Goal: Information Seeking & Learning: Learn about a topic

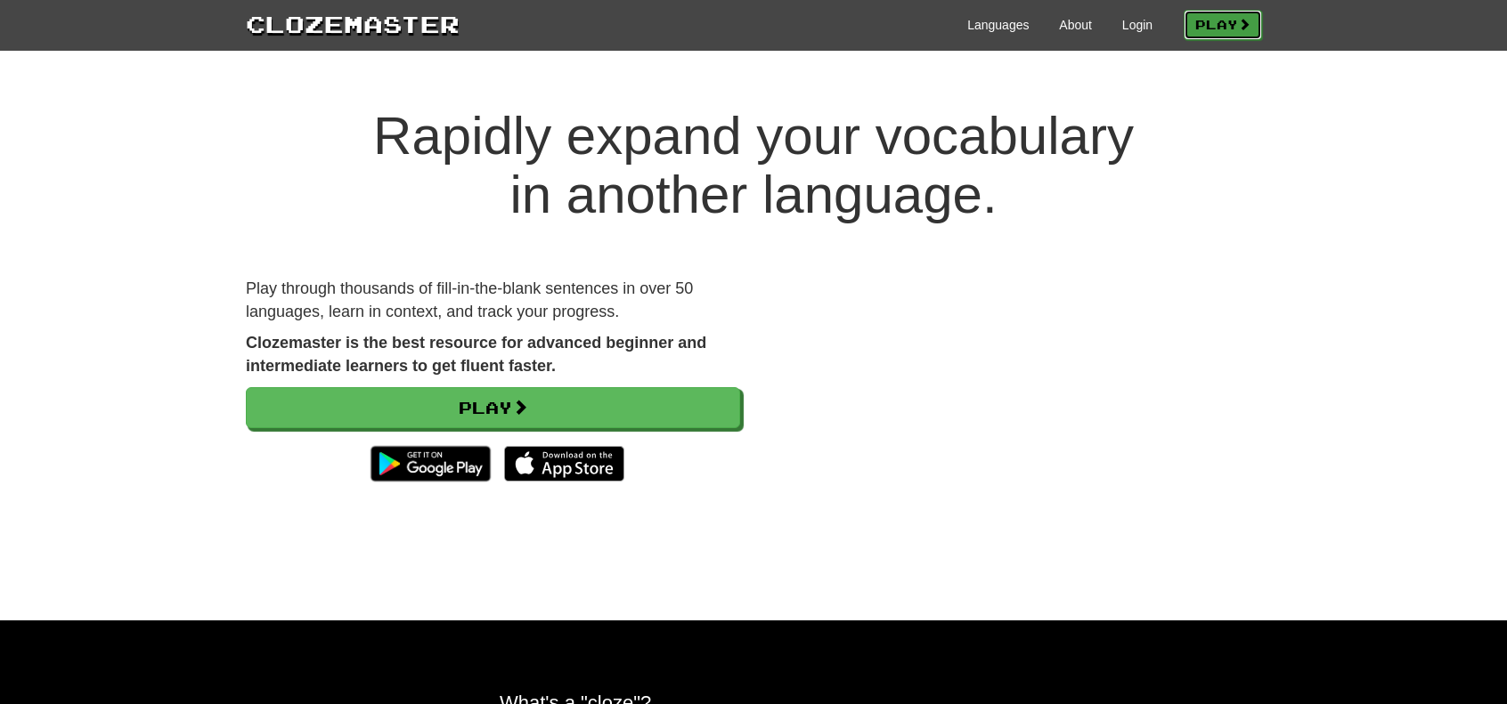
click at [1196, 31] on link "Play" at bounding box center [1223, 25] width 78 height 30
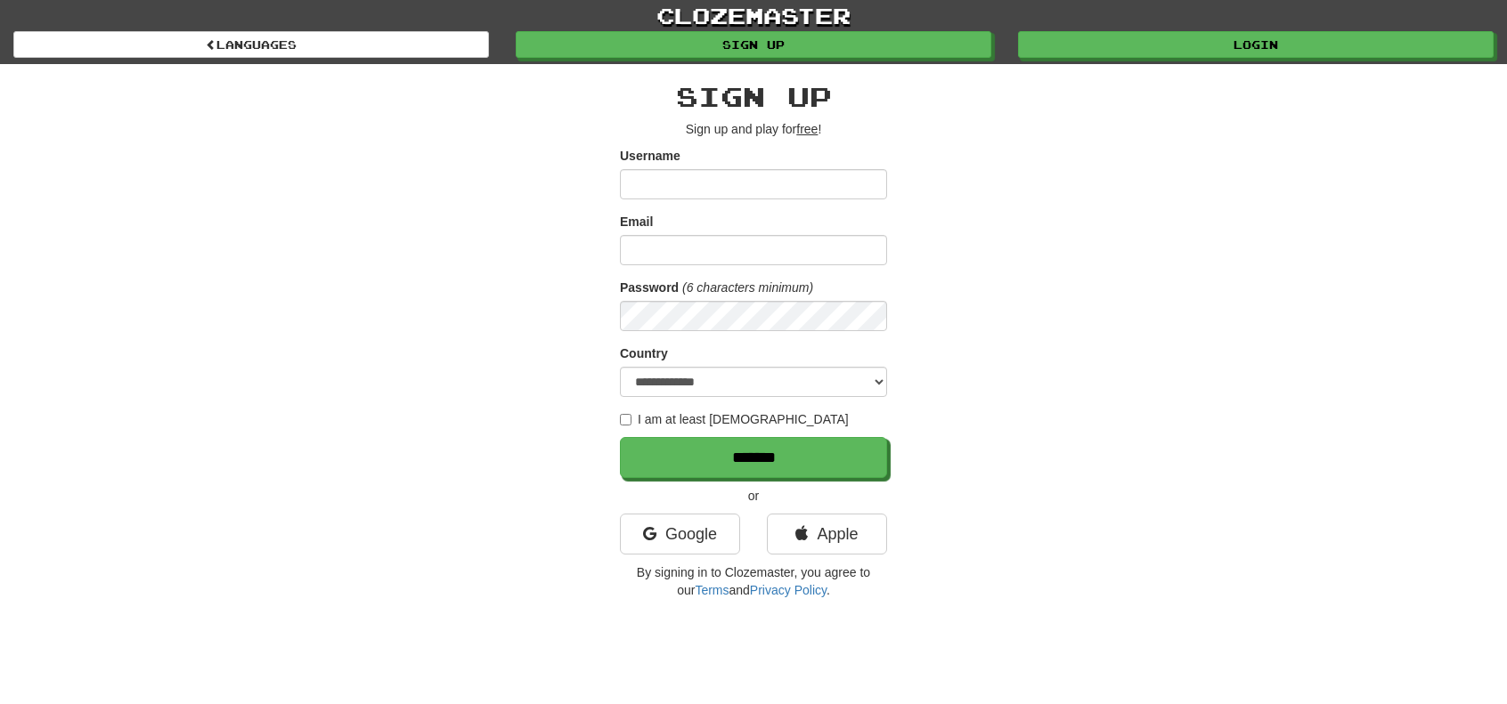
click at [812, 198] on input "Username" at bounding box center [753, 184] width 267 height 30
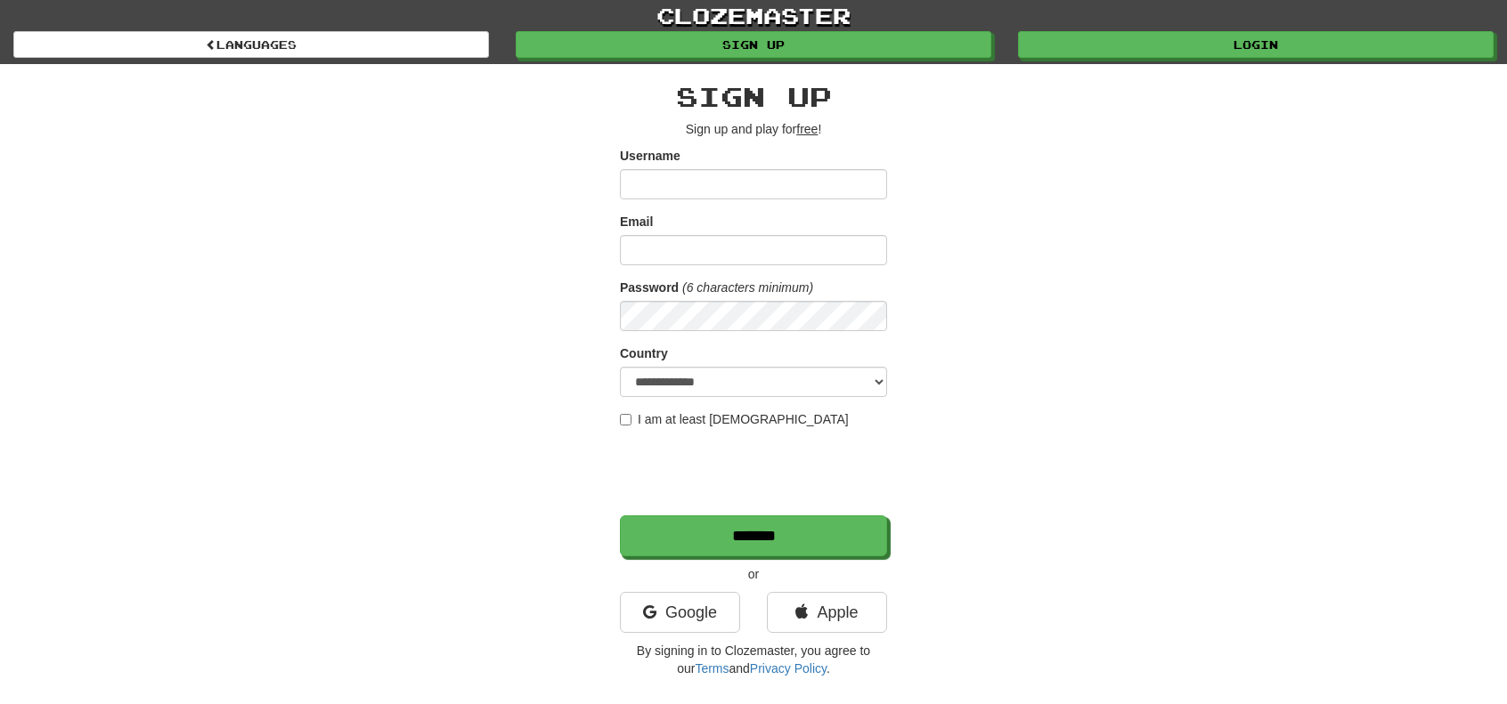
click at [1147, 61] on div "clozemaster Languages Sign up Login Languages" at bounding box center [753, 32] width 1480 height 64
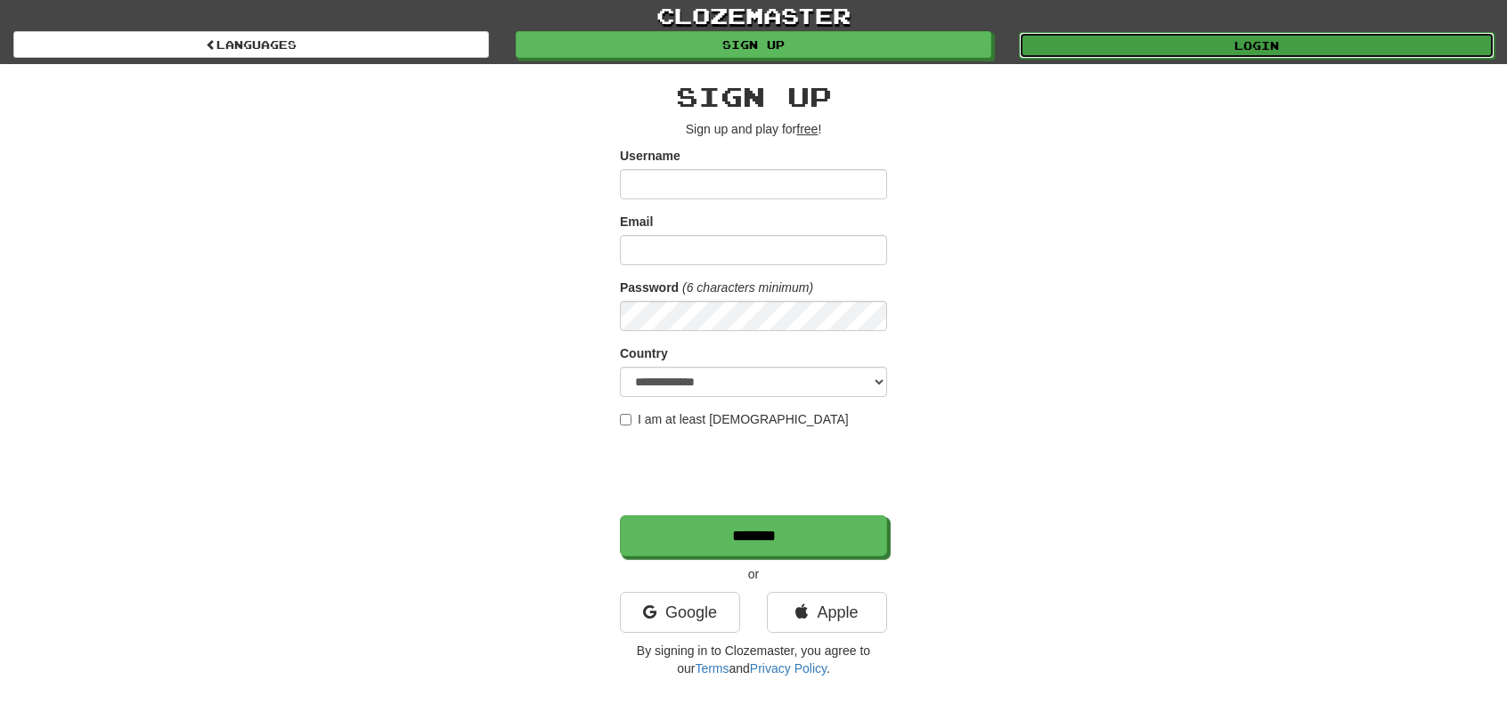
click at [1167, 51] on link "Login" at bounding box center [1257, 45] width 476 height 27
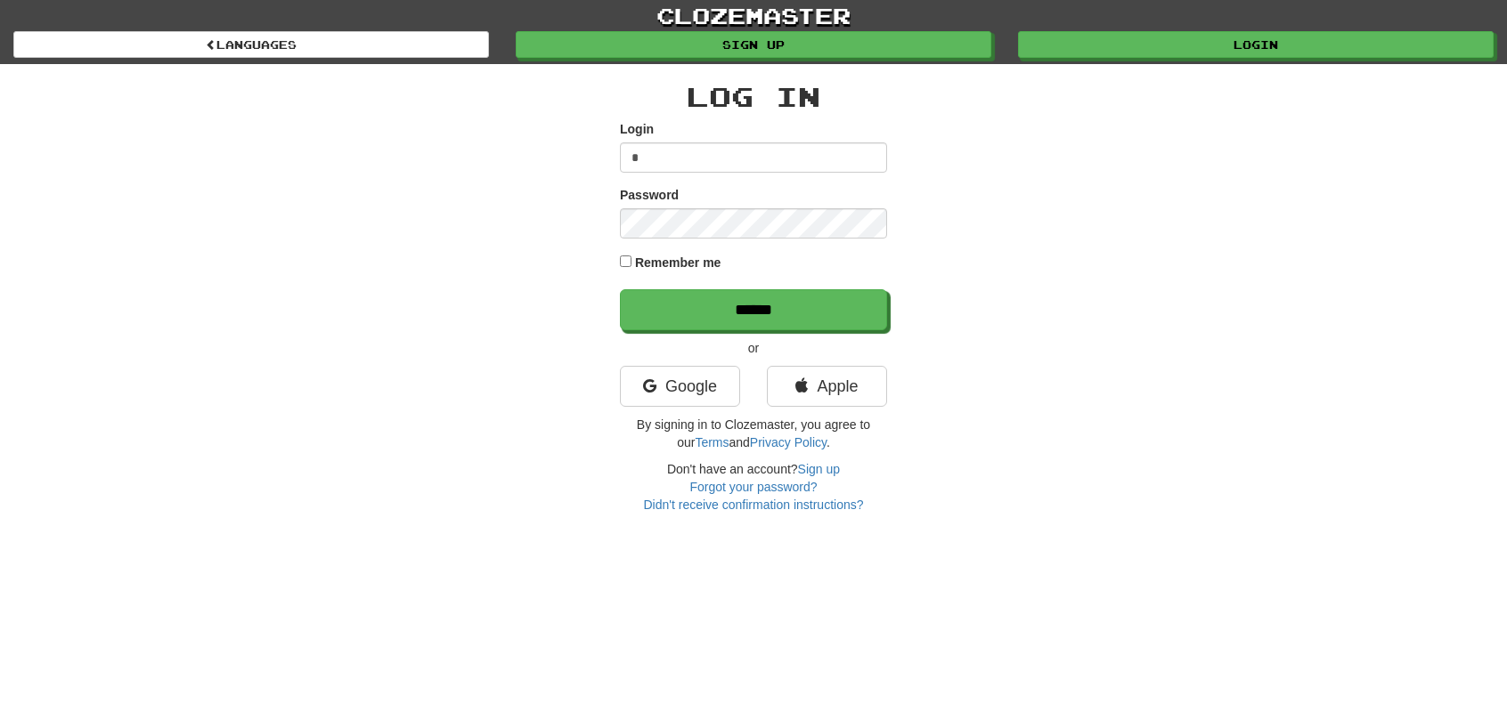
type input "**********"
click at [689, 256] on label "Remember me" at bounding box center [678, 263] width 86 height 18
click at [683, 254] on label "Remember me" at bounding box center [678, 263] width 86 height 18
click at [620, 289] on input "******" at bounding box center [753, 309] width 267 height 41
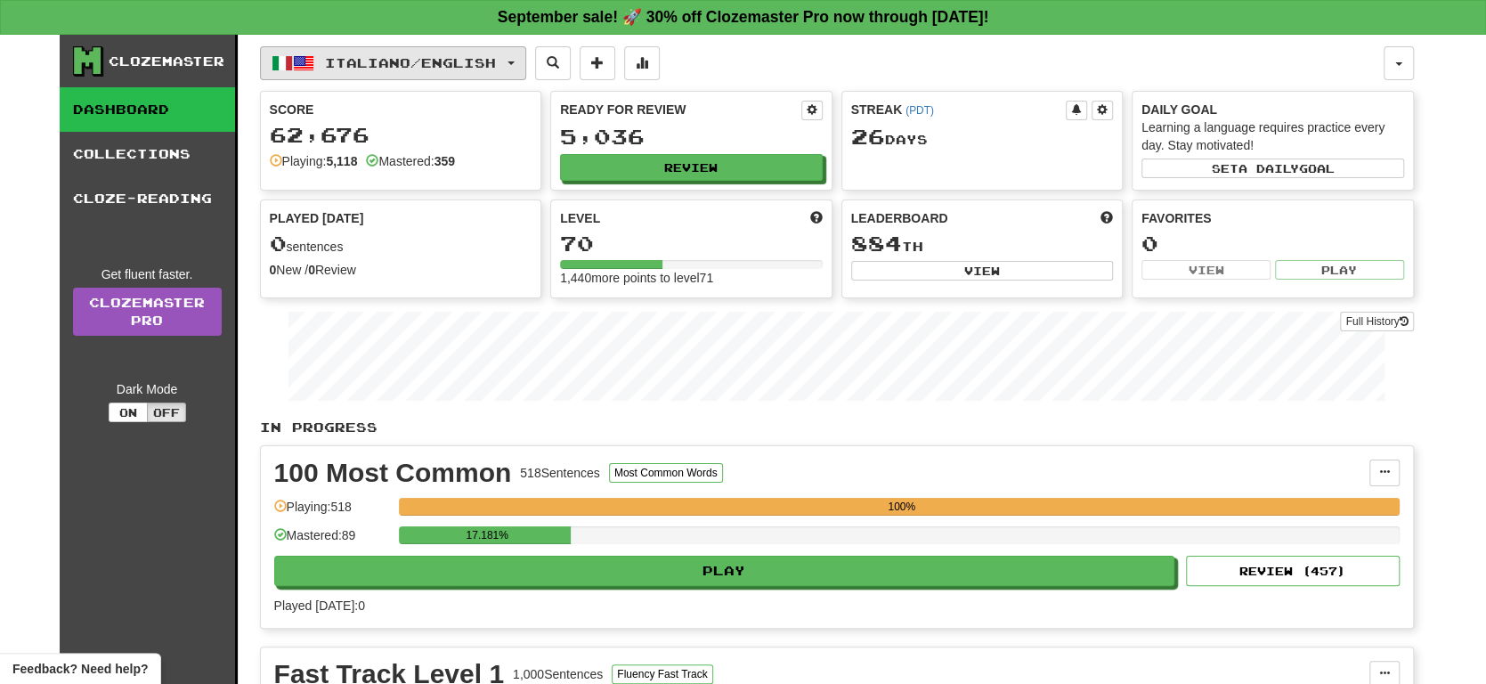
click at [458, 76] on button "Italiano / English" at bounding box center [393, 63] width 266 height 34
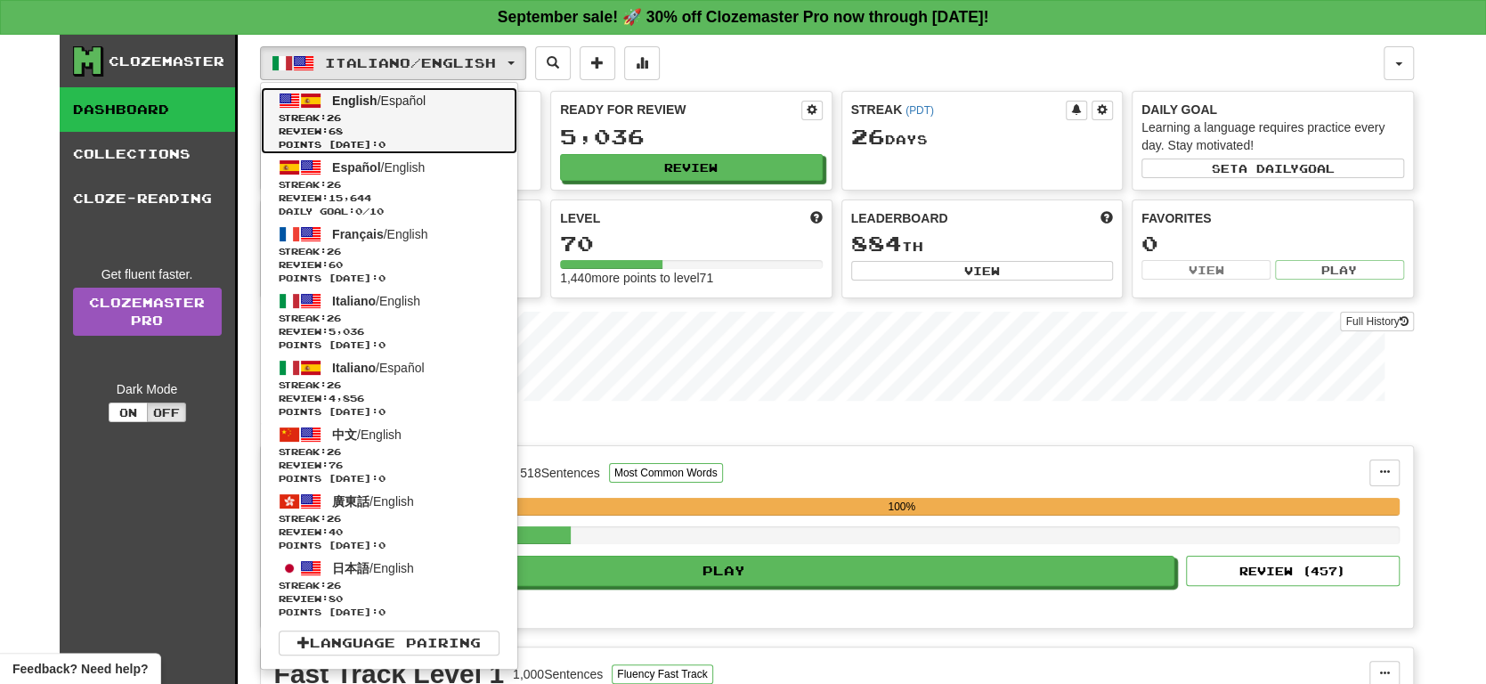
click at [450, 114] on span "Streak: 26" at bounding box center [389, 117] width 221 height 13
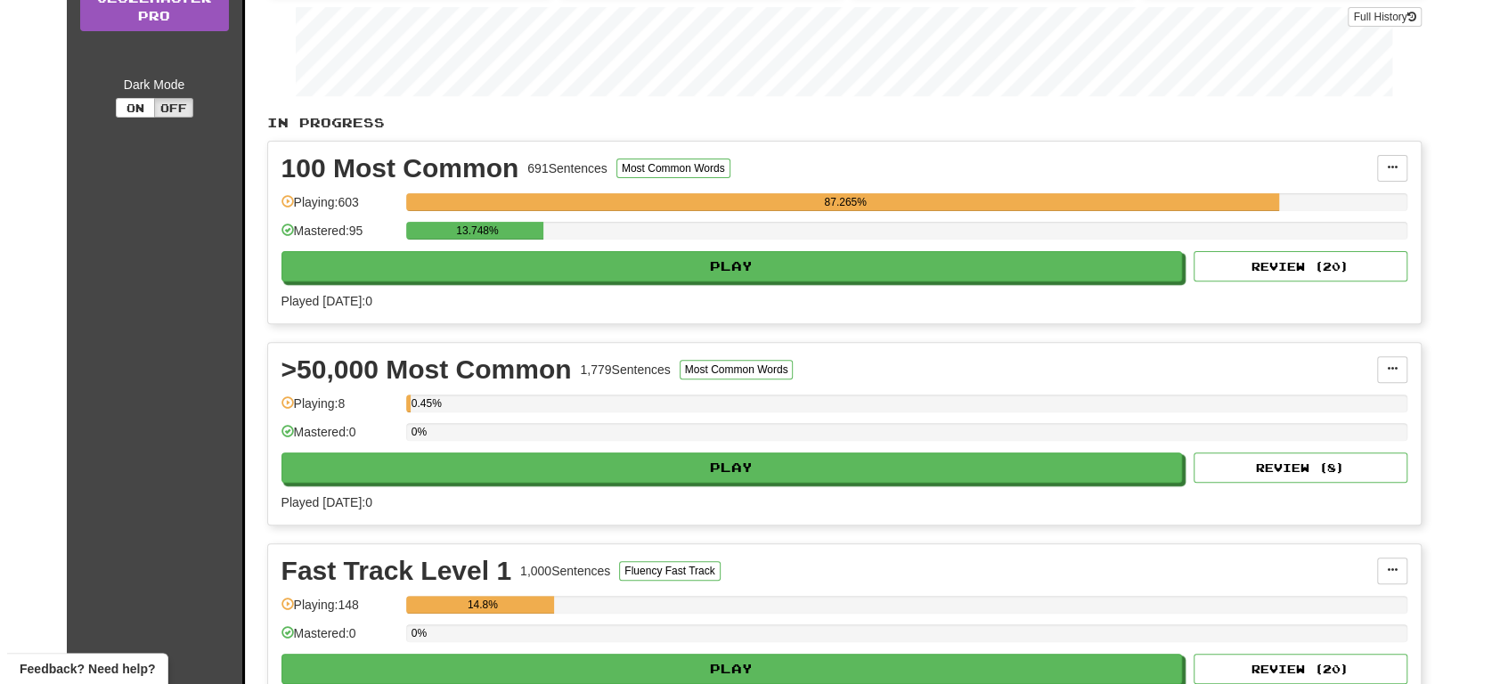
scroll to position [356, 0]
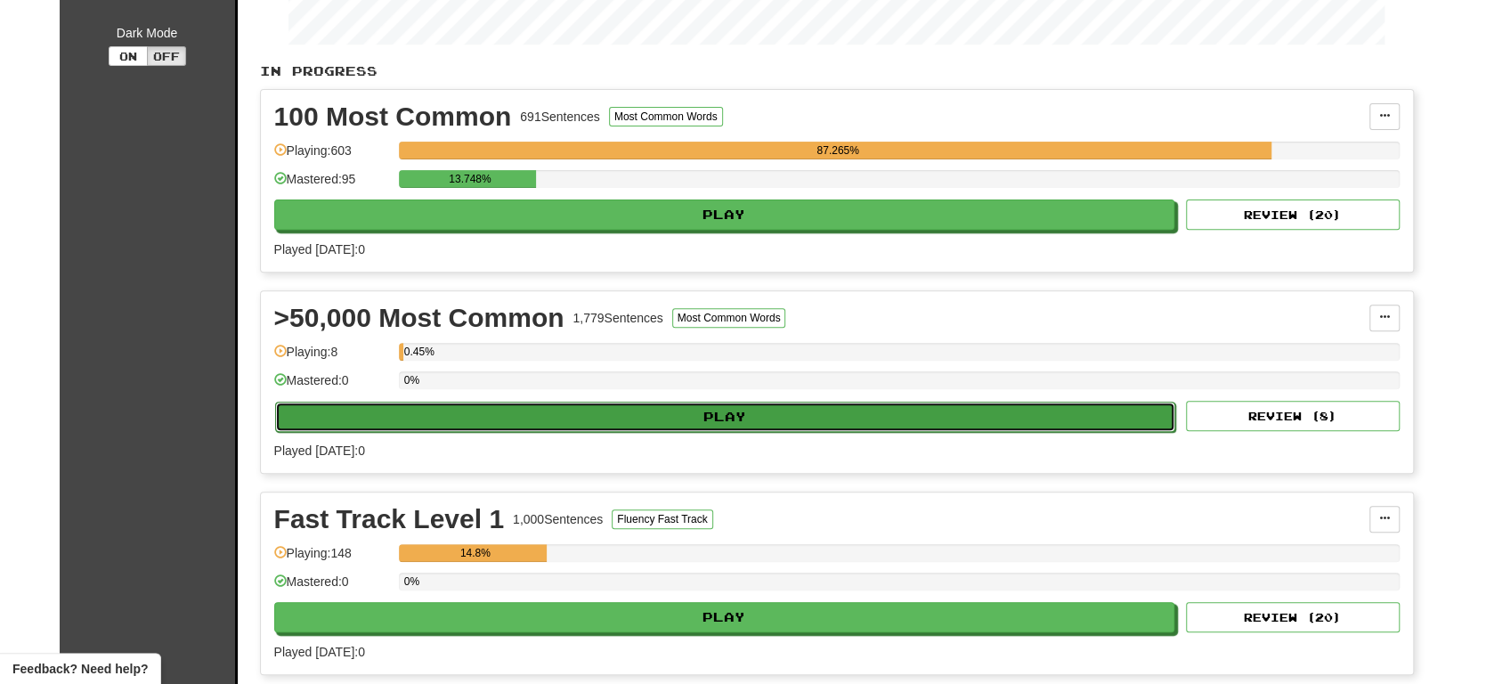
click at [689, 409] on button "Play" at bounding box center [725, 417] width 901 height 30
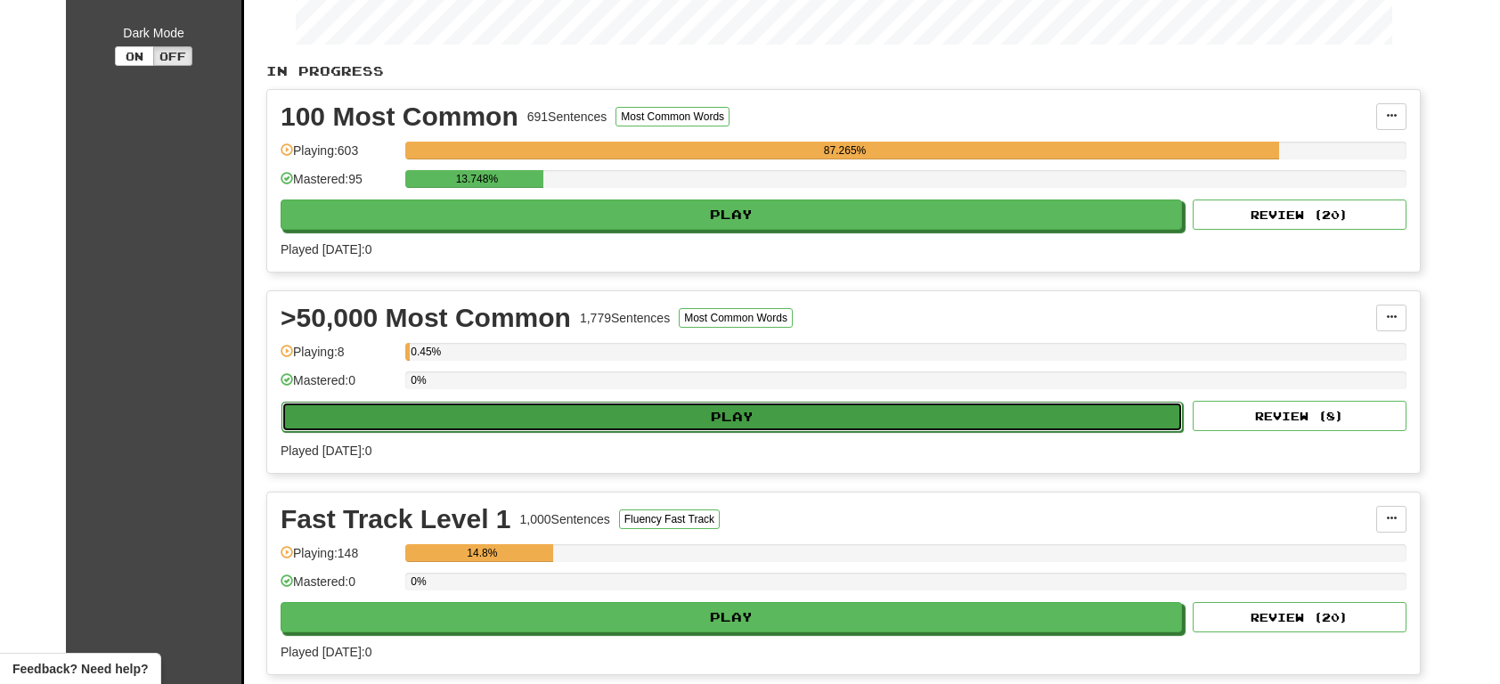
select select "**"
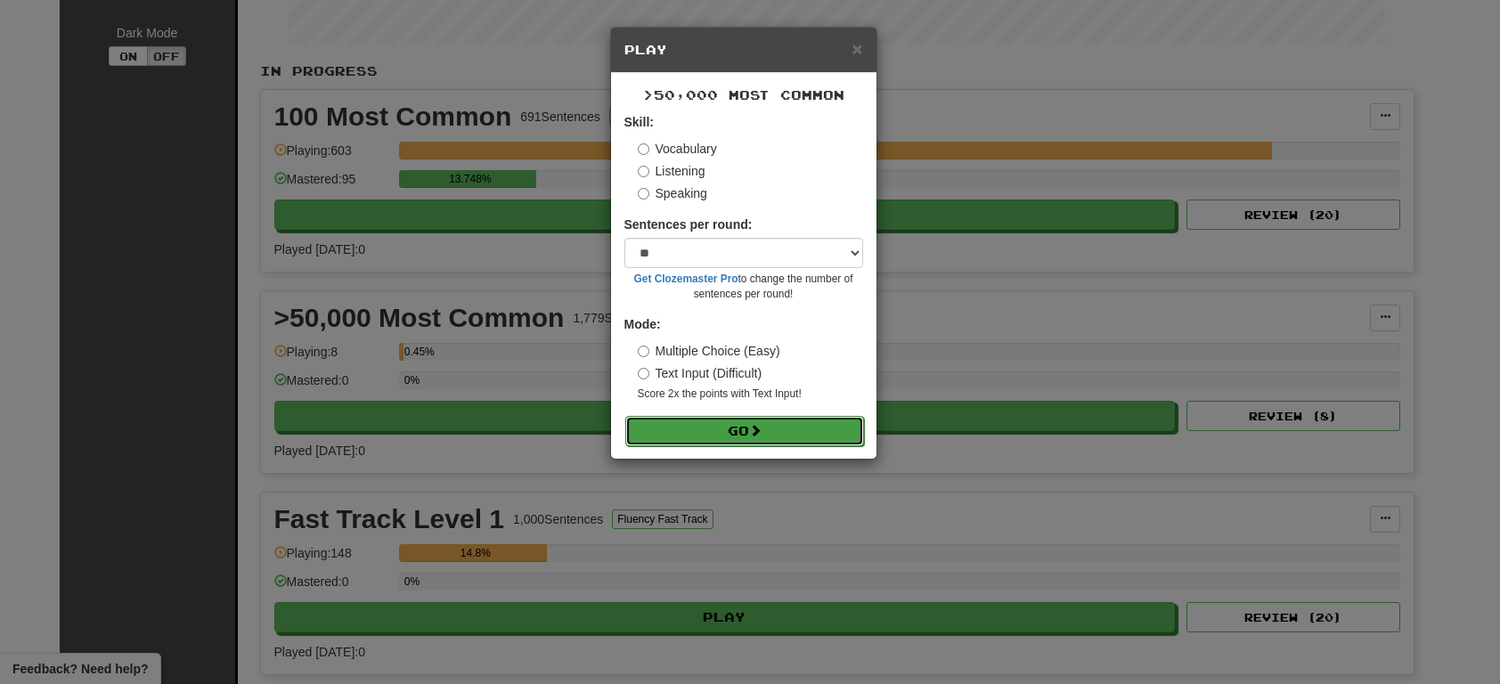
click at [705, 427] on button "Go" at bounding box center [744, 431] width 239 height 30
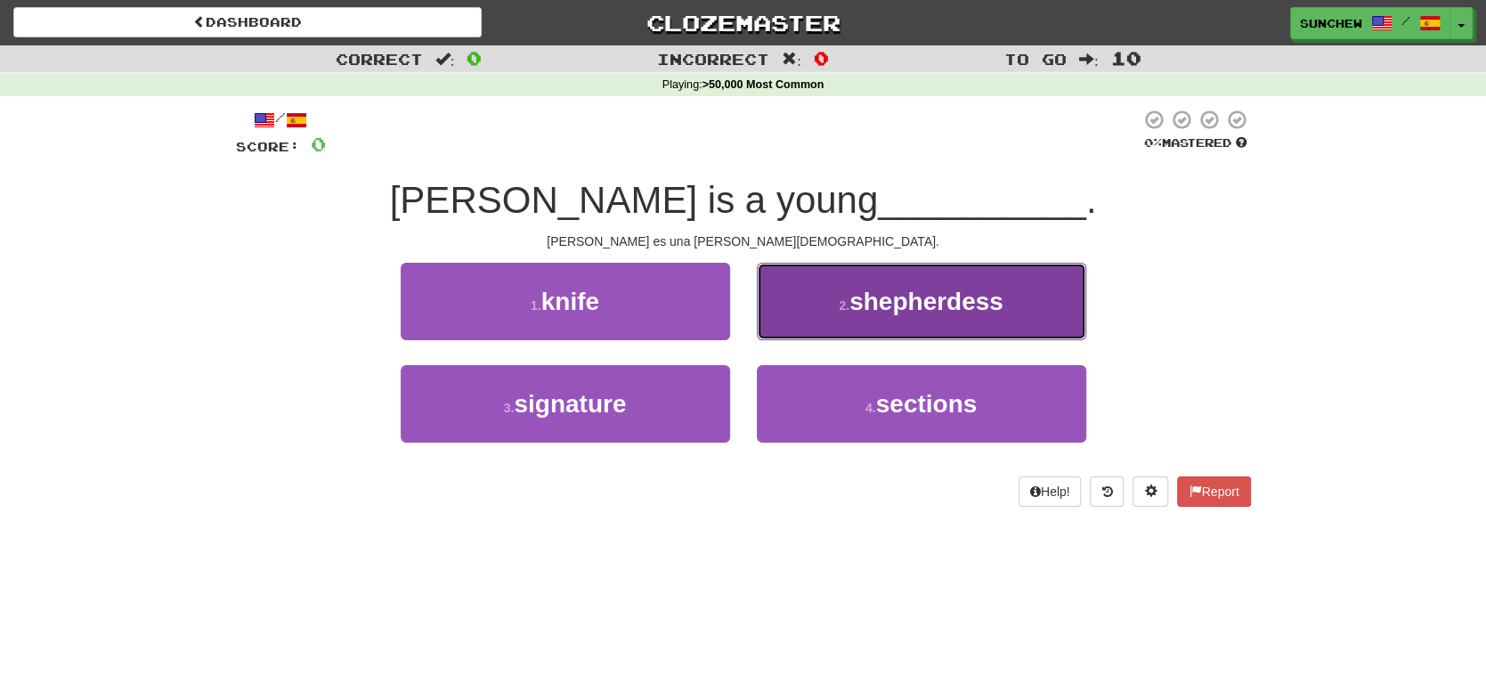
click at [906, 304] on span "shepherdess" at bounding box center [927, 302] width 154 height 28
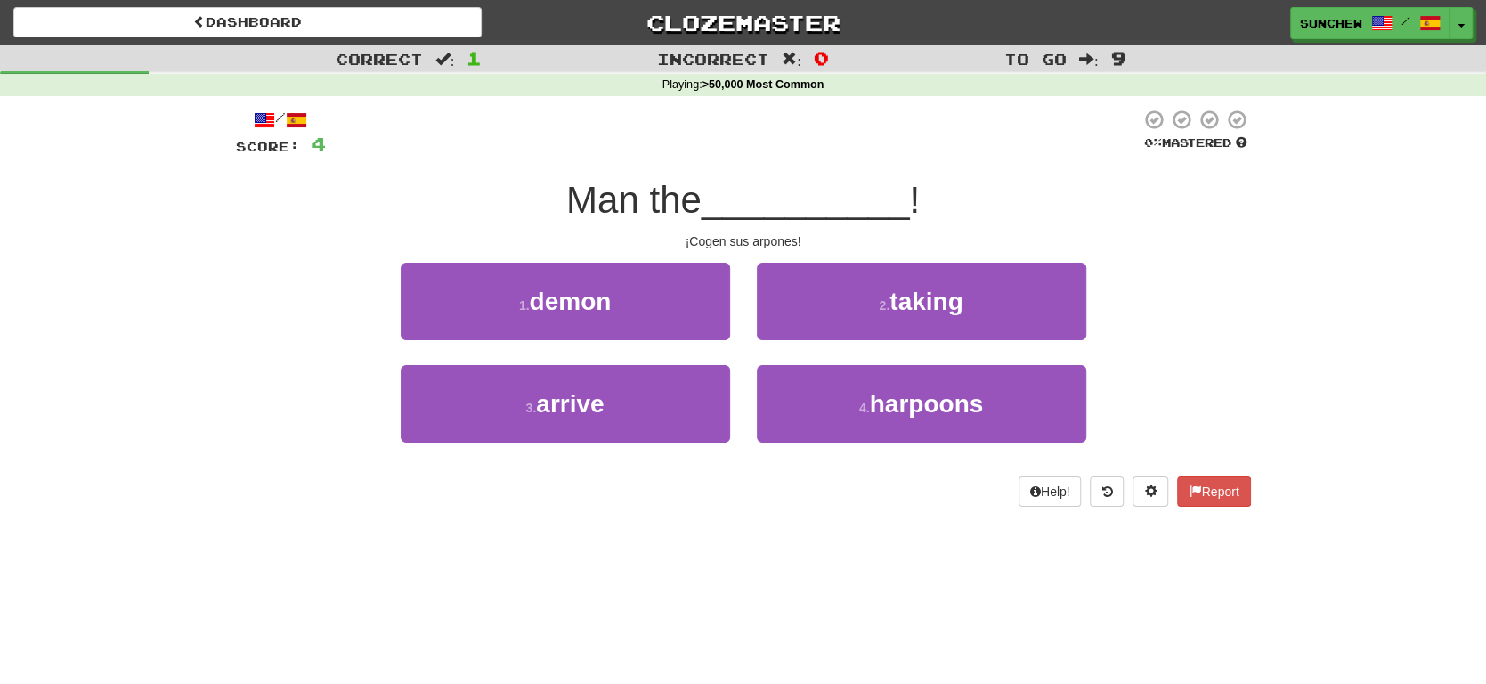
click at [765, 231] on div "/ Score: 4 0 % Mastered Man the __________ ! ¡Cogen sus arpones! 1 . demon 2 . …" at bounding box center [743, 308] width 1015 height 398
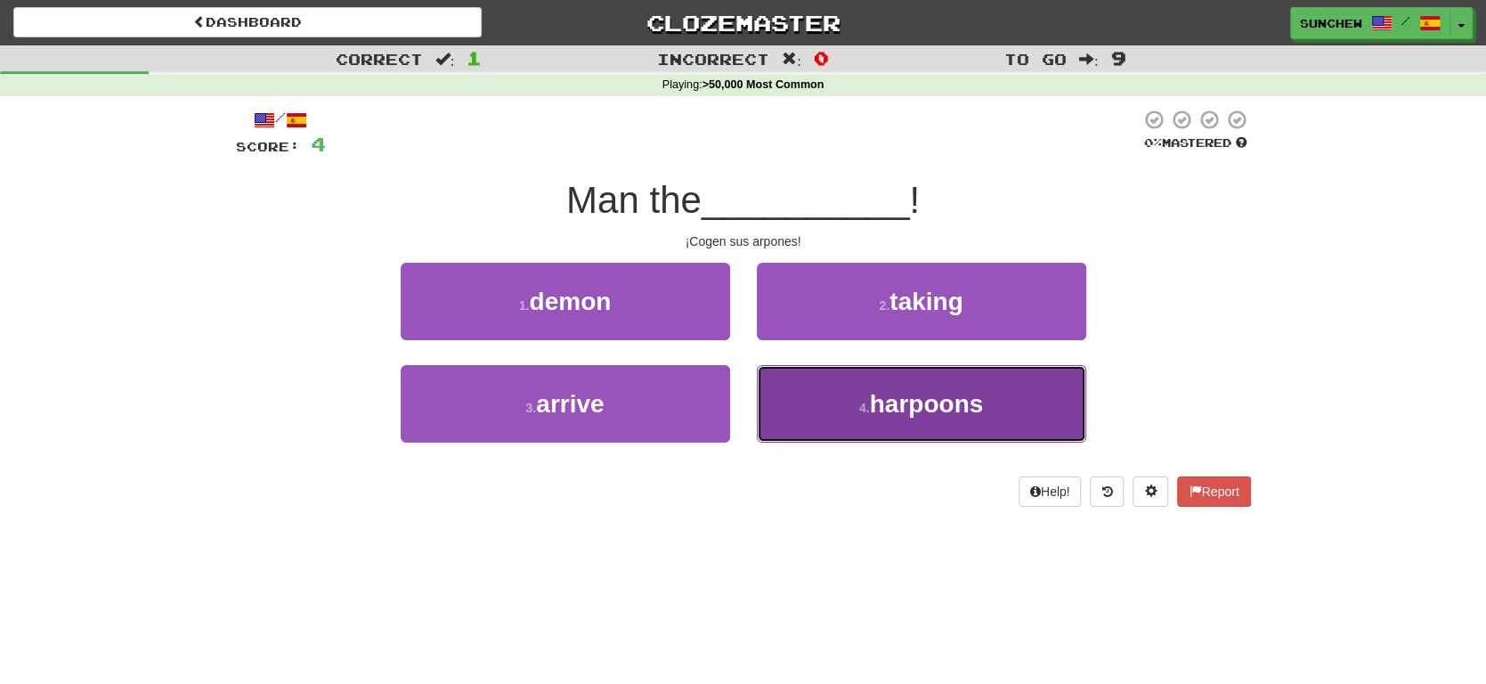
click at [964, 407] on span "harpoons" at bounding box center [927, 404] width 114 height 28
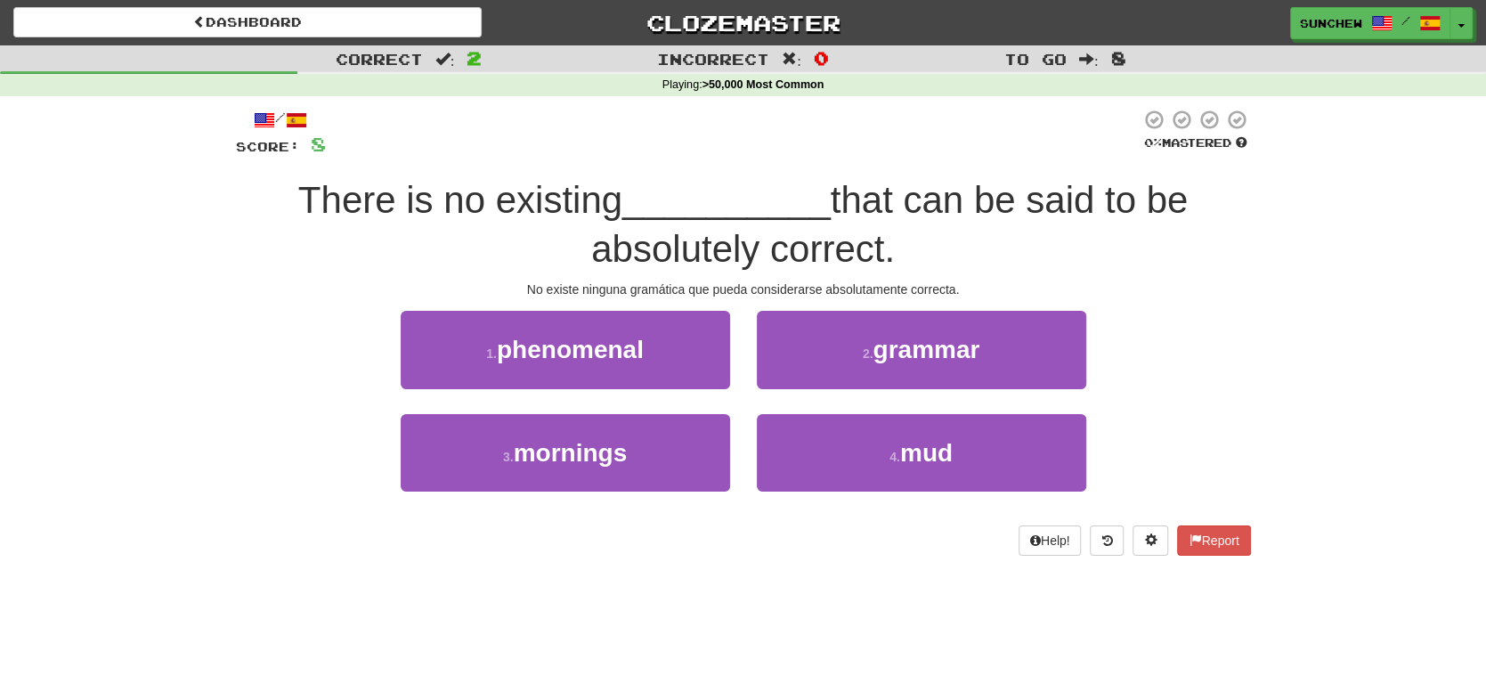
click at [865, 249] on span "that can be said to be absolutely correct." at bounding box center [889, 224] width 597 height 91
click at [1466, 25] on button "Toggle Dropdown" at bounding box center [1462, 24] width 23 height 32
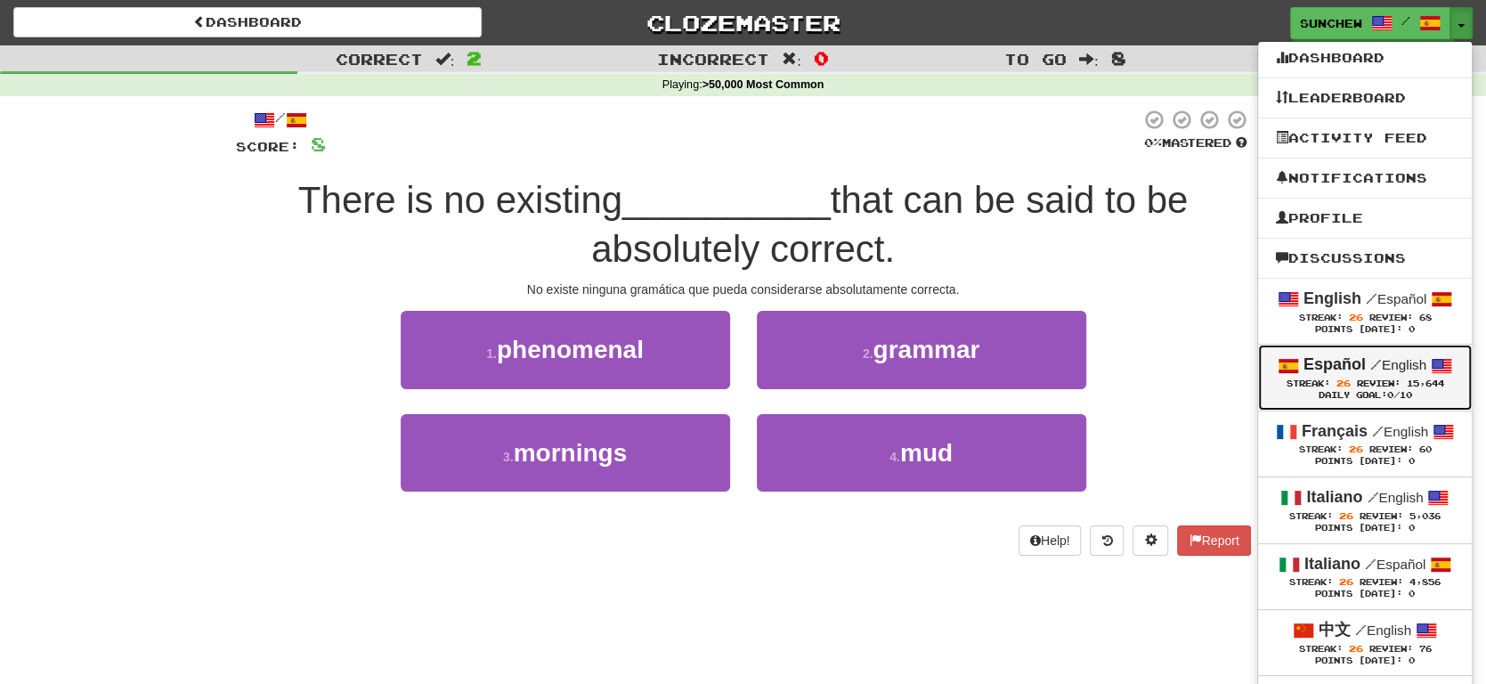
click at [1383, 397] on div "Daily Goal: 0 /10" at bounding box center [1365, 396] width 178 height 12
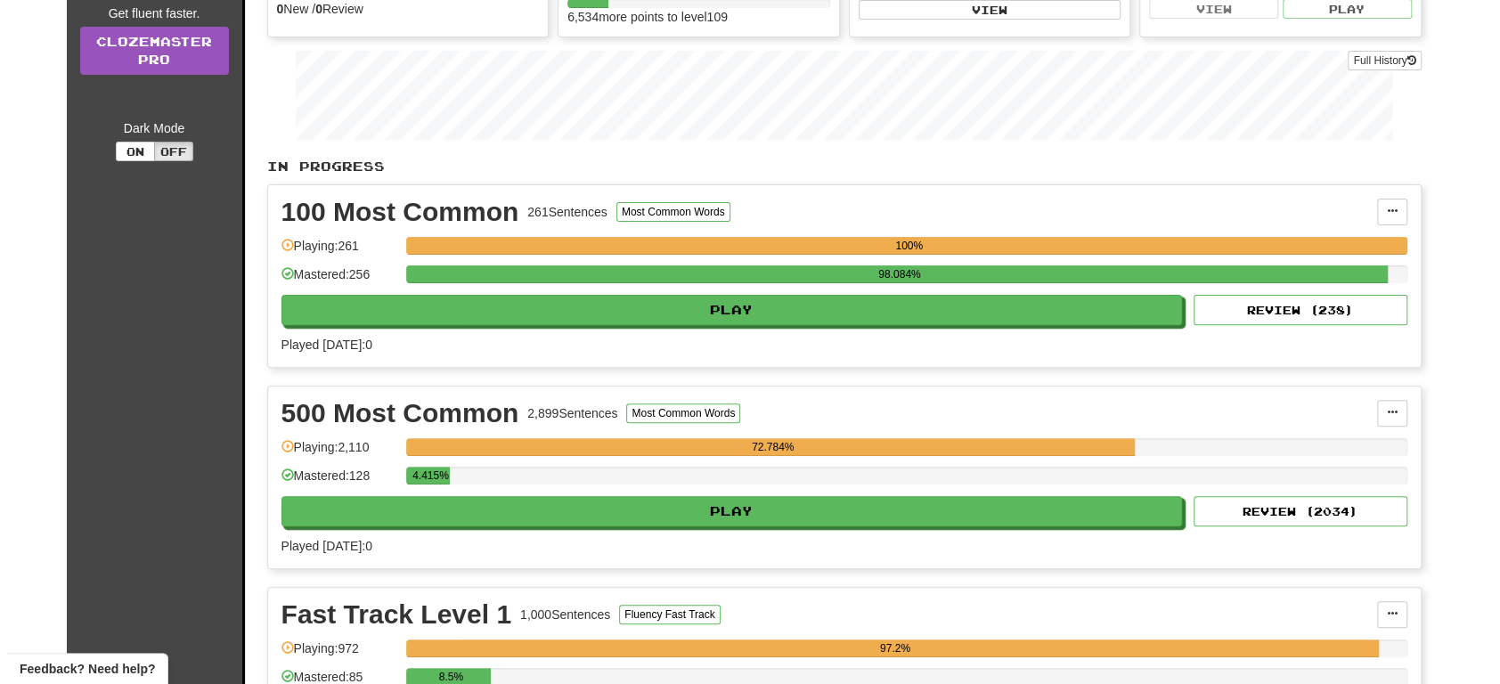
scroll to position [267, 0]
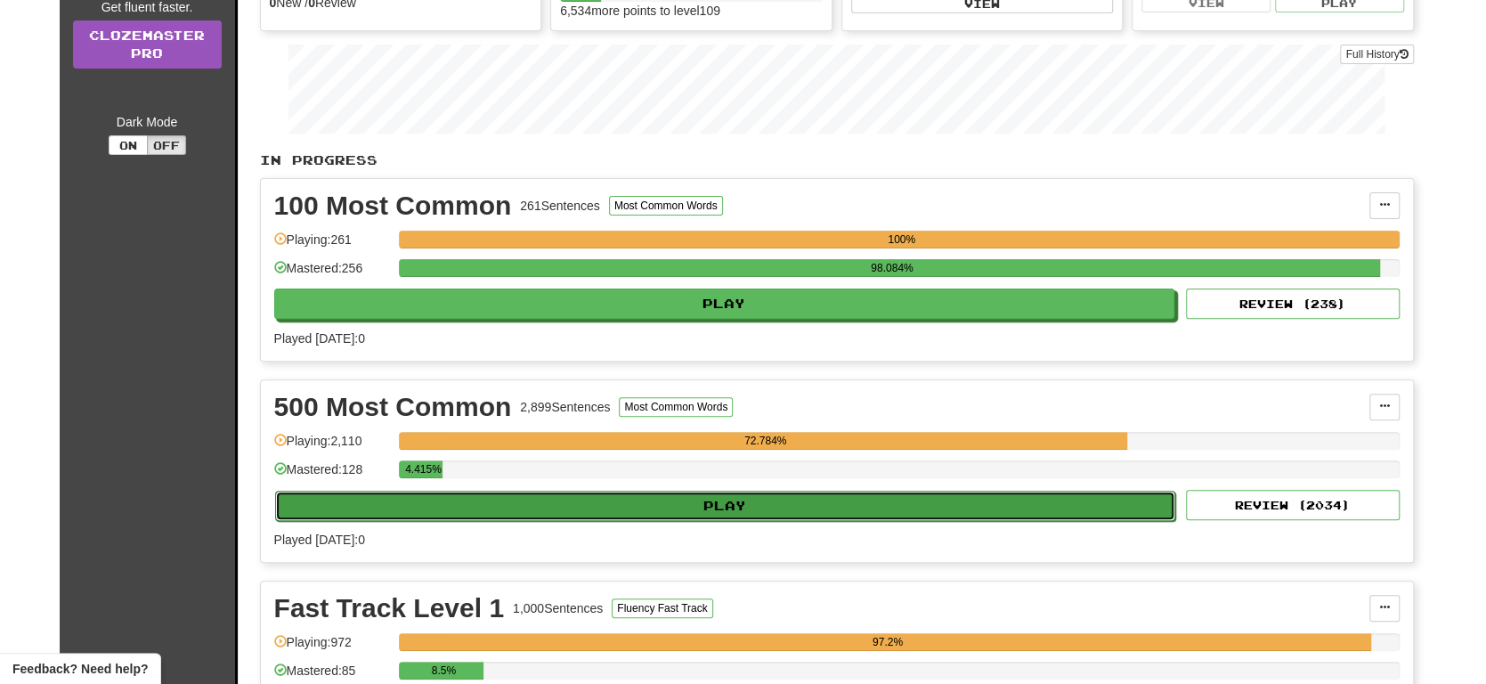
click at [855, 501] on button "Play" at bounding box center [725, 506] width 901 height 30
select select "**"
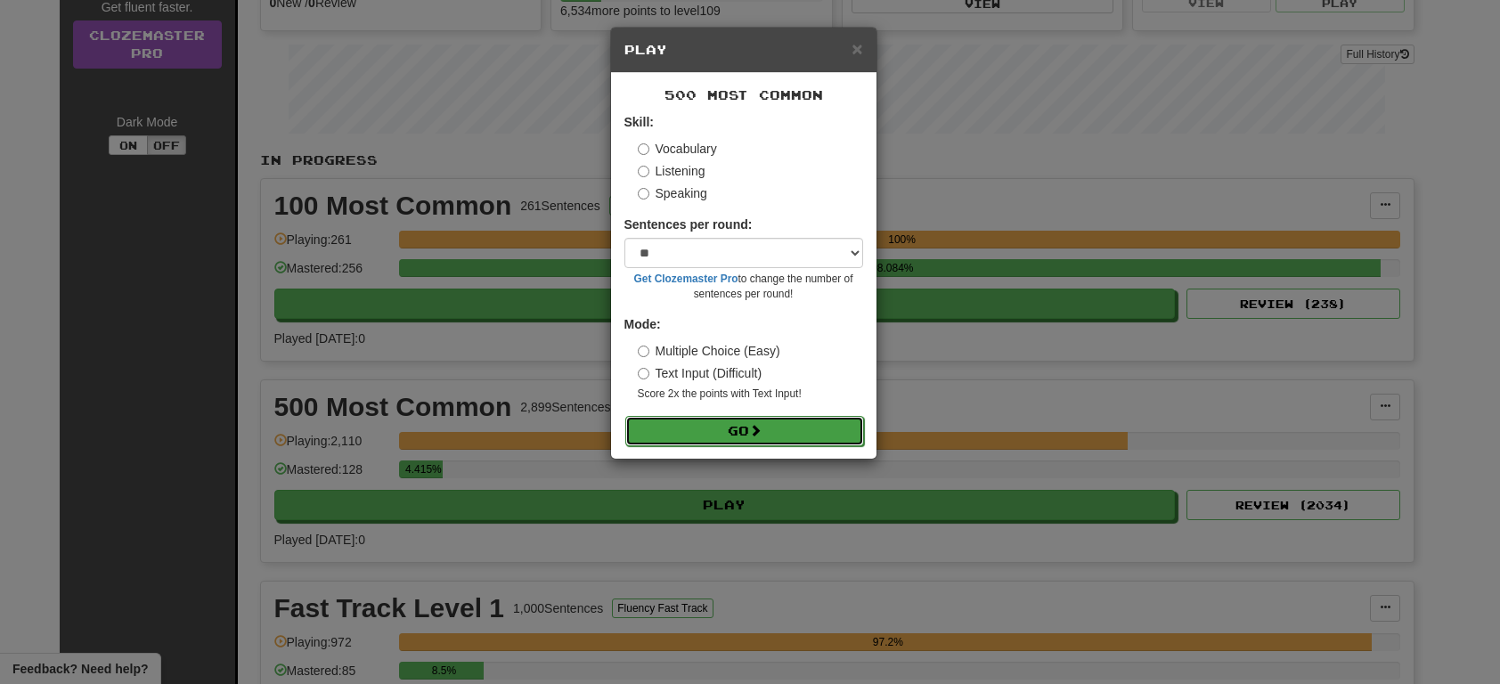
click at [800, 430] on button "Go" at bounding box center [744, 431] width 239 height 30
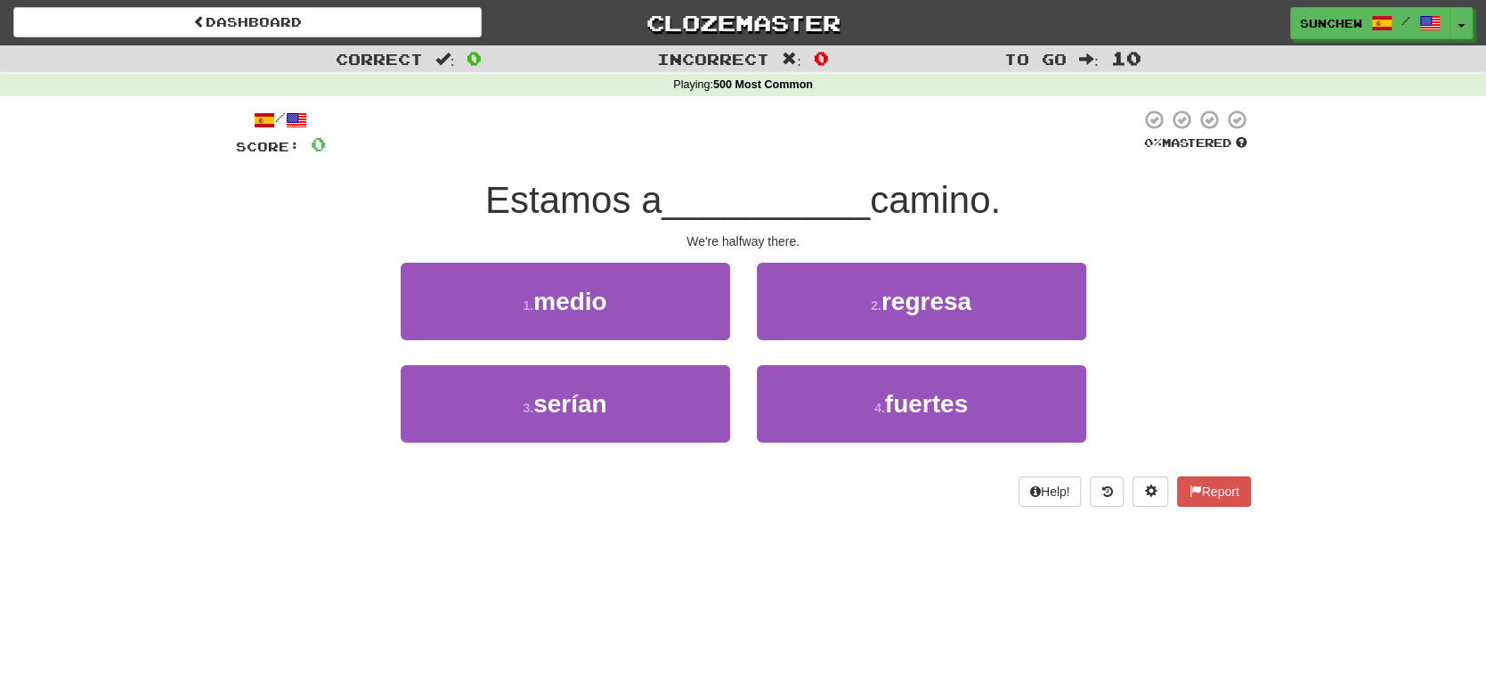
click at [844, 207] on span "__________" at bounding box center [766, 200] width 208 height 42
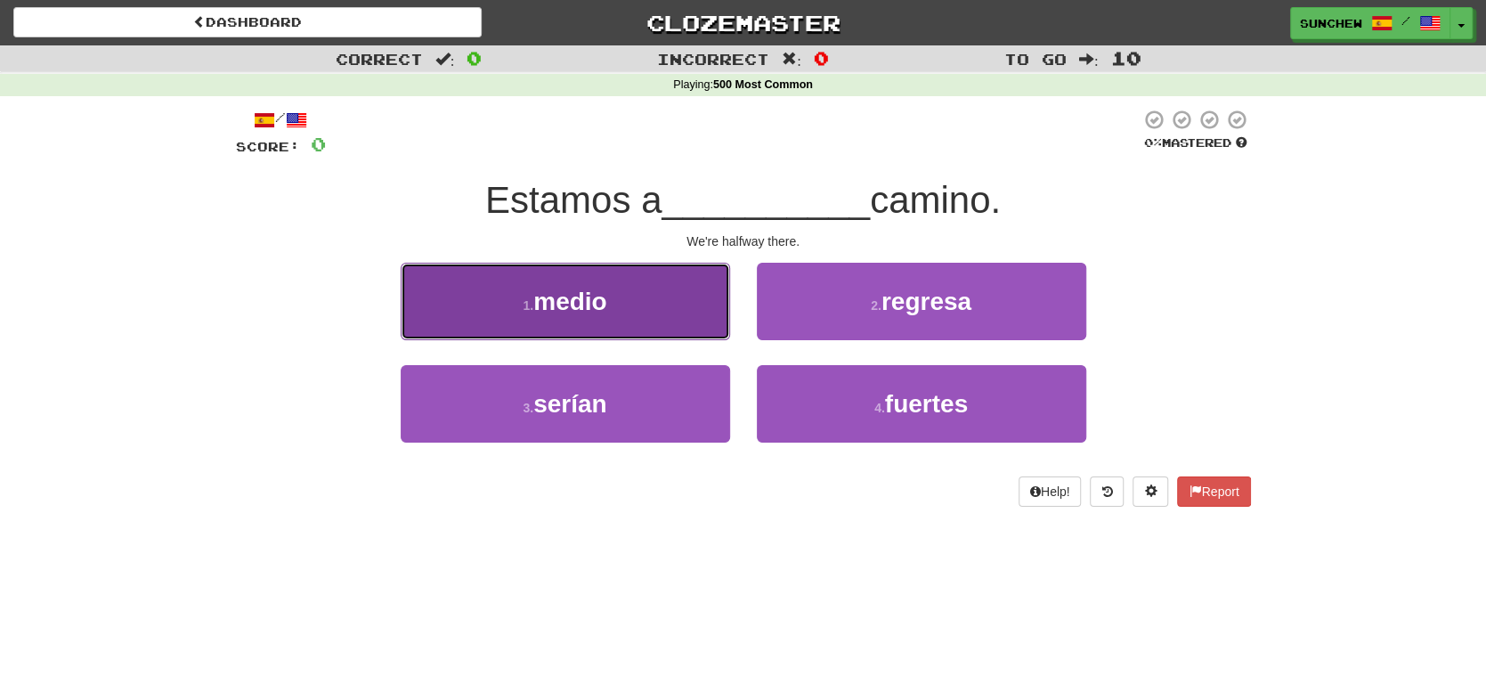
click at [697, 309] on button "1 . medio" at bounding box center [566, 301] width 330 height 77
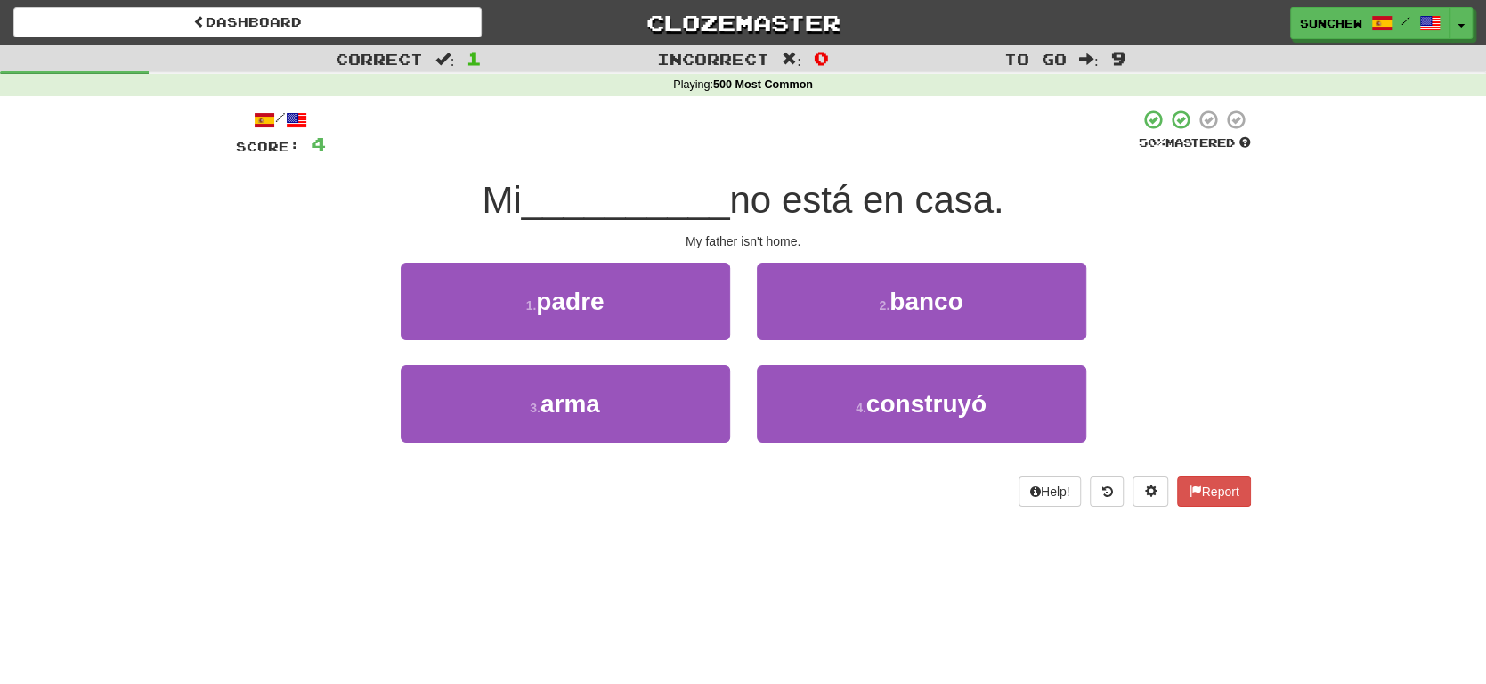
click at [849, 208] on span "no está en casa." at bounding box center [866, 200] width 274 height 42
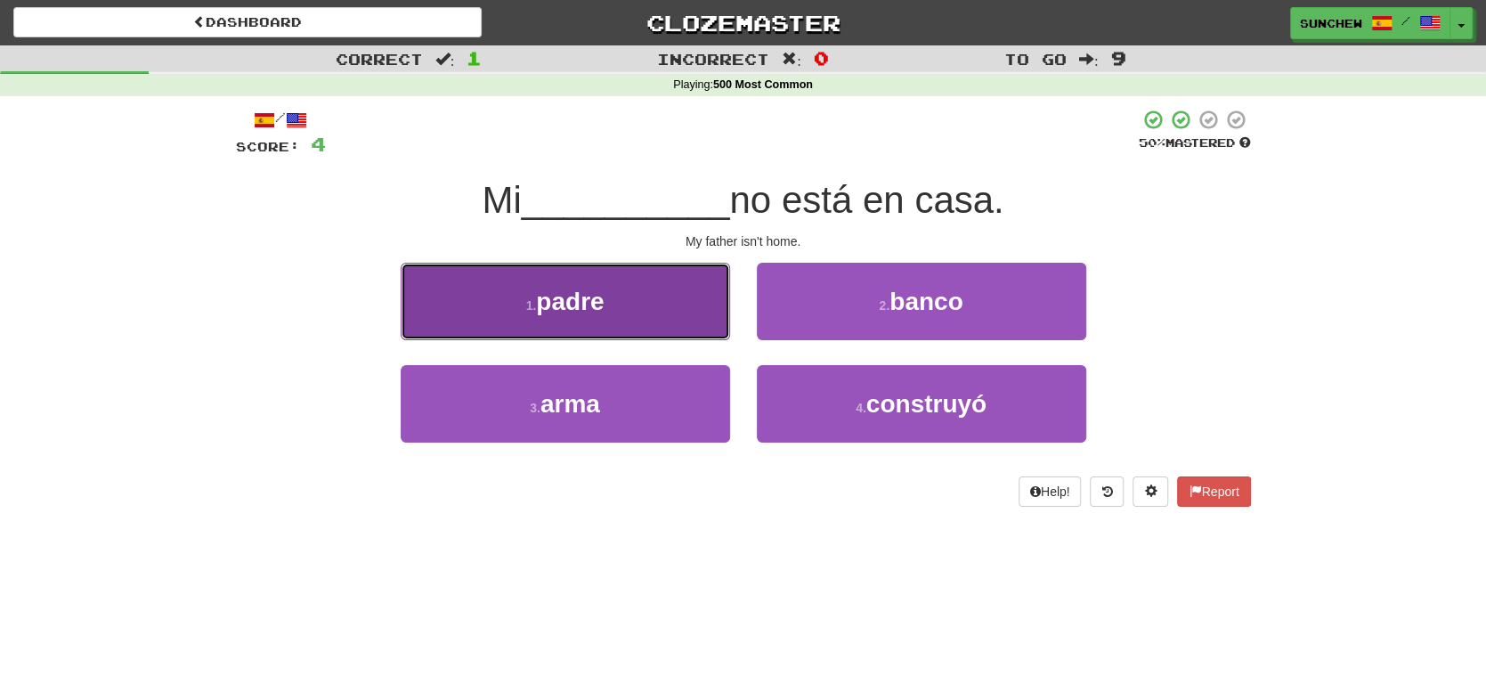
click at [699, 308] on button "1 . padre" at bounding box center [566, 301] width 330 height 77
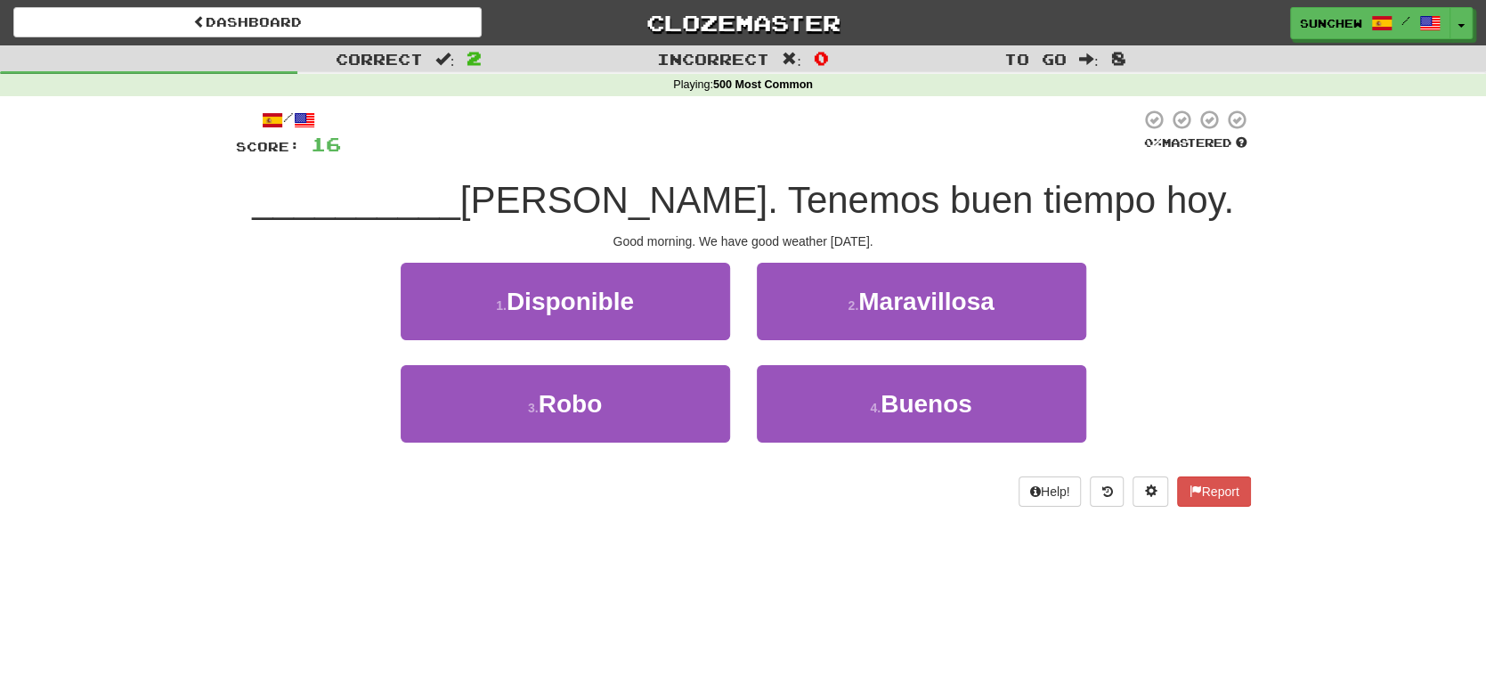
click at [1461, 39] on div "Dashboard Clozemaster sunchew / Toggle Dropdown Dashboard Leaderboard Activity …" at bounding box center [743, 22] width 1460 height 45
click at [1464, 37] on button "Toggle Dropdown" at bounding box center [1462, 24] width 23 height 32
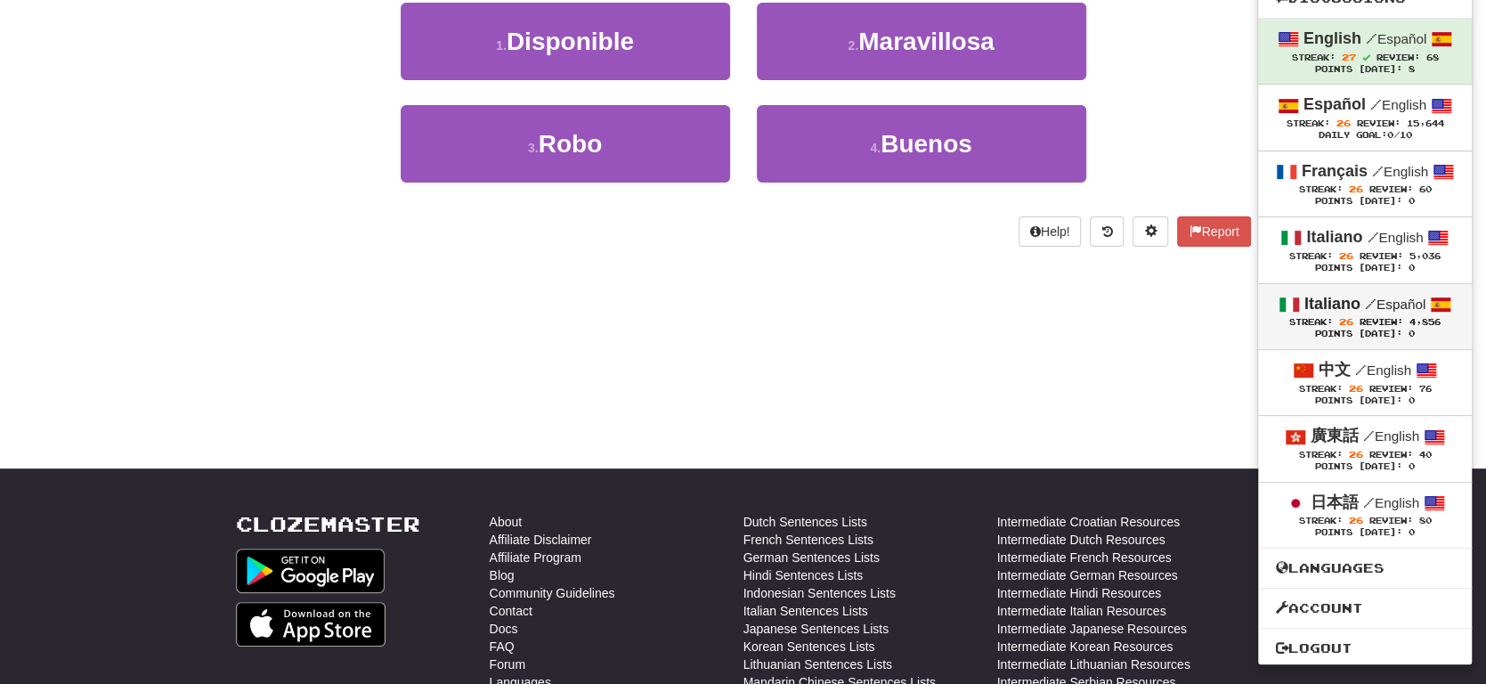
scroll to position [267, 0]
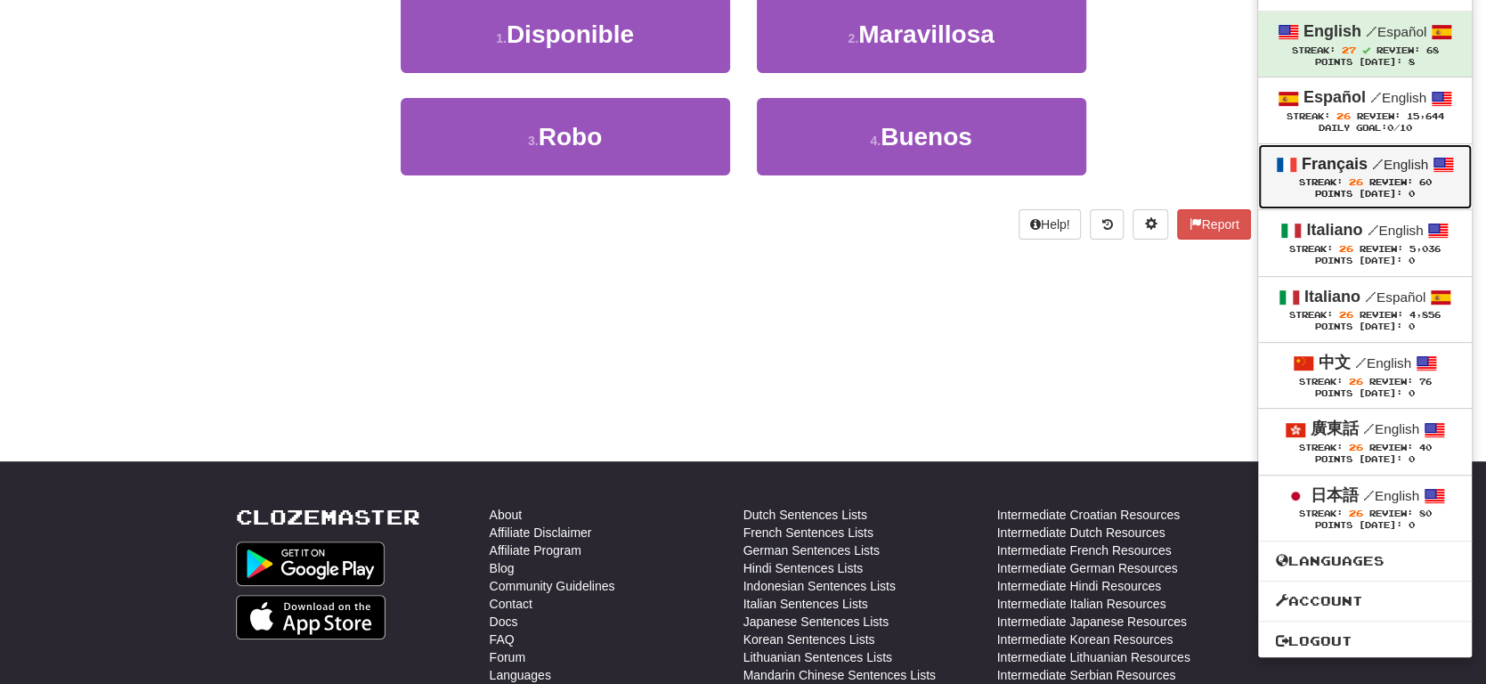
click at [1375, 149] on link "Français / English Streak: 26 Review: 60 Points Today: 0" at bounding box center [1365, 176] width 214 height 65
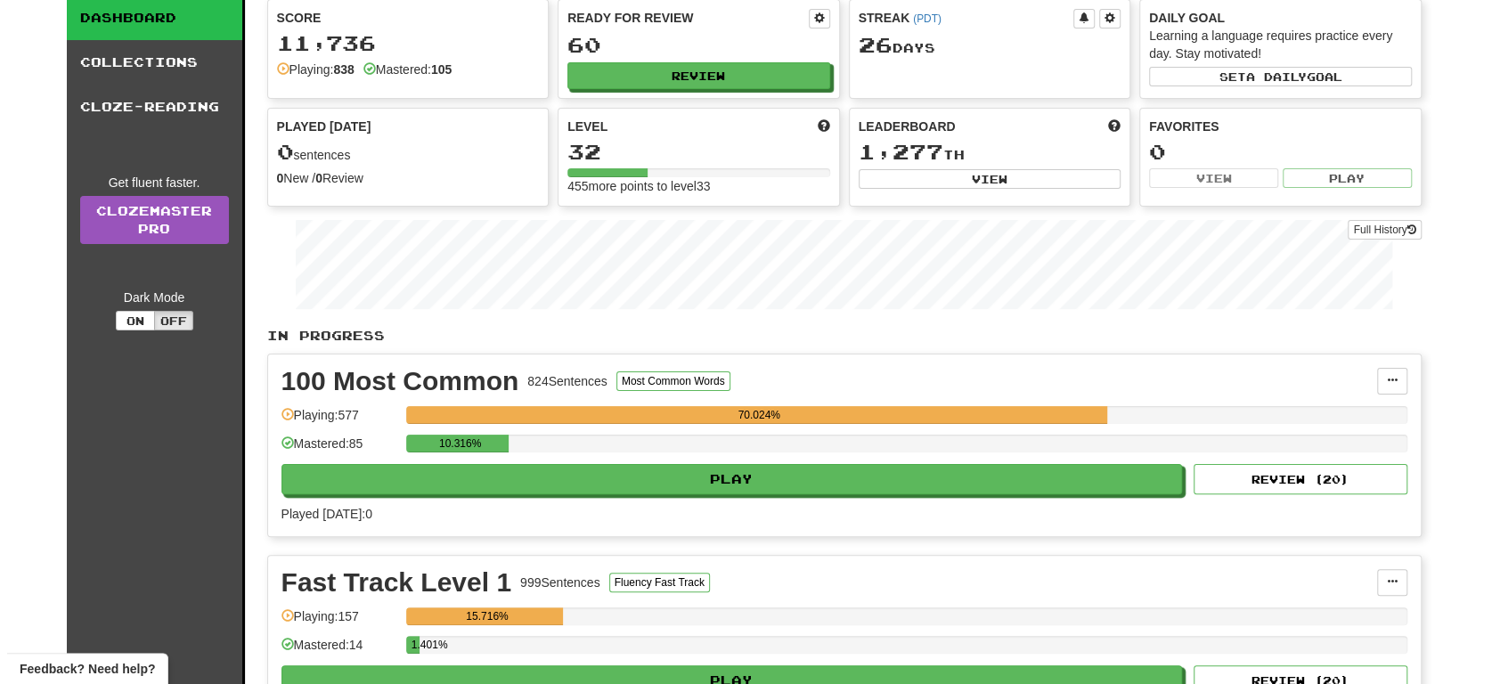
scroll to position [356, 0]
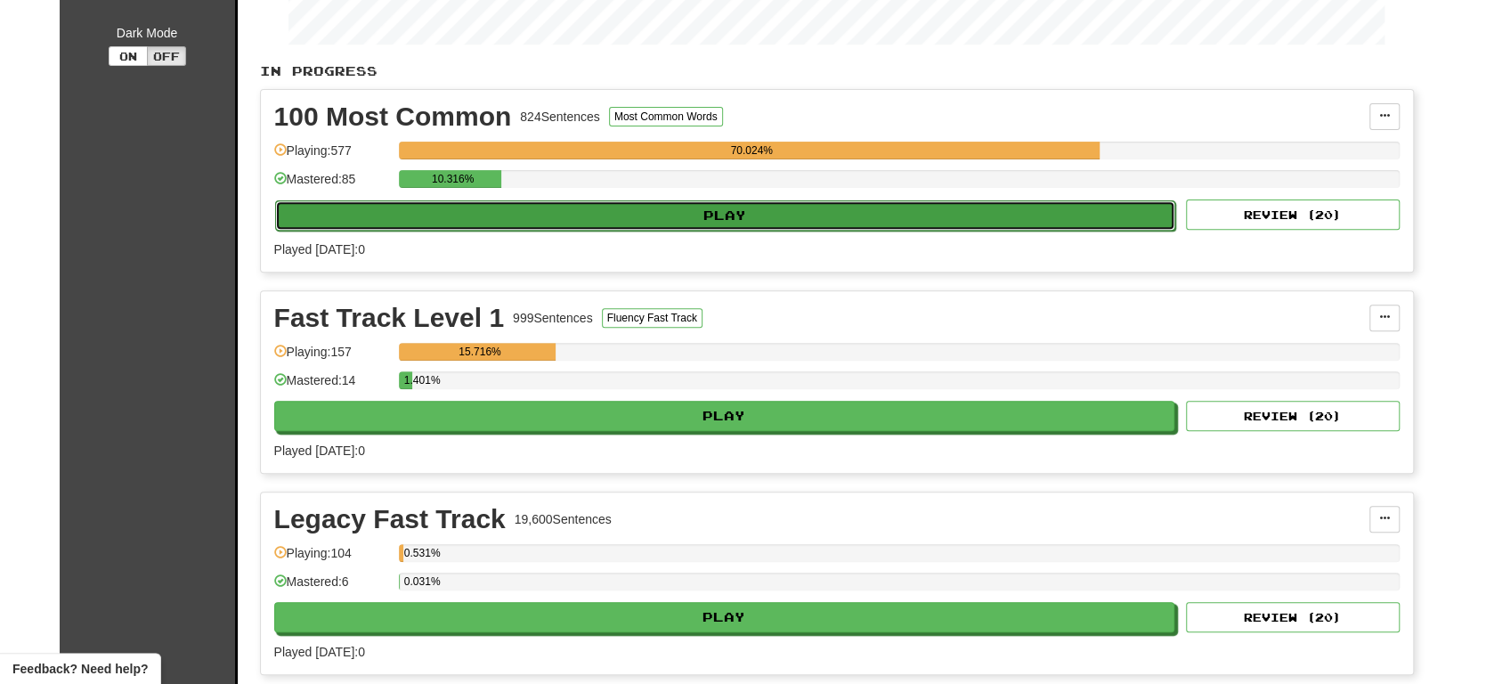
click at [812, 215] on button "Play" at bounding box center [725, 215] width 901 height 30
select select "**"
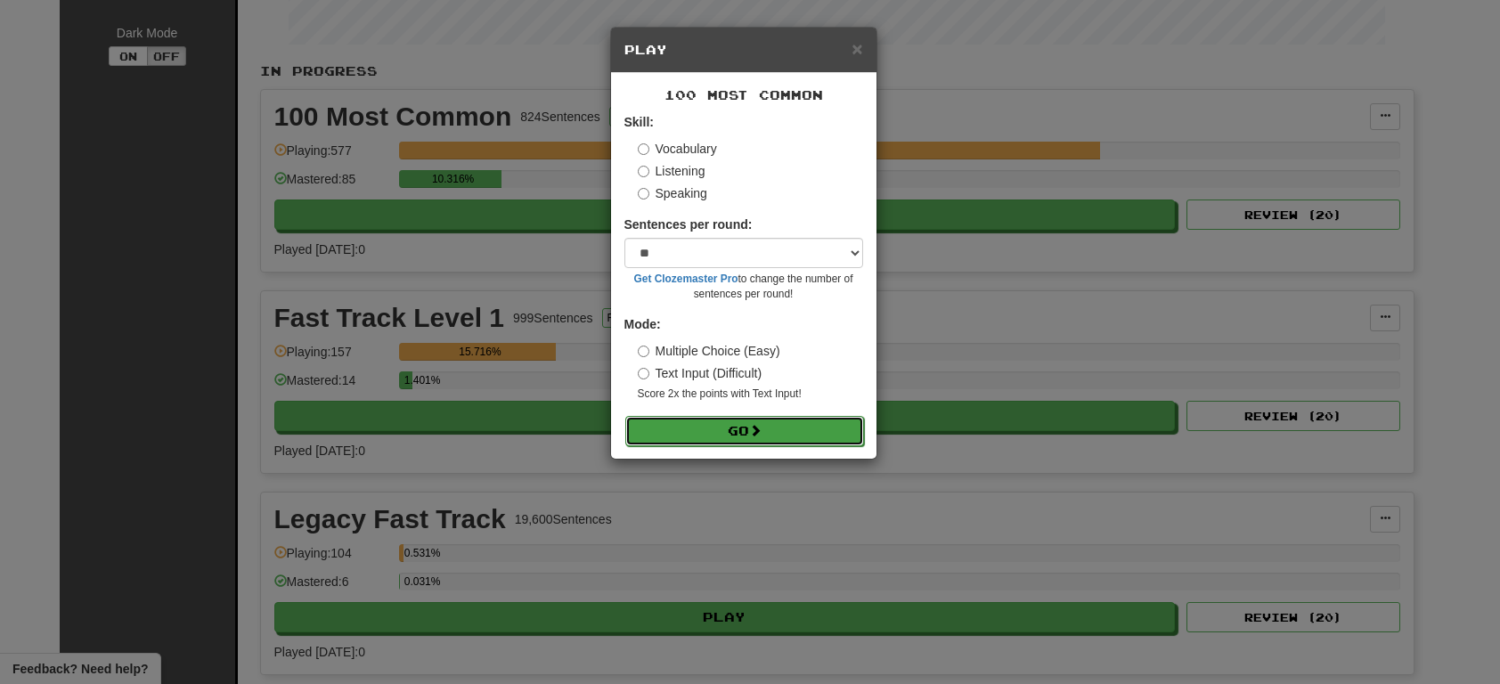
click at [793, 428] on button "Go" at bounding box center [744, 431] width 239 height 30
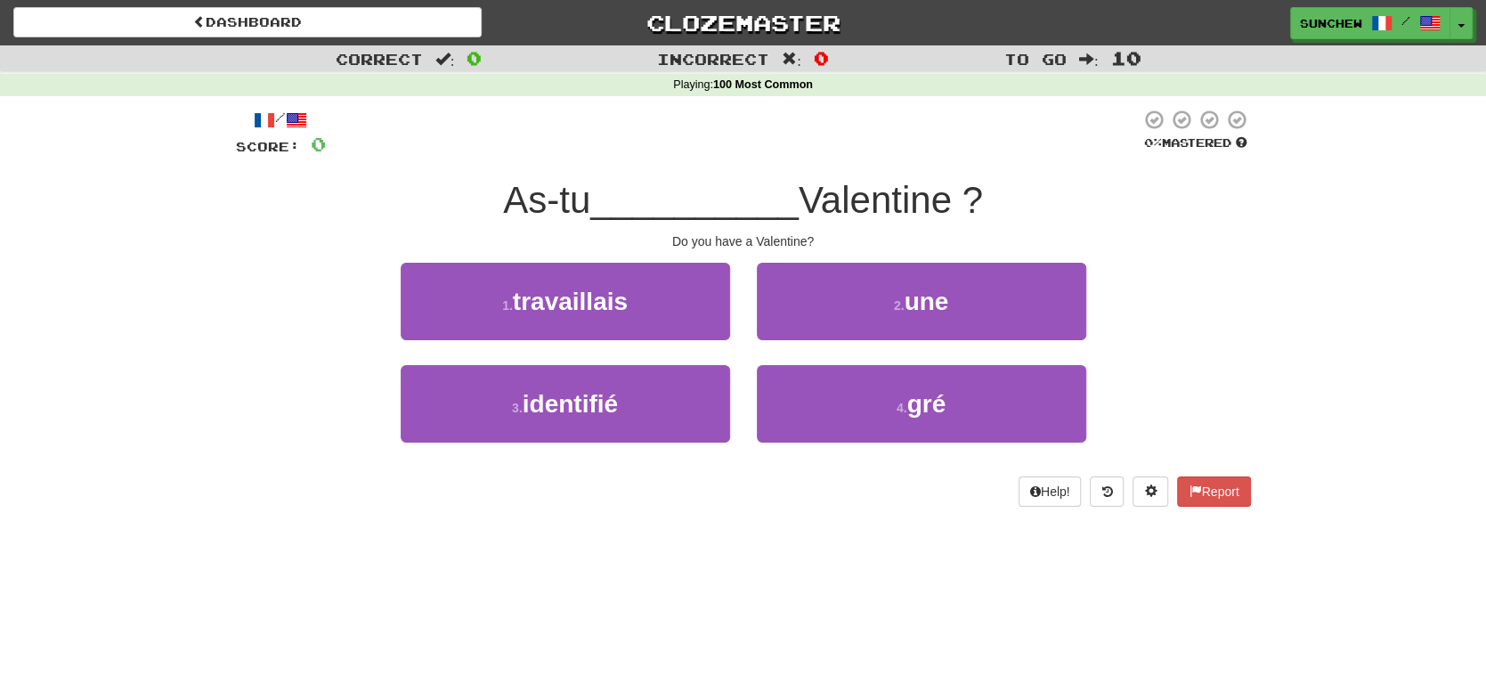
click at [828, 209] on span "Valentine ?" at bounding box center [891, 200] width 184 height 42
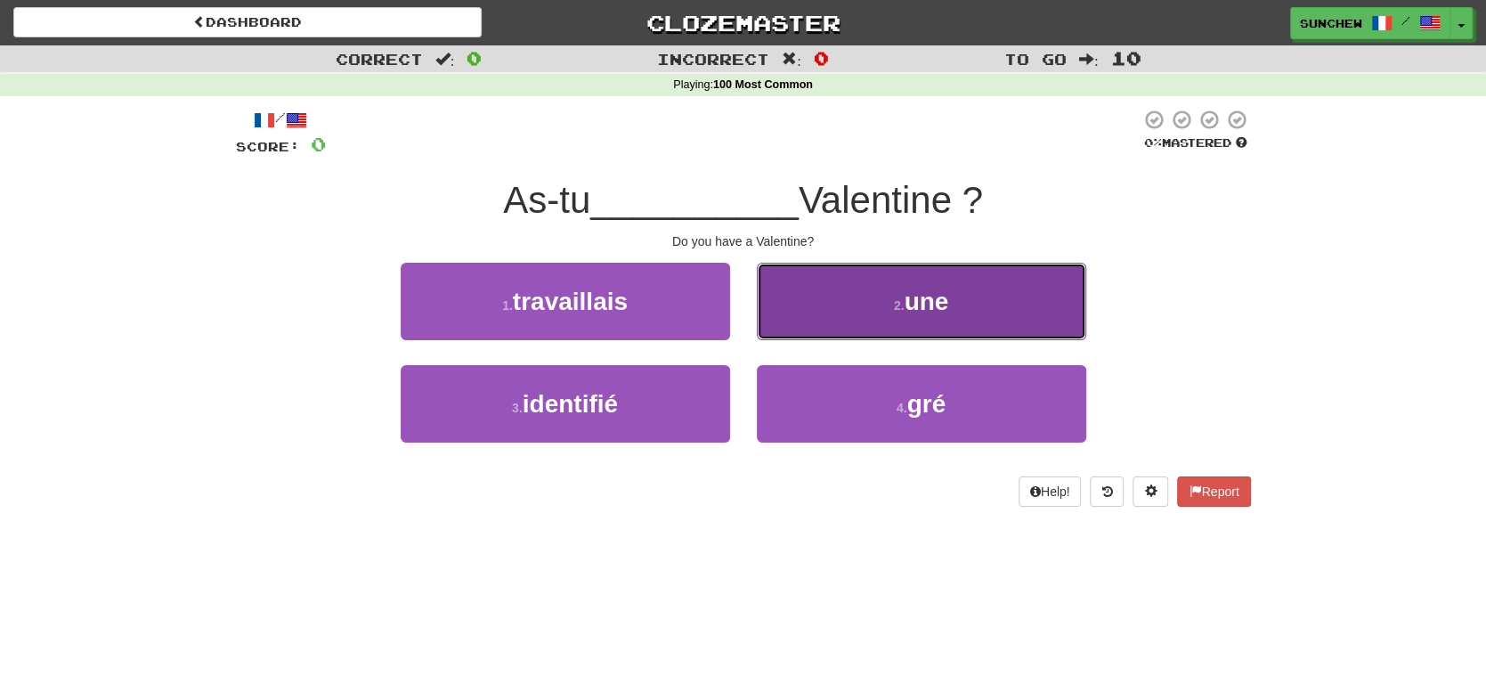
click at [896, 330] on button "2 . une" at bounding box center [922, 301] width 330 height 77
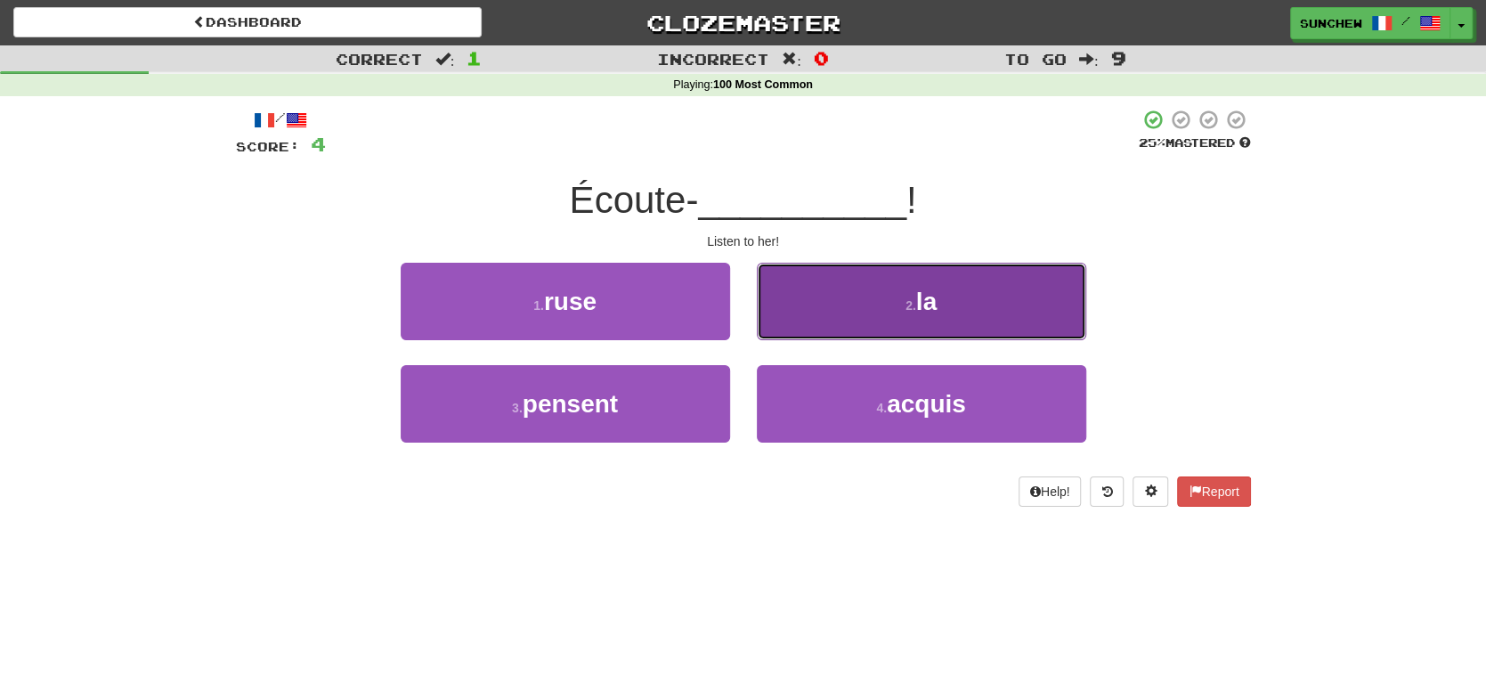
click at [889, 330] on button "2 . la" at bounding box center [922, 301] width 330 height 77
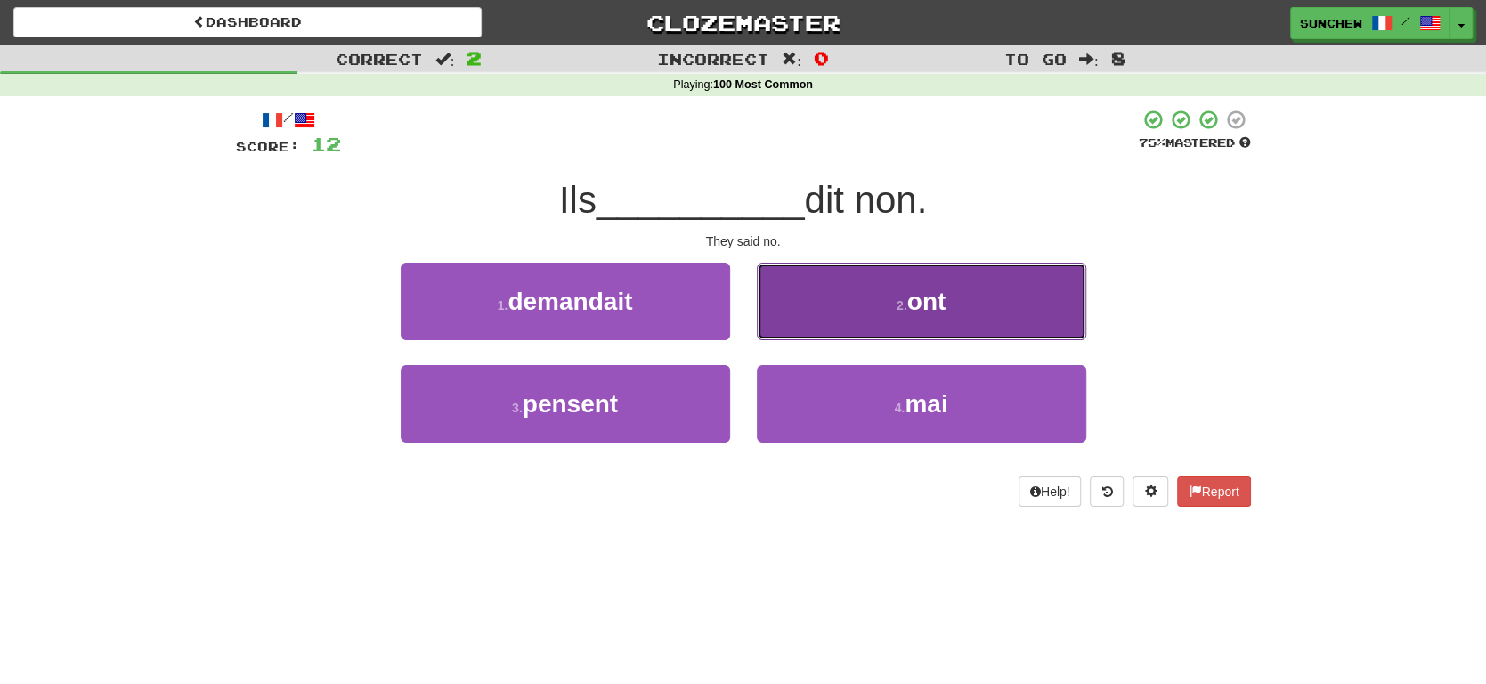
click at [907, 317] on button "2 . ont" at bounding box center [922, 301] width 330 height 77
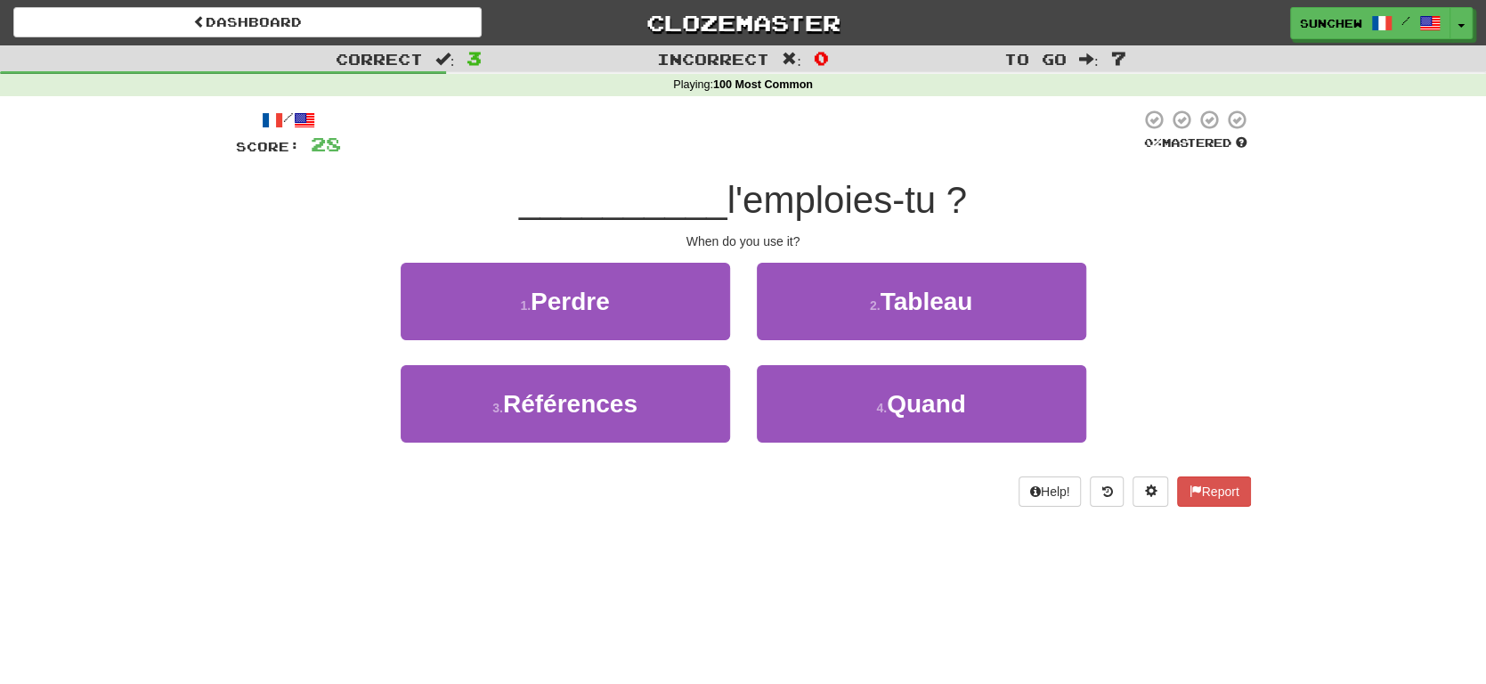
click at [1473, 21] on div "sunchew / Toggle Dropdown Dashboard Leaderboard Activity Feed Notifications Pro…" at bounding box center [1238, 23] width 495 height 32
click at [1470, 30] on button "Toggle Dropdown" at bounding box center [1462, 24] width 23 height 32
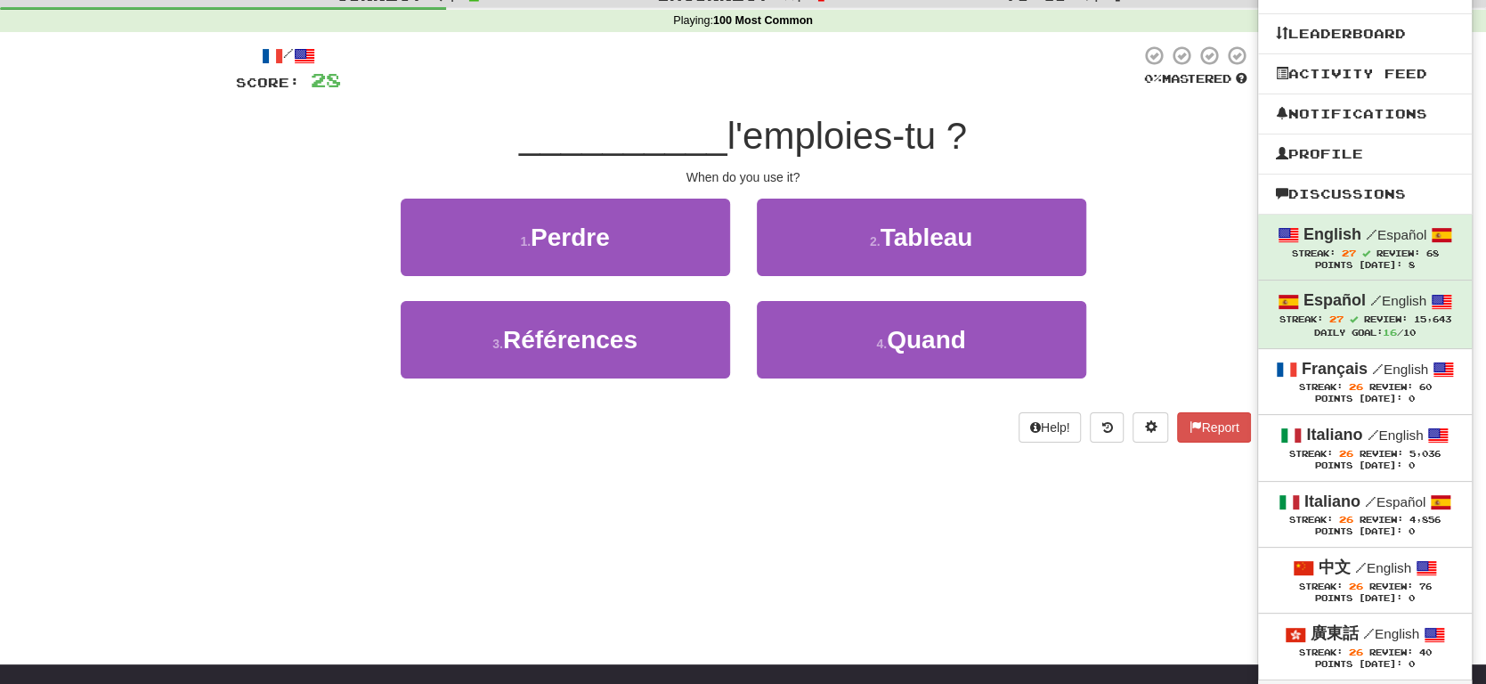
scroll to position [445, 0]
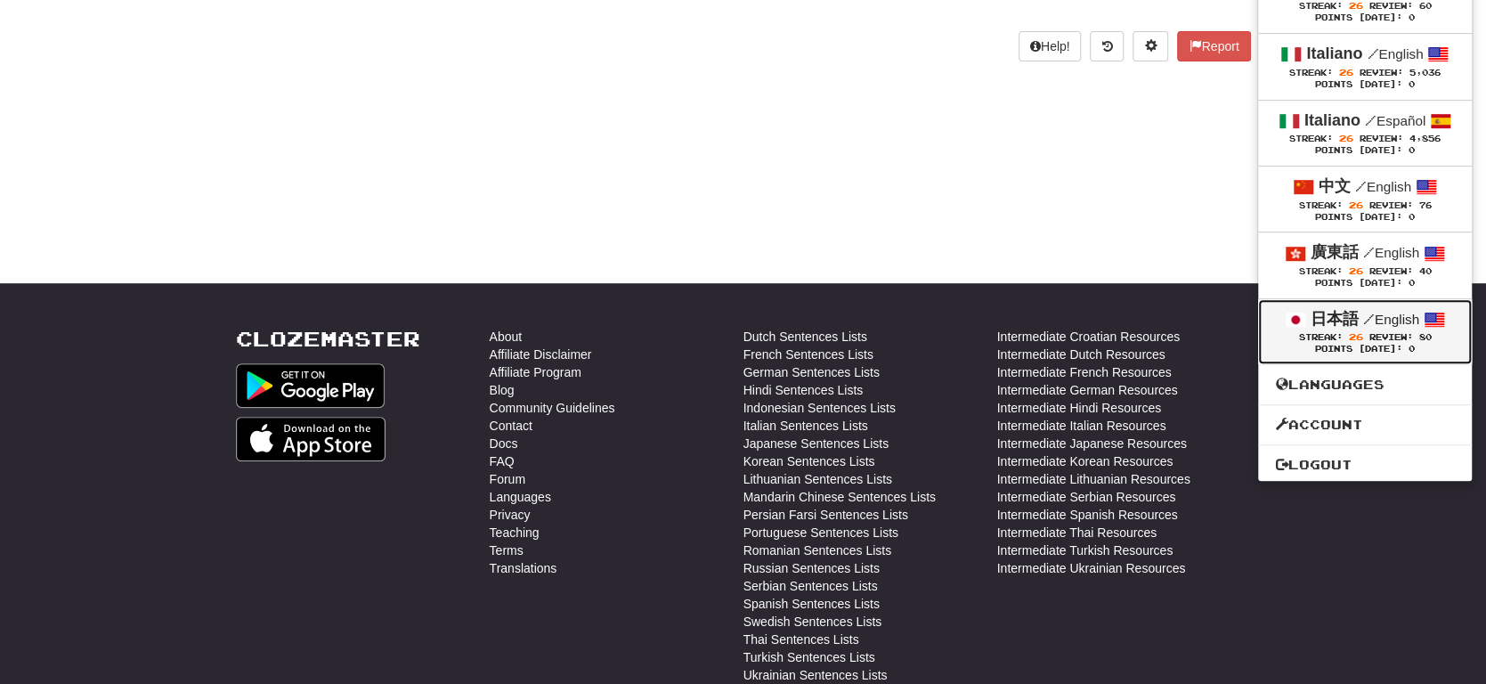
click at [1405, 332] on span "Review:" at bounding box center [1391, 337] width 44 height 10
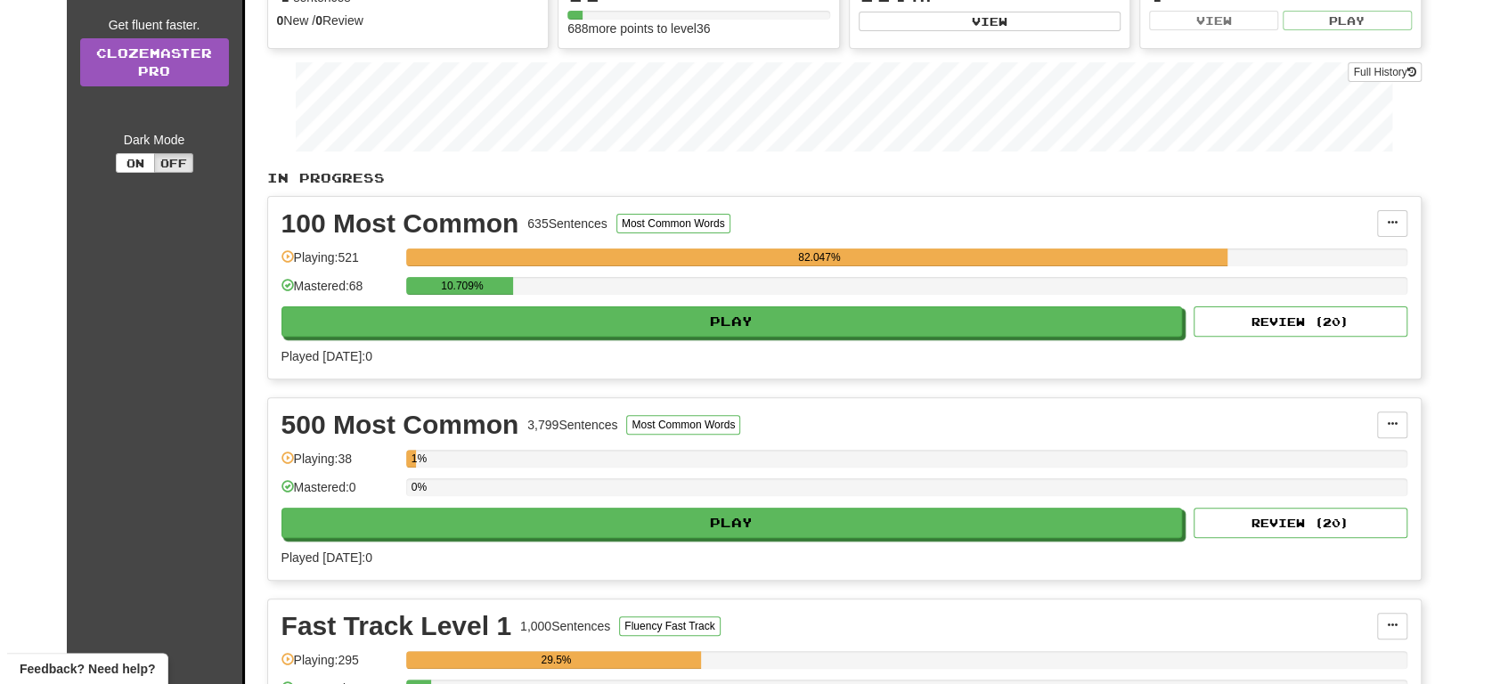
scroll to position [267, 0]
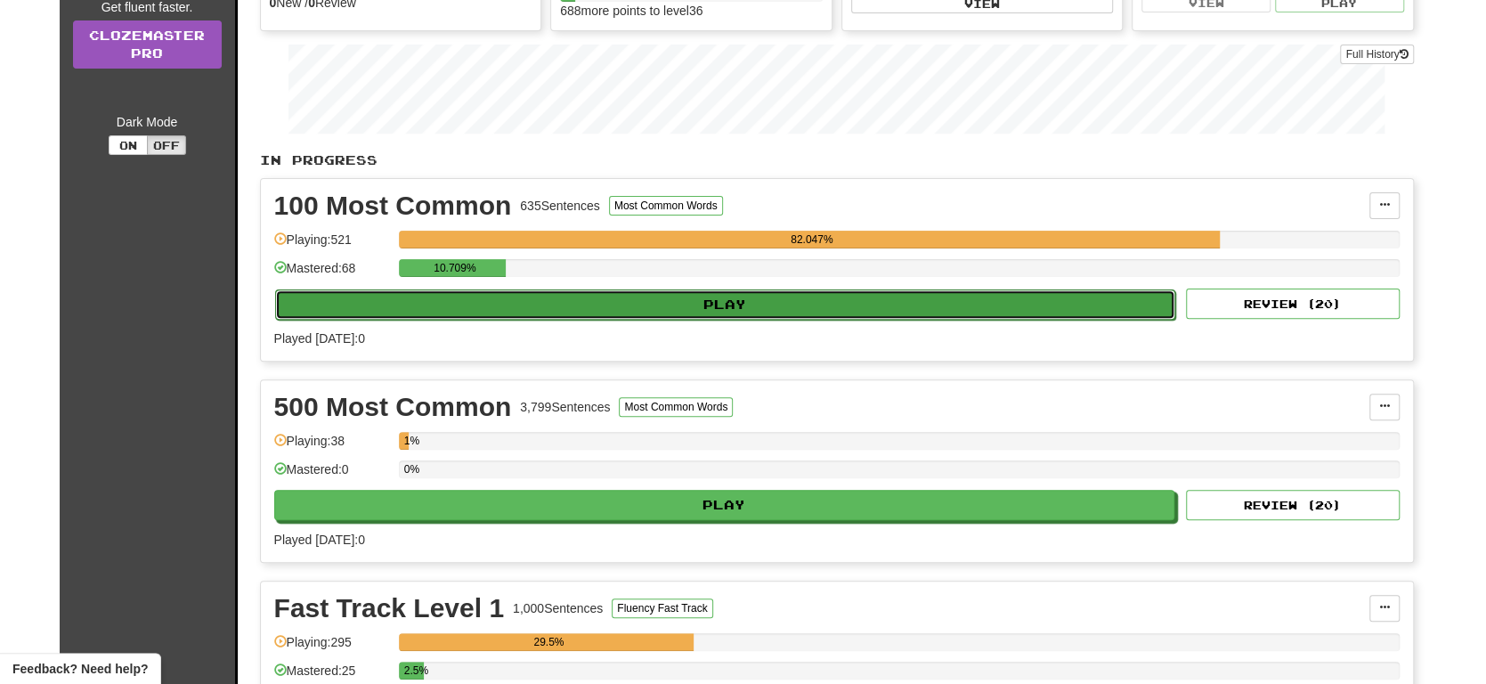
click at [827, 295] on button "Play" at bounding box center [725, 304] width 901 height 30
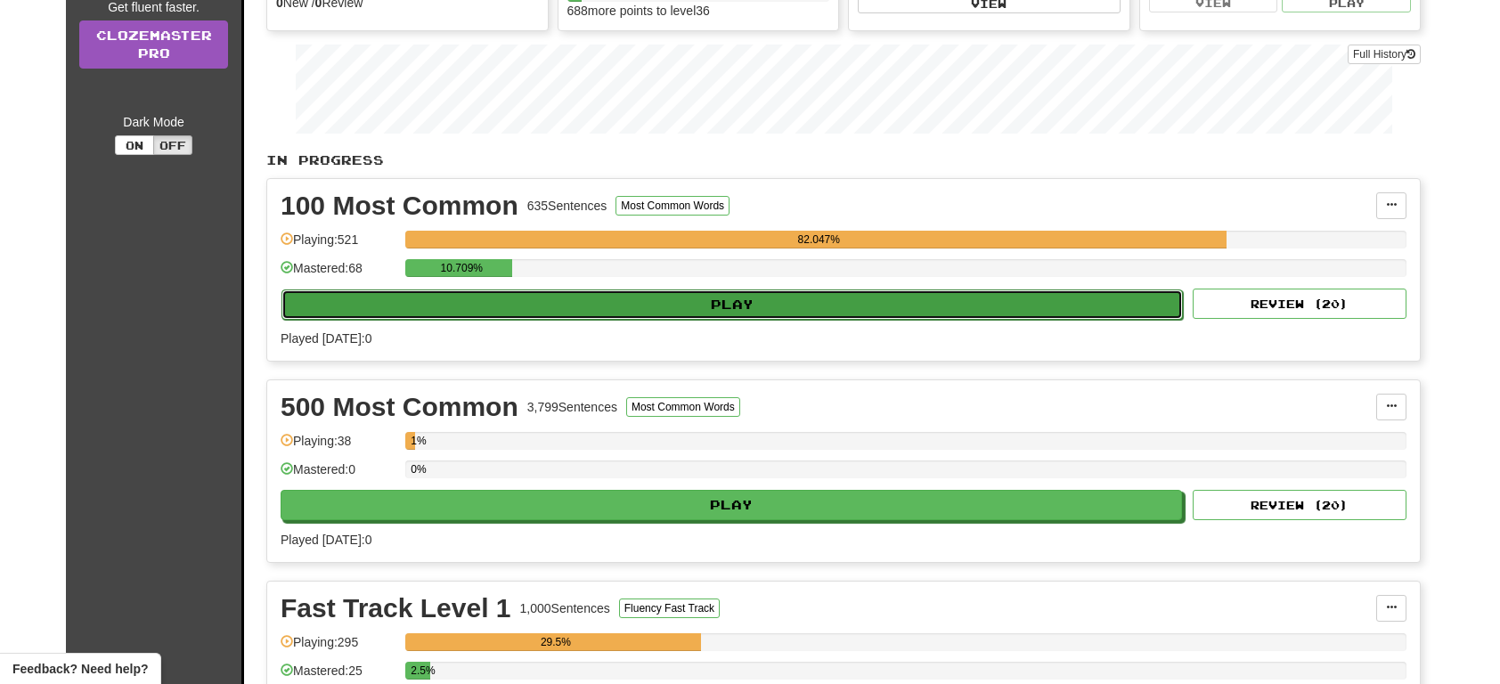
select select "**"
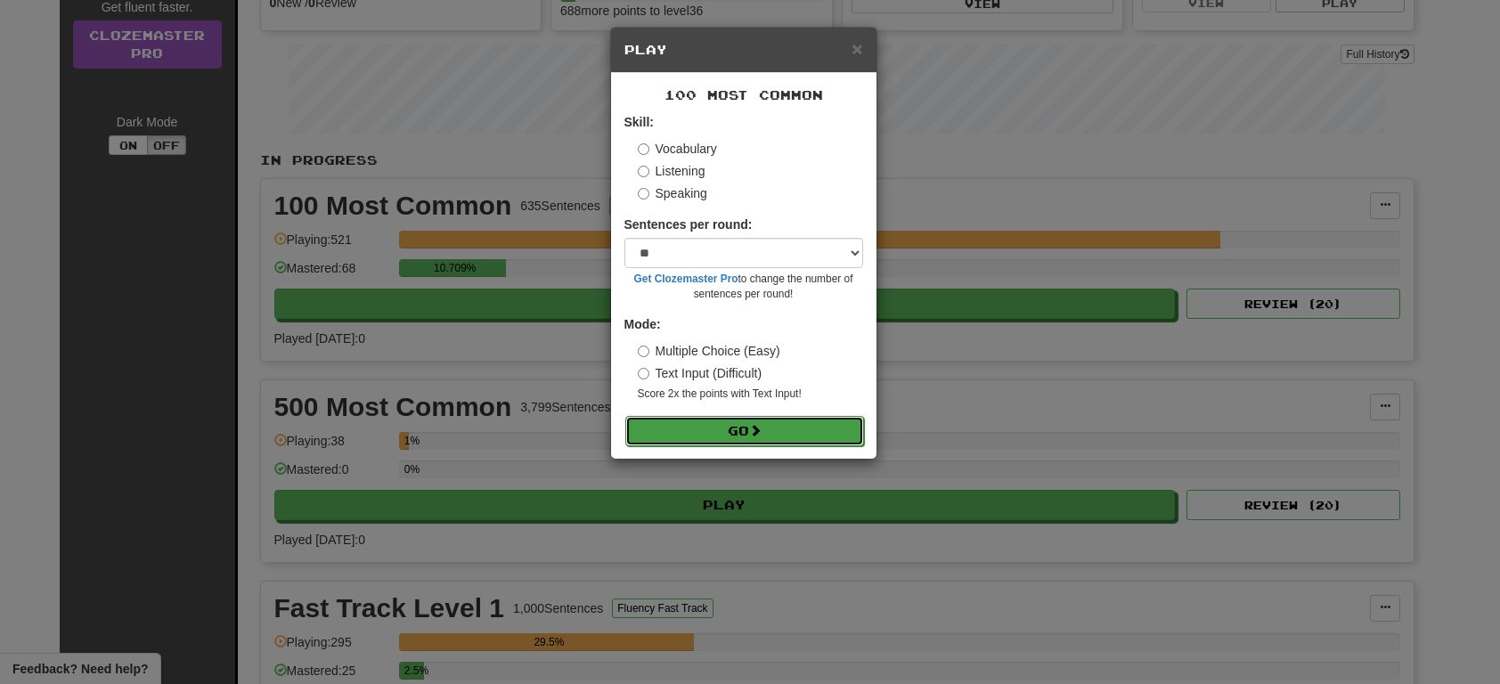
click at [802, 422] on button "Go" at bounding box center [744, 431] width 239 height 30
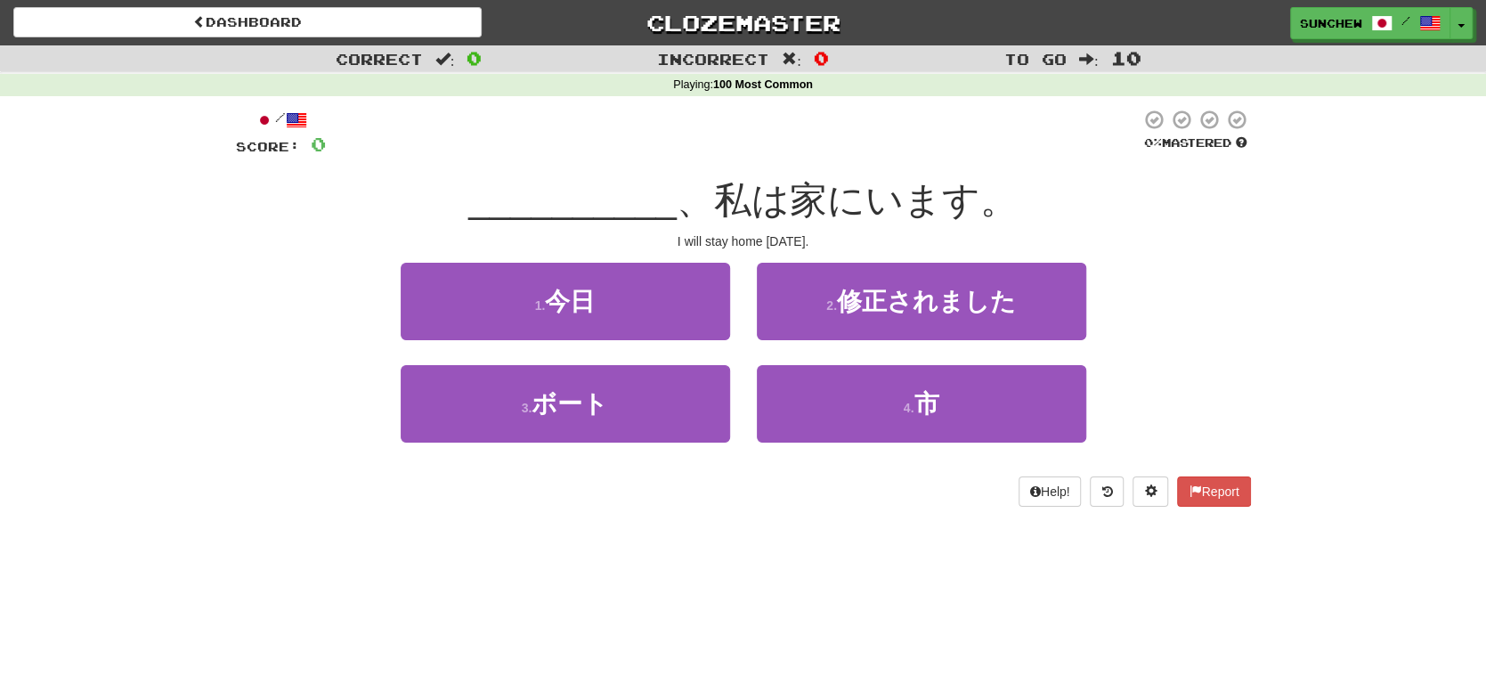
click at [900, 192] on span "、私は家にいます。" at bounding box center [847, 200] width 341 height 42
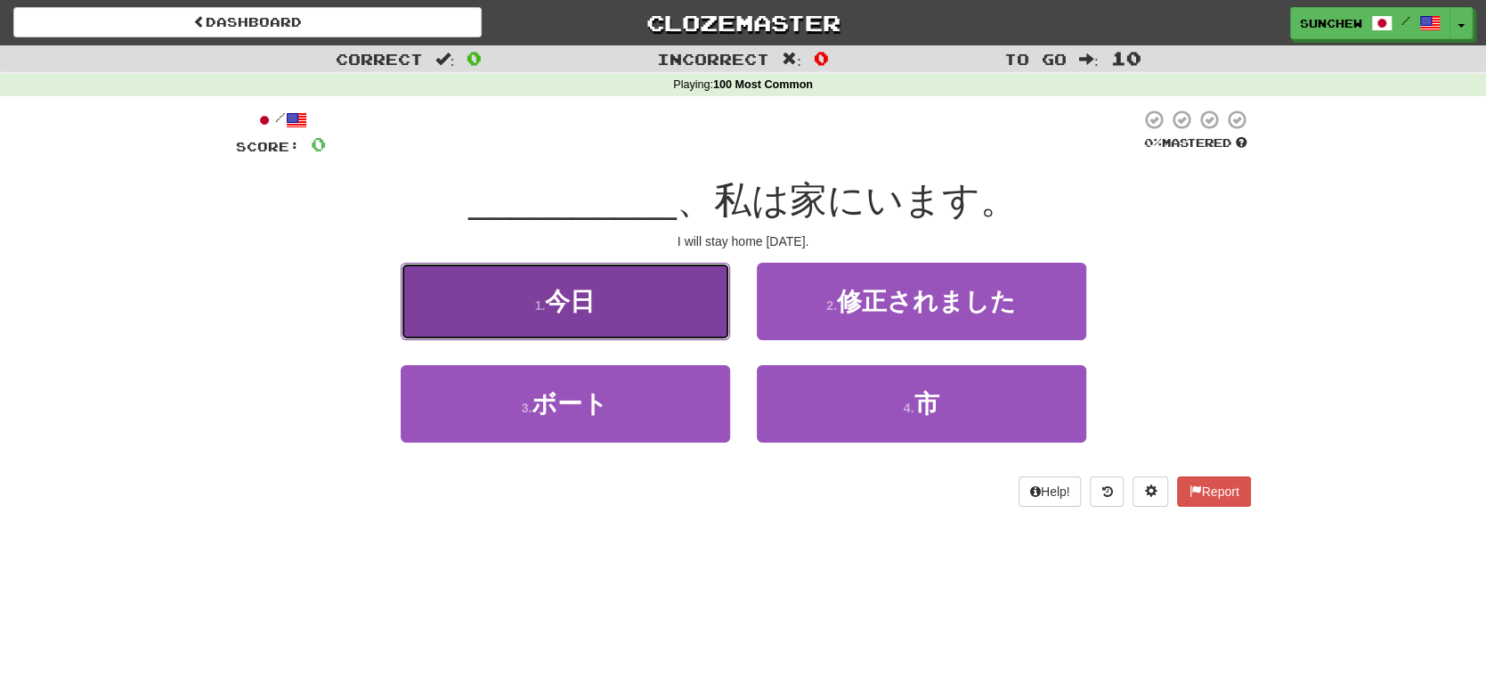
click at [686, 300] on button "1 . [DATE]" at bounding box center [566, 301] width 330 height 77
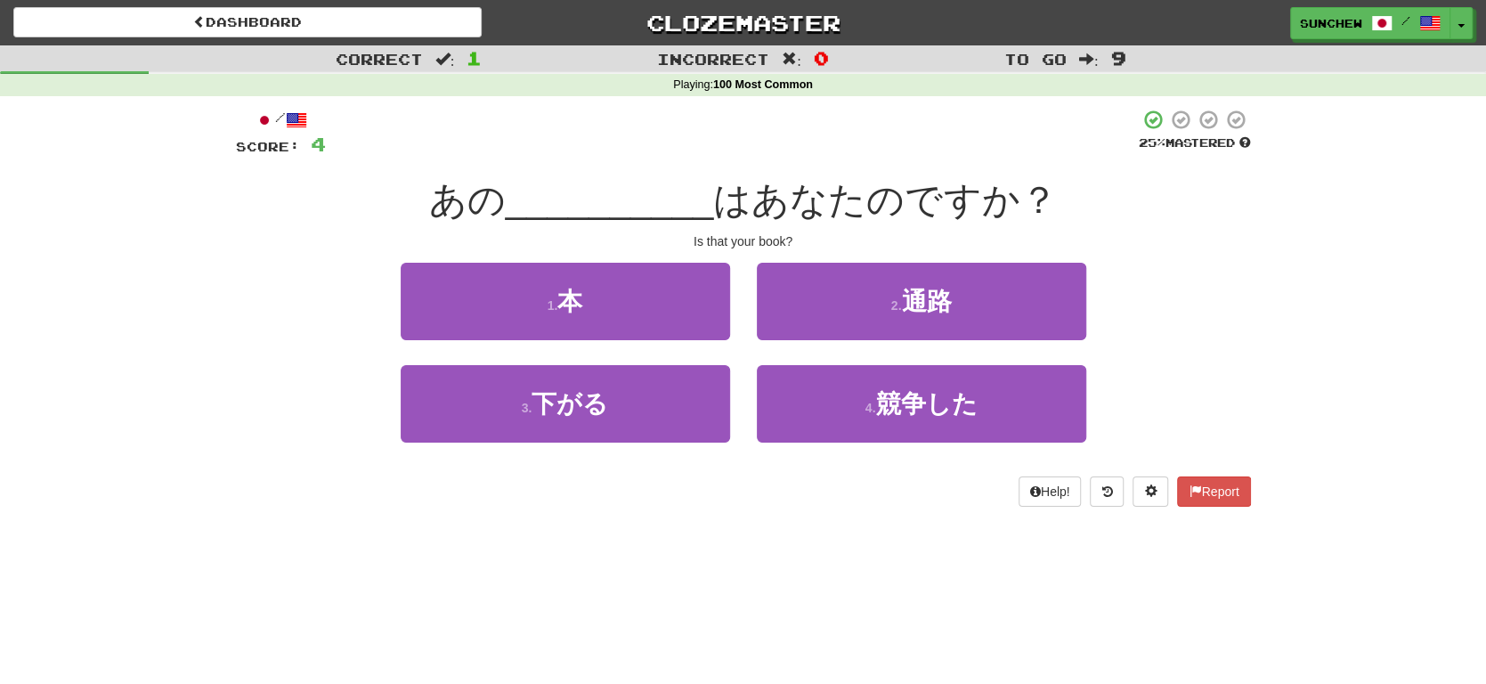
click at [917, 208] on span "はあなたのですか？" at bounding box center [885, 200] width 344 height 42
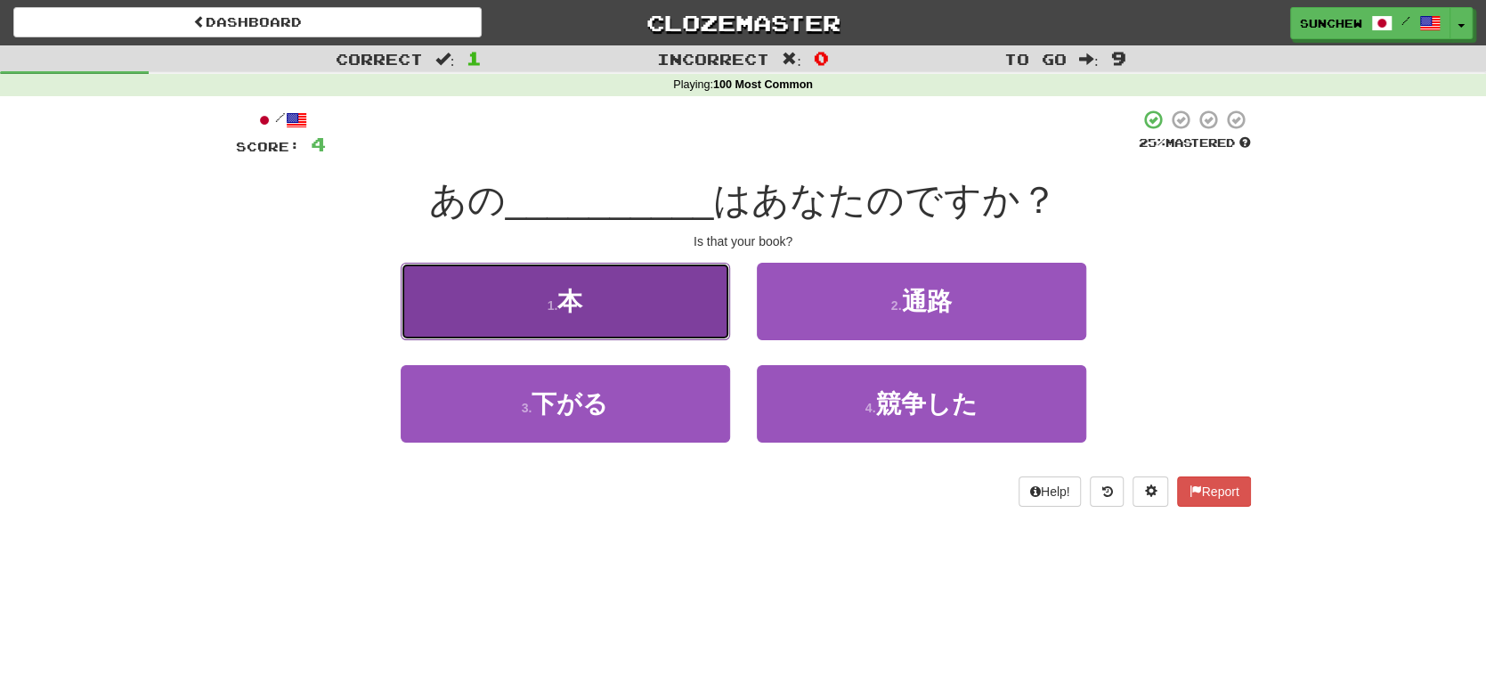
click at [693, 298] on button "1 . 本" at bounding box center [566, 301] width 330 height 77
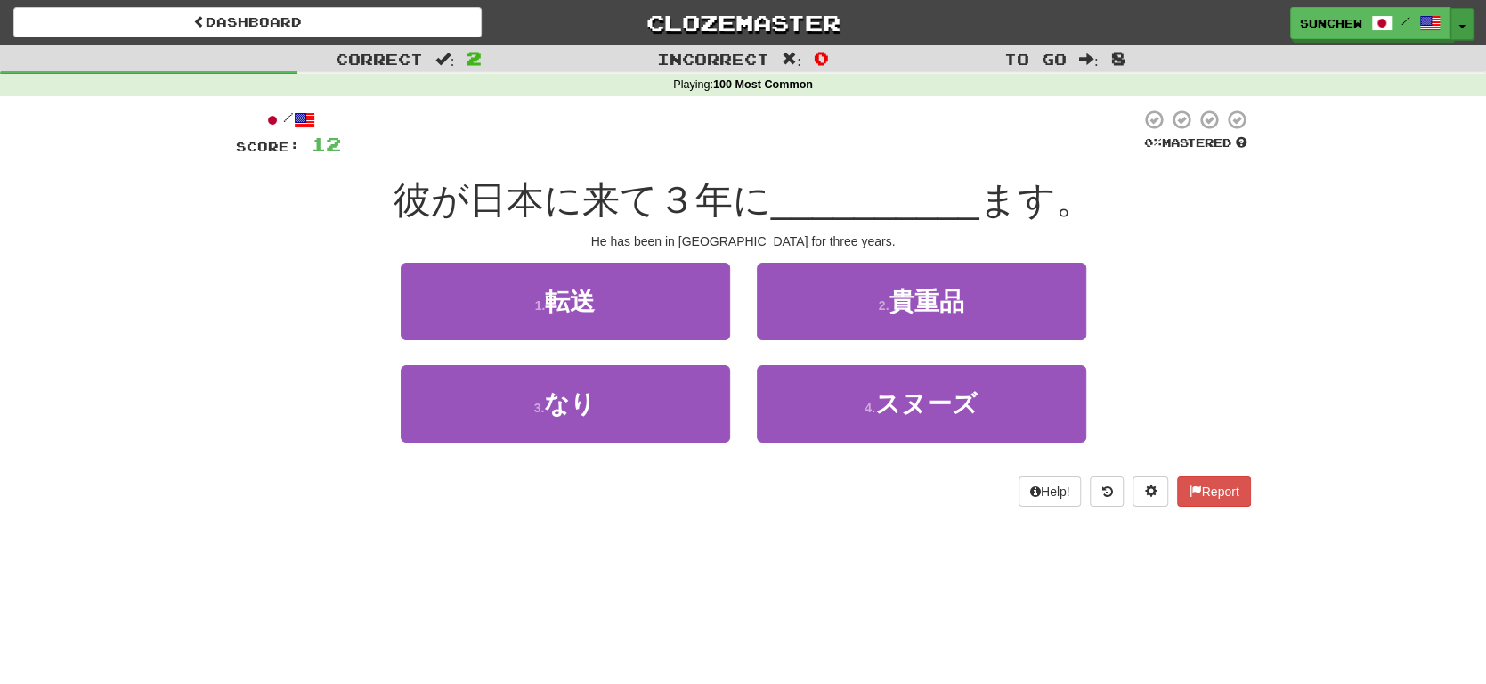
click at [1471, 29] on button "Toggle Dropdown" at bounding box center [1462, 24] width 23 height 32
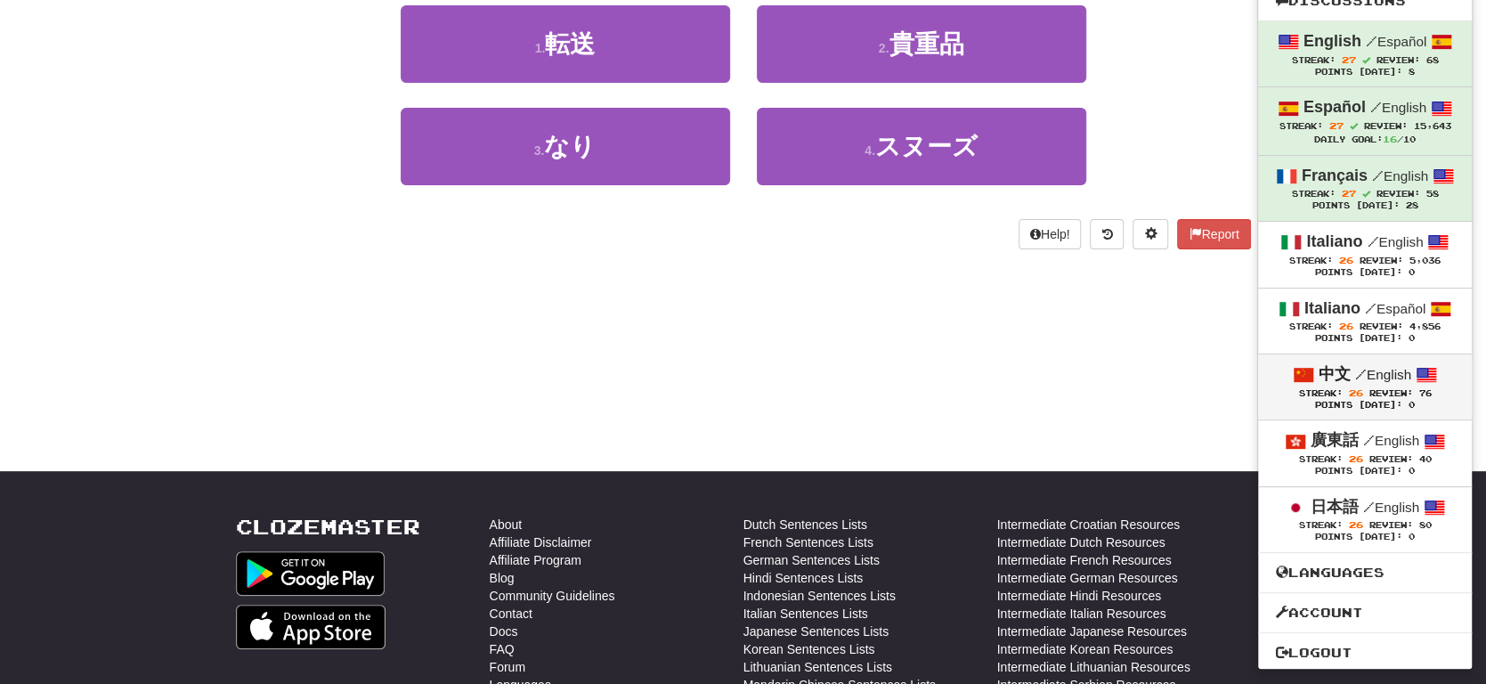
scroll to position [267, 0]
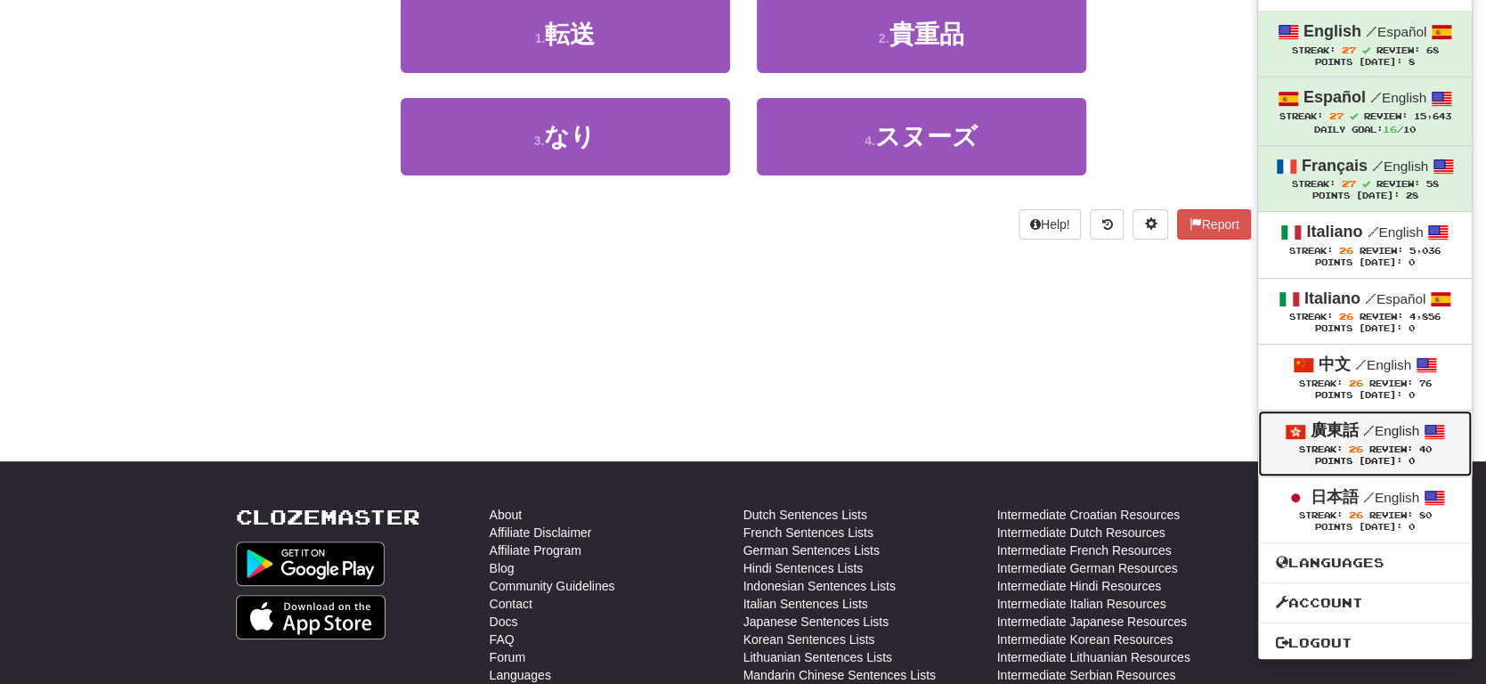
click at [1402, 446] on span "Review:" at bounding box center [1391, 449] width 44 height 10
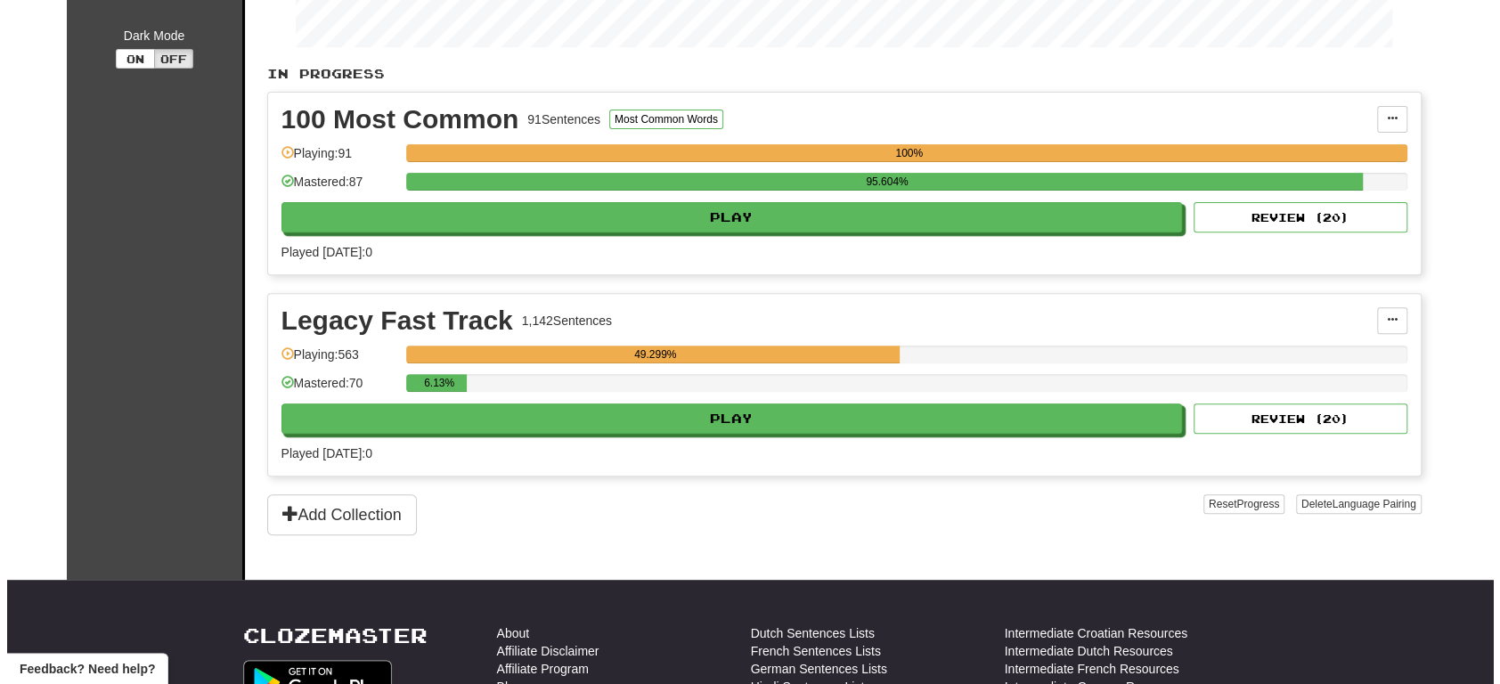
scroll to position [356, 0]
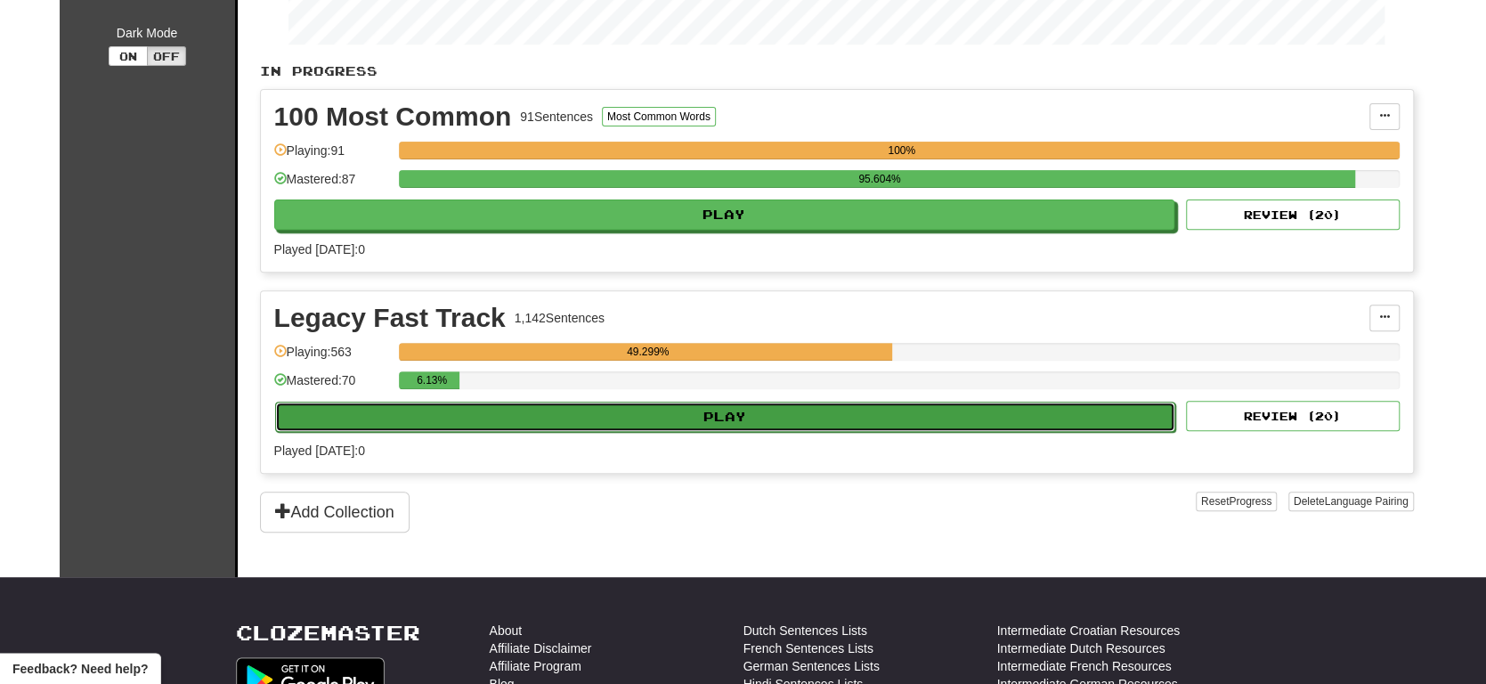
click at [819, 419] on button "Play" at bounding box center [725, 417] width 901 height 30
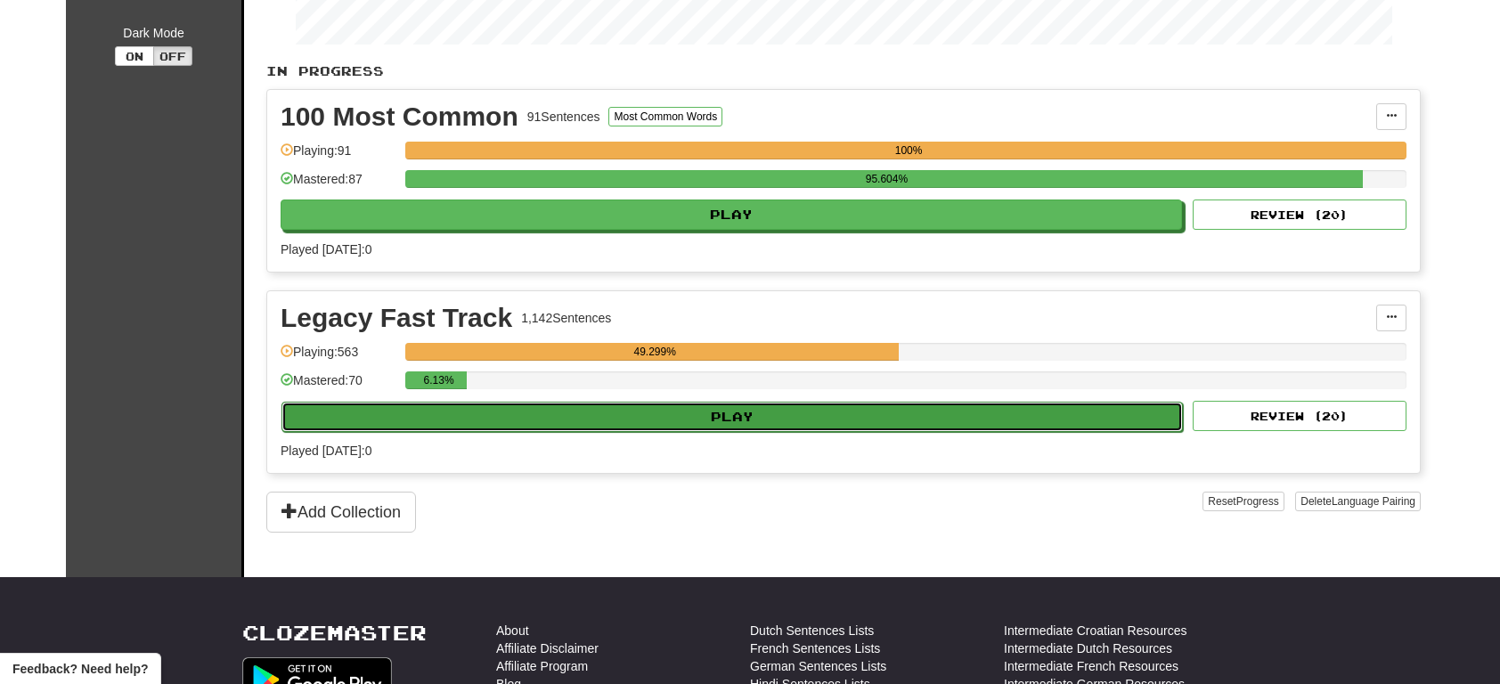
select select "**"
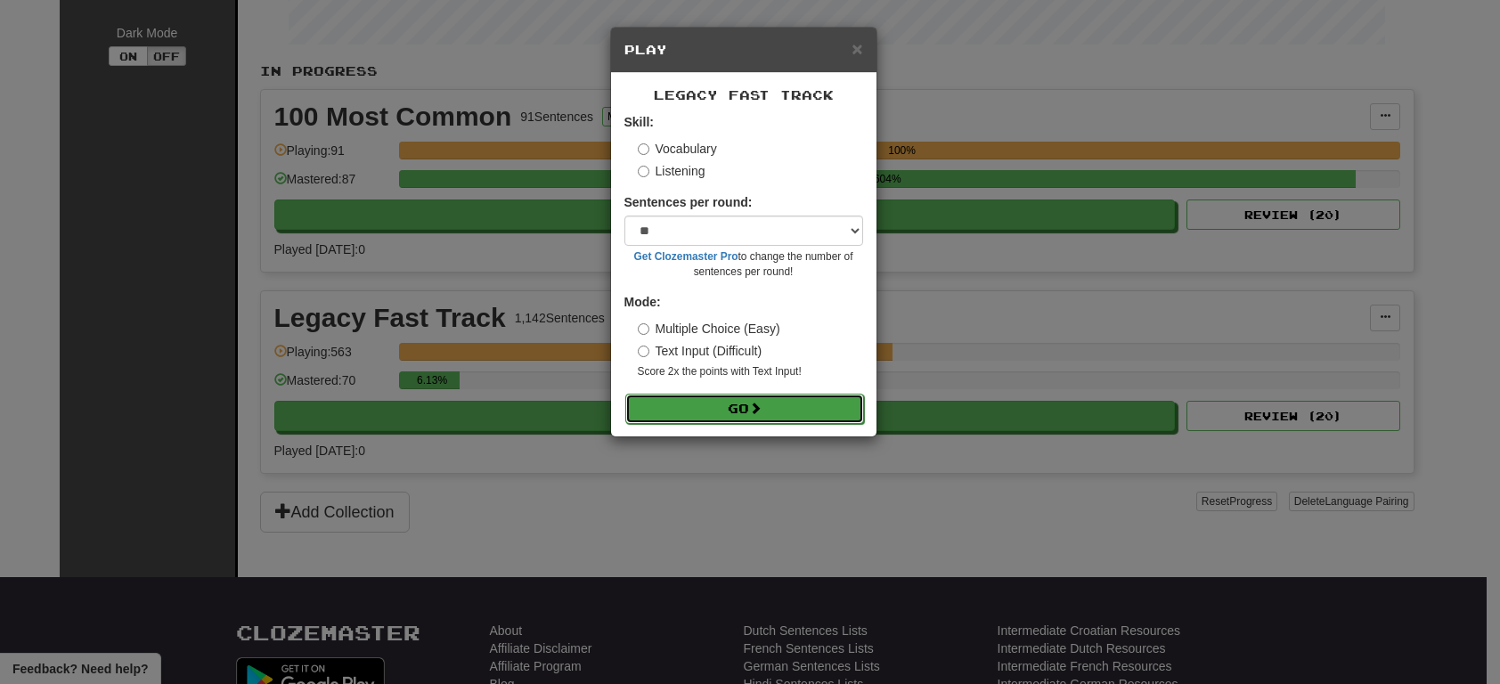
click at [810, 405] on button "Go" at bounding box center [744, 409] width 239 height 30
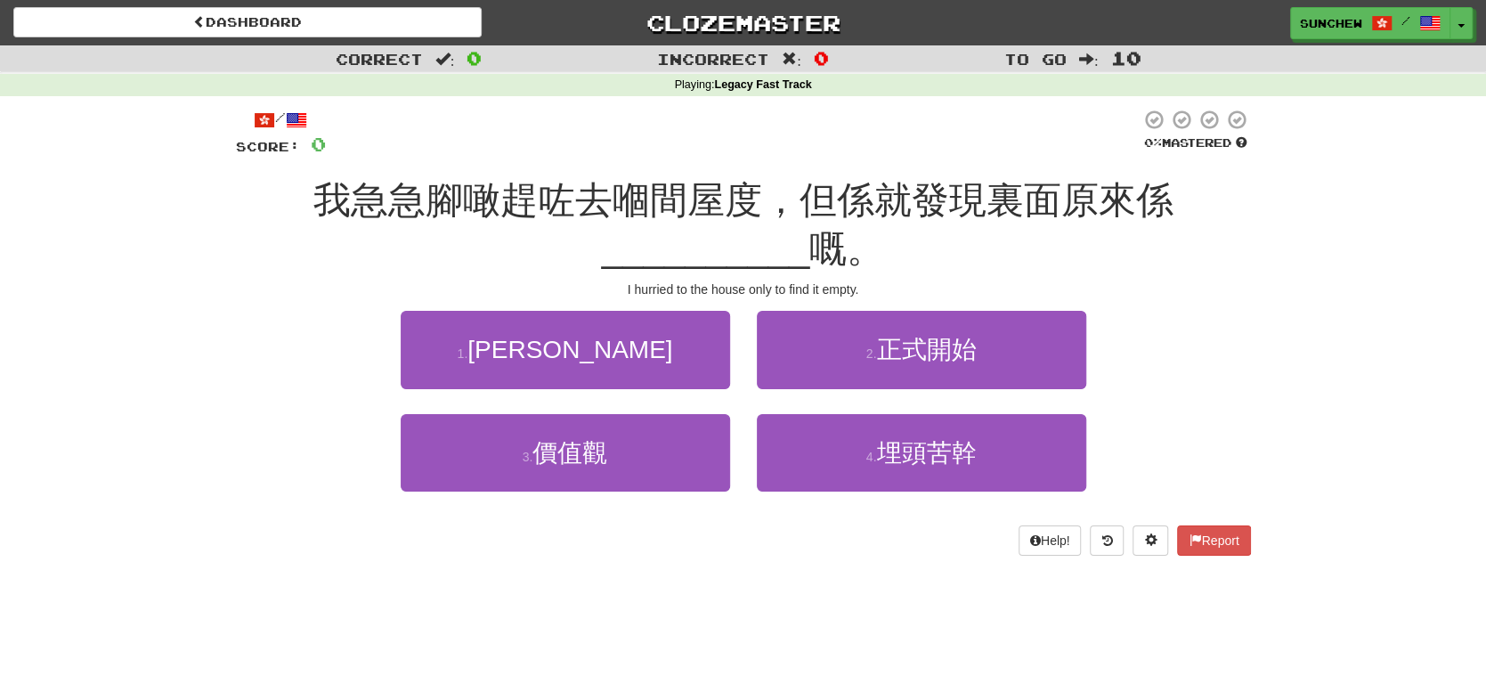
click at [816, 259] on span "嘅。" at bounding box center [847, 249] width 75 height 42
click at [1465, 30] on button "Toggle Dropdown" at bounding box center [1462, 24] width 23 height 32
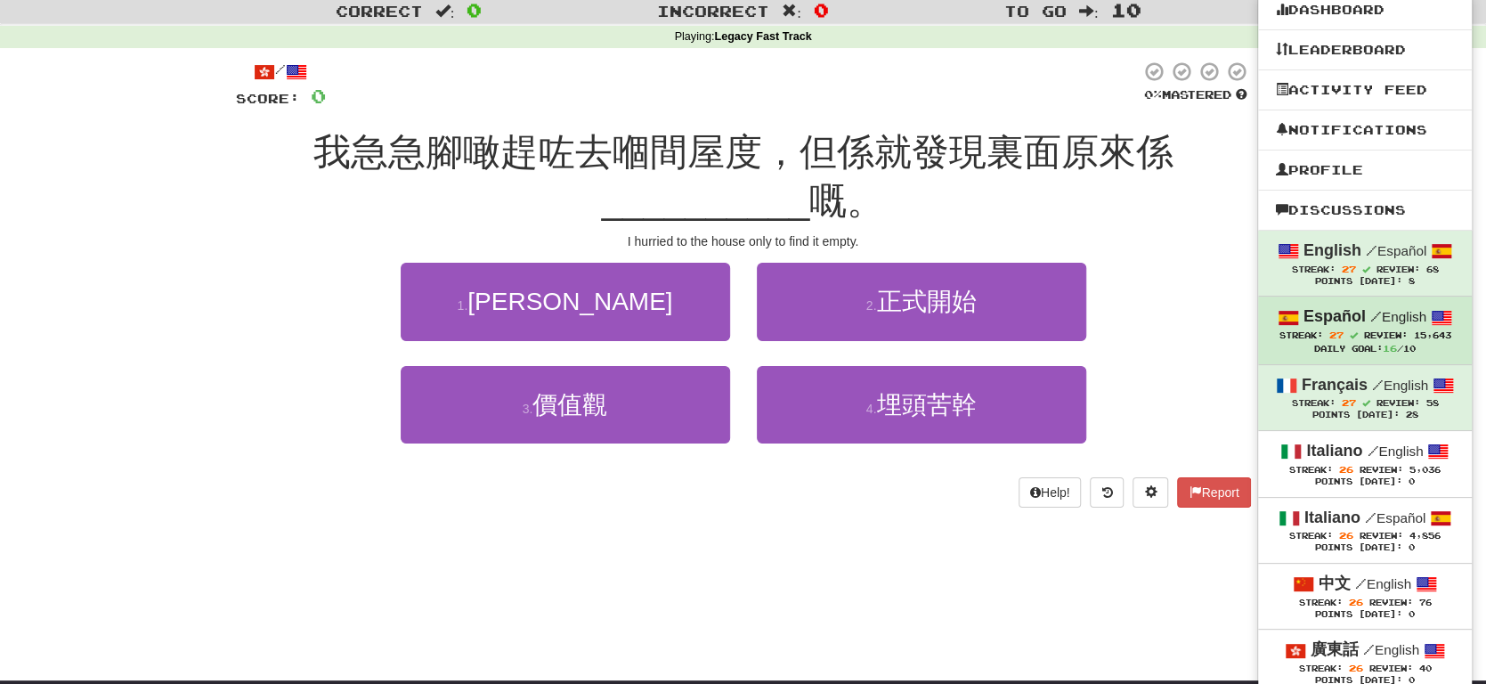
scroll to position [267, 0]
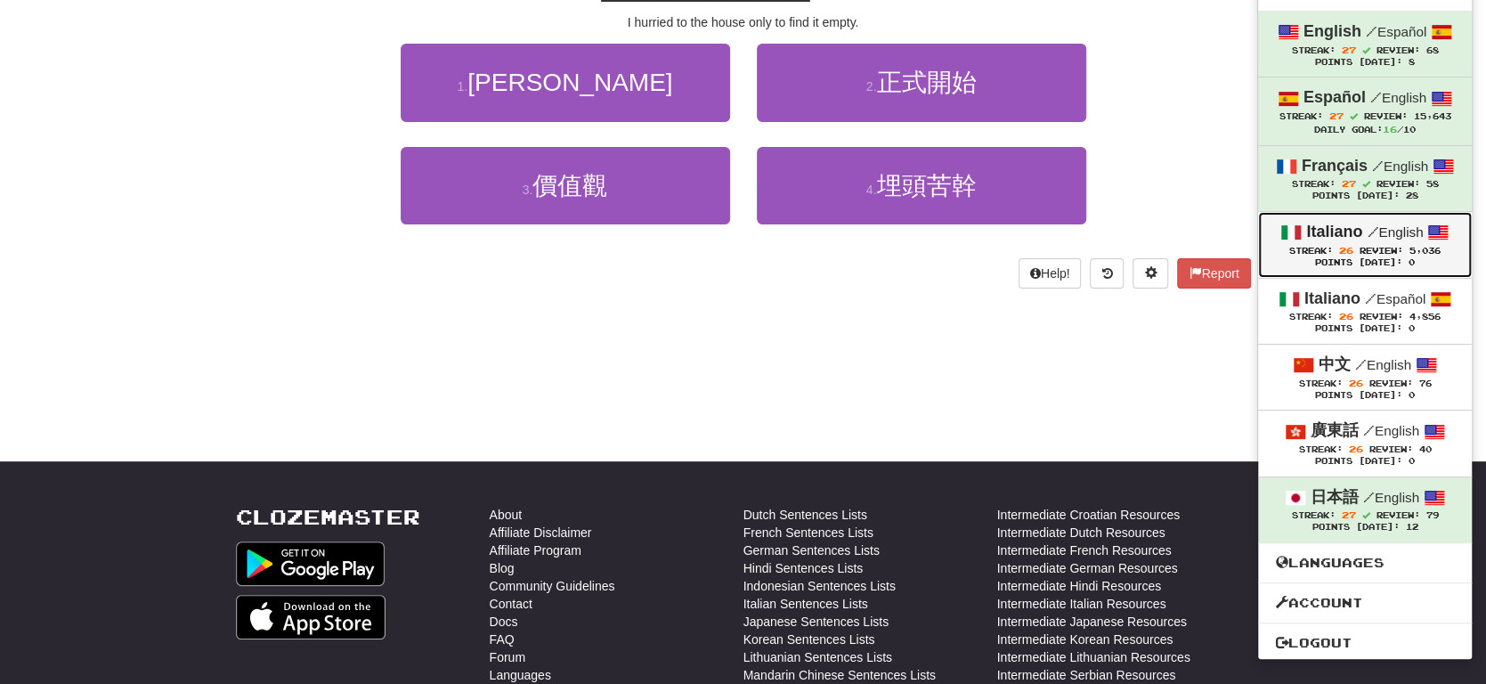
click at [1382, 263] on div "Points [DATE]: 0" at bounding box center [1365, 263] width 178 height 12
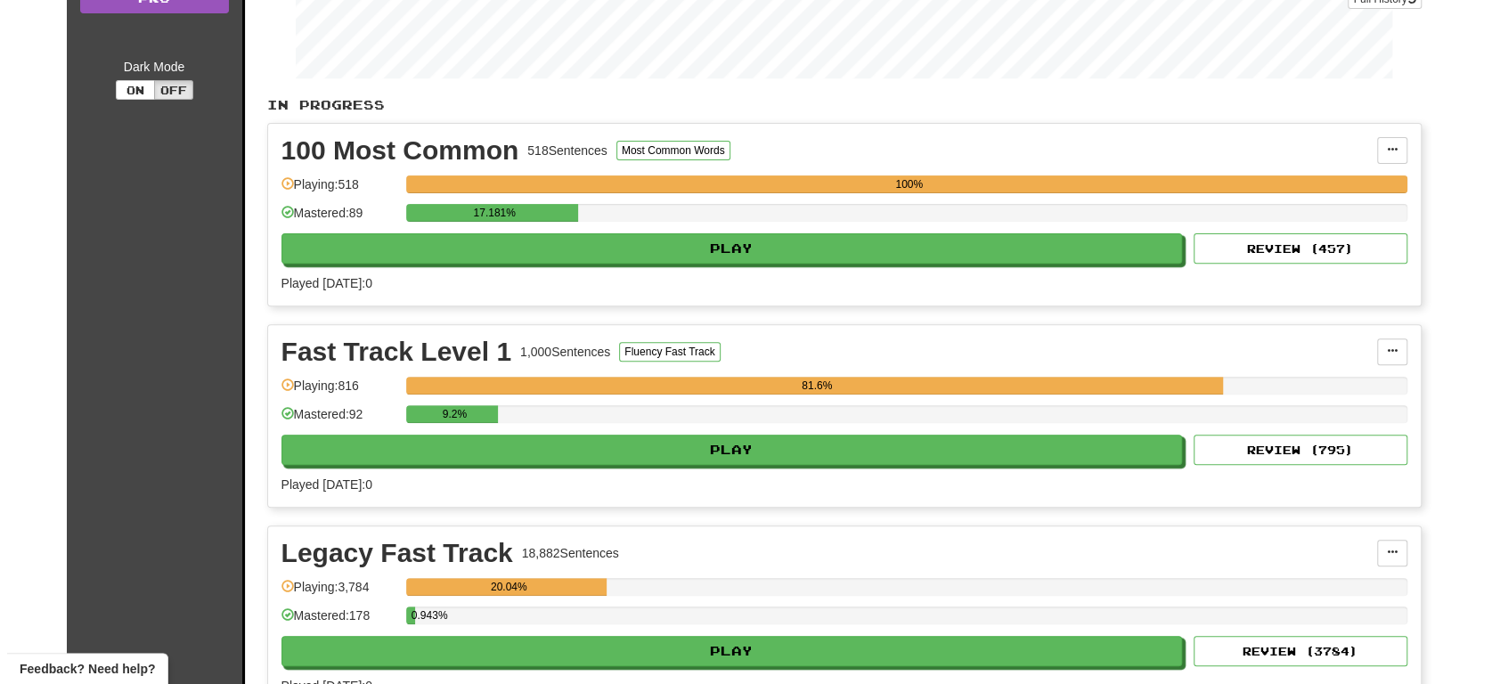
scroll to position [356, 0]
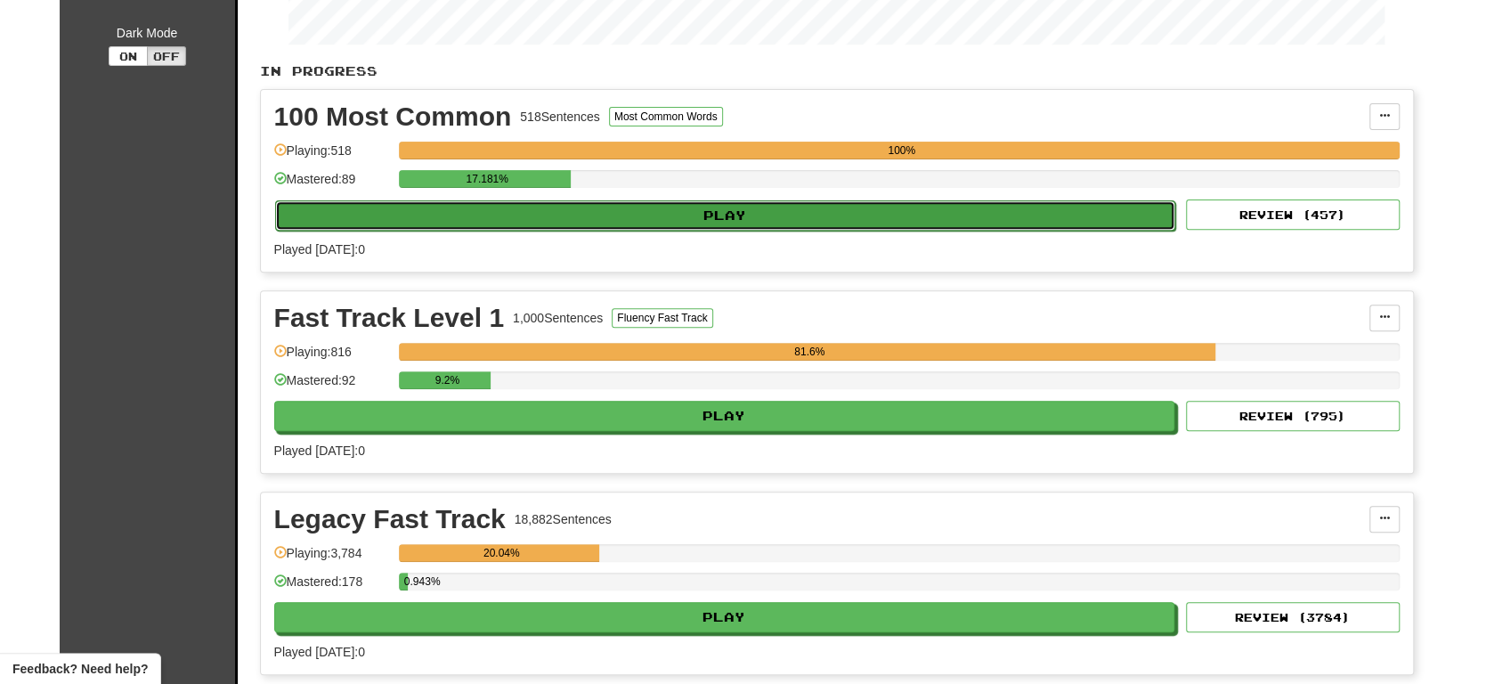
click at [873, 216] on button "Play" at bounding box center [725, 215] width 901 height 30
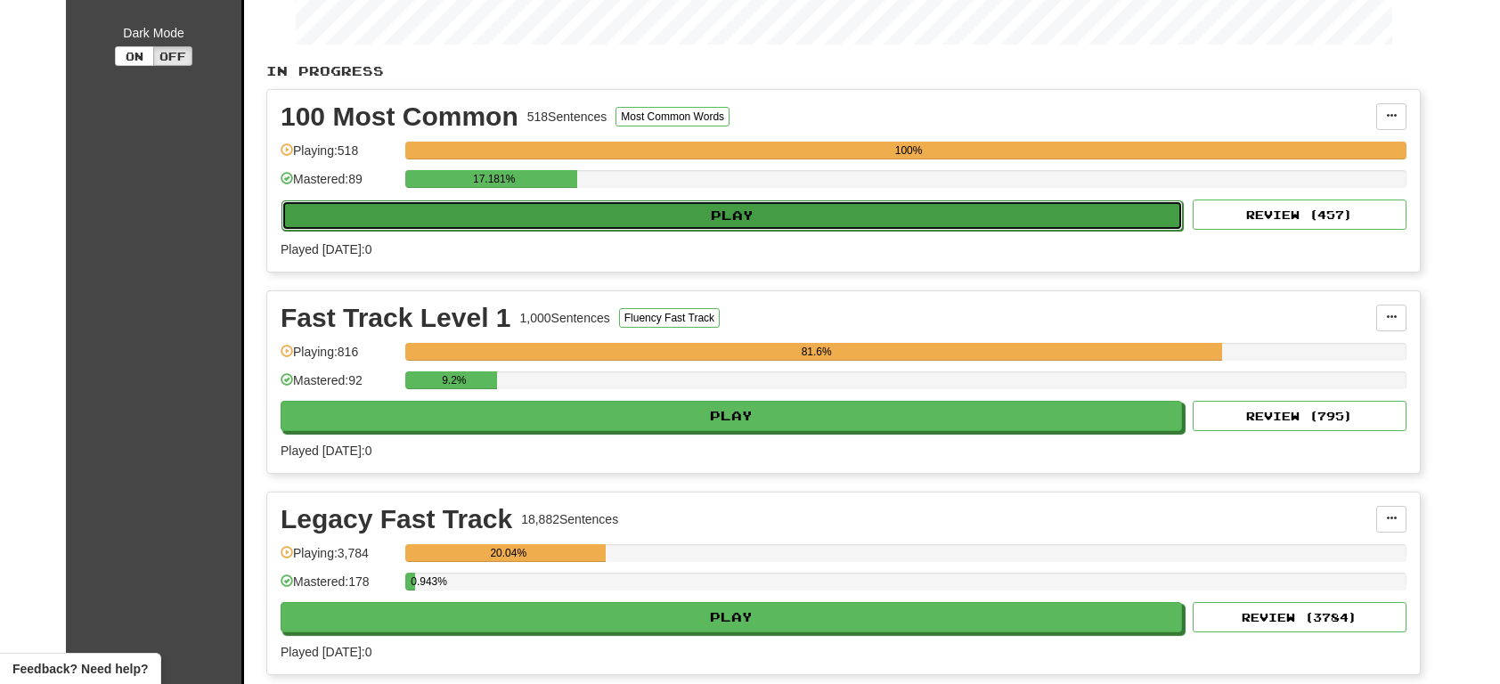
select select "**"
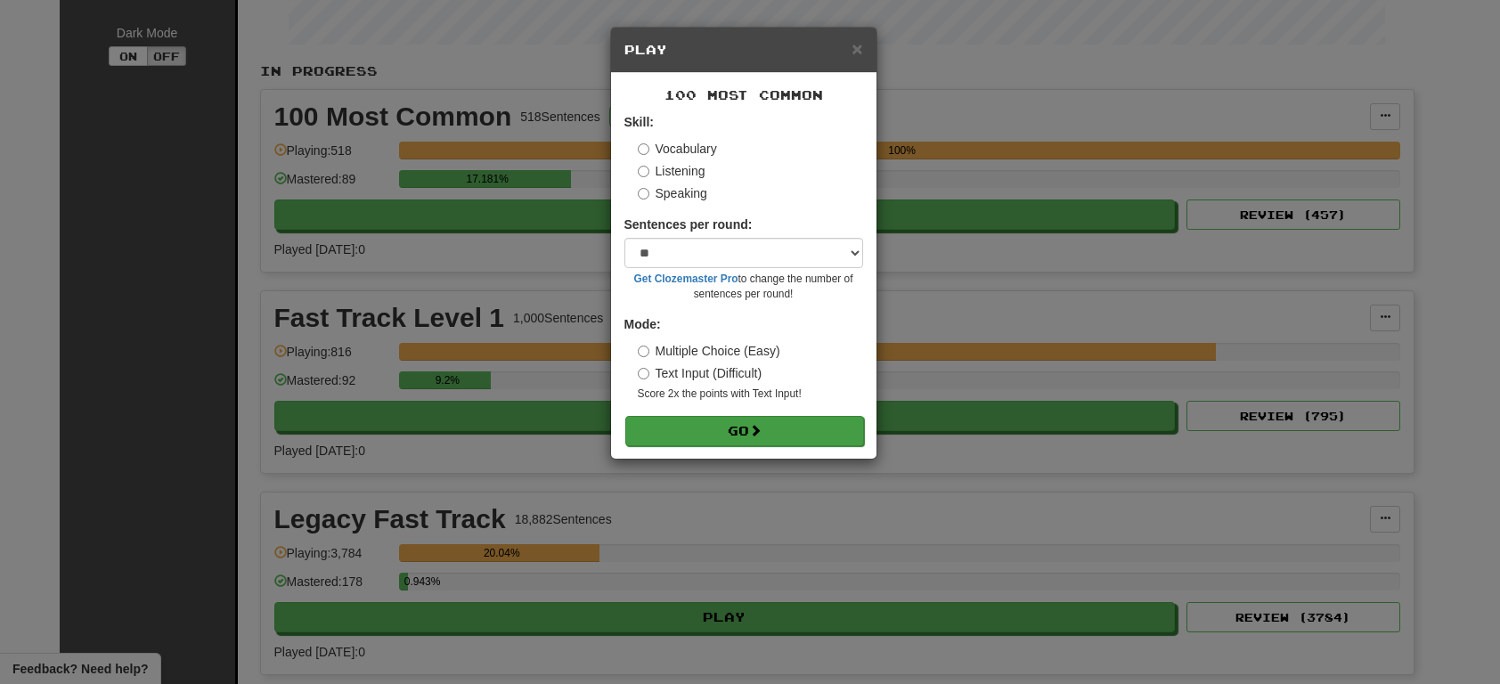
click at [808, 414] on form "Skill: Vocabulary Listening Speaking Sentences per round: * ** ** ** ** ** *** …" at bounding box center [743, 279] width 239 height 332
click at [807, 425] on button "Go" at bounding box center [744, 431] width 239 height 30
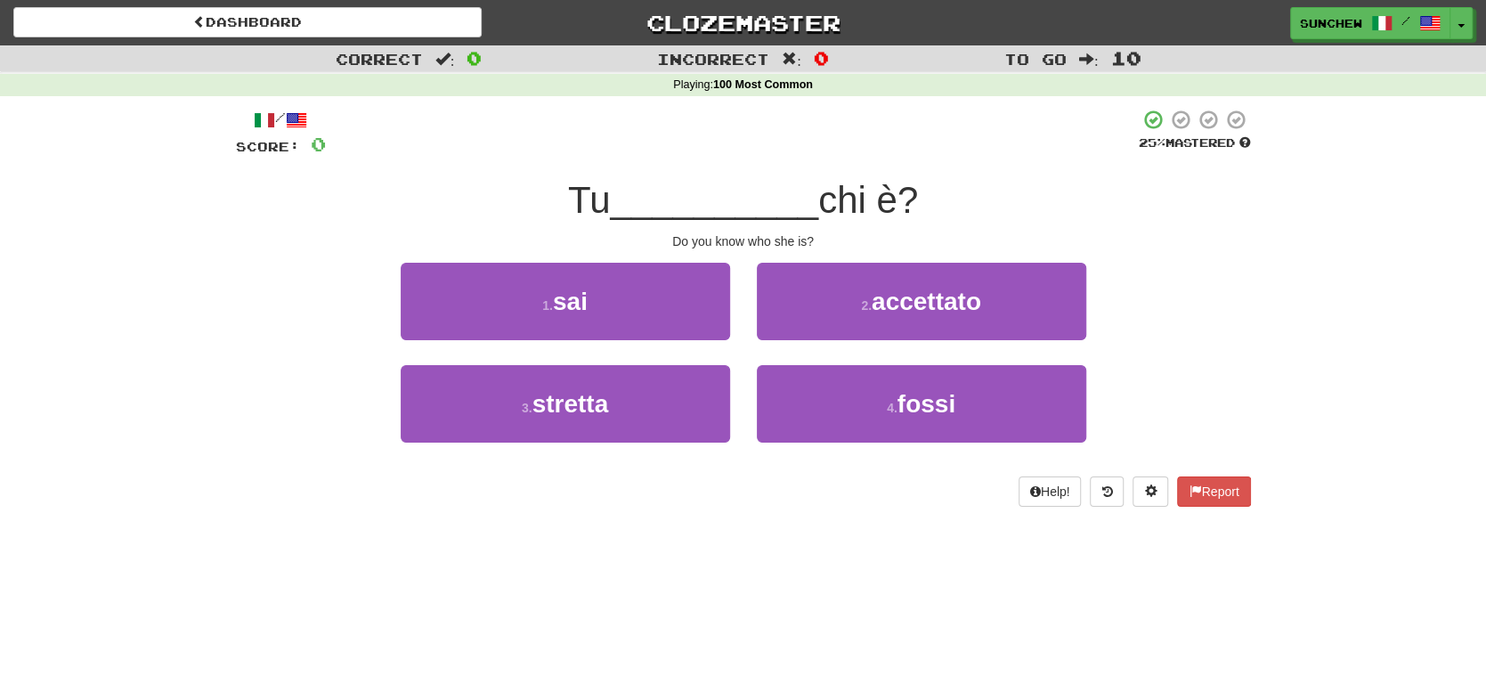
click at [837, 222] on div "Tu __________ chi è?" at bounding box center [743, 200] width 1015 height 49
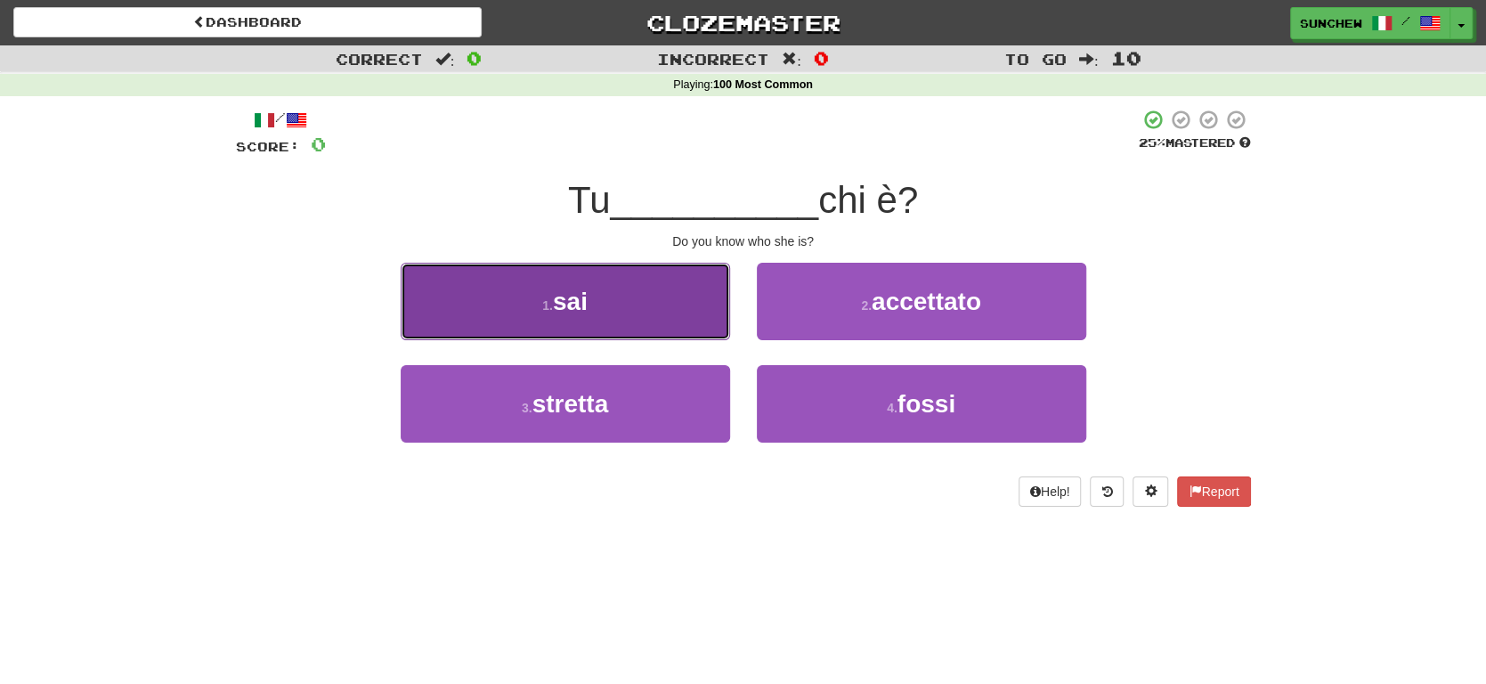
click at [695, 291] on button "1 . sai" at bounding box center [566, 301] width 330 height 77
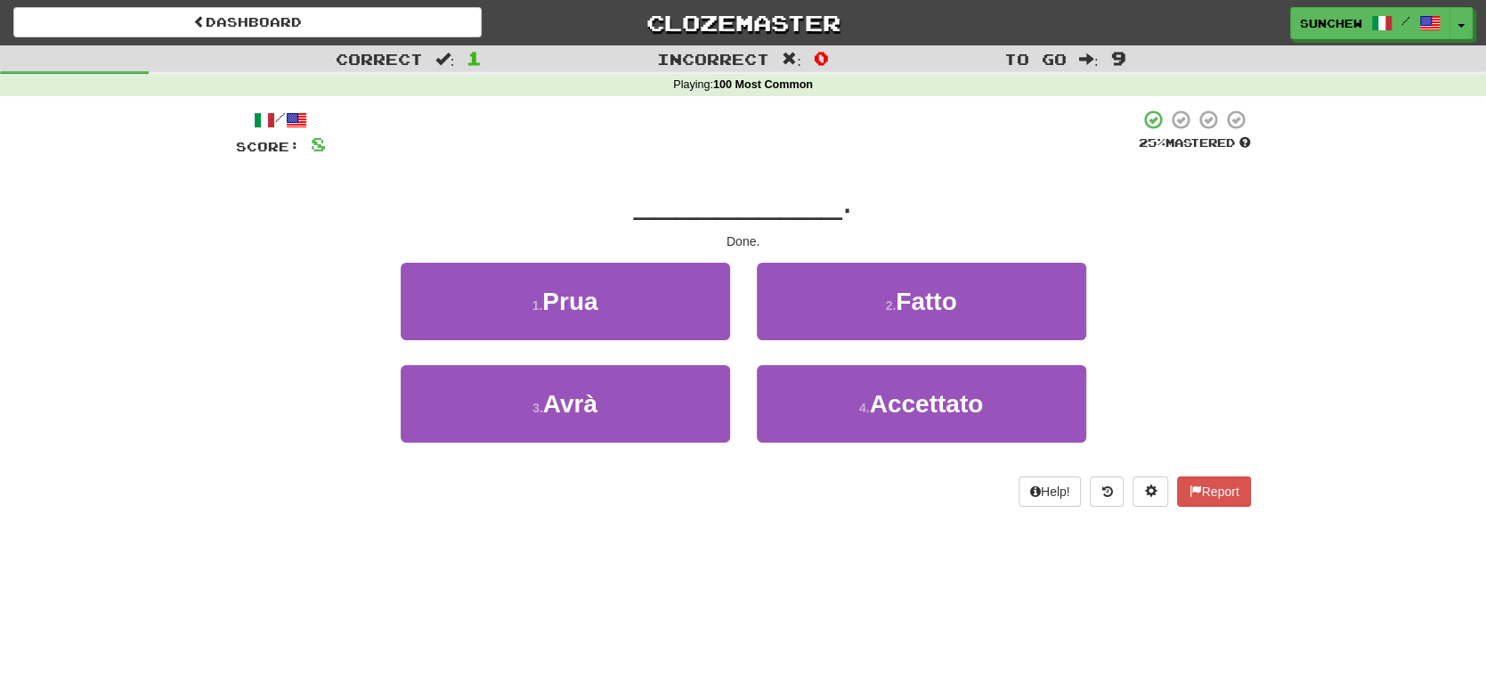
click at [828, 209] on span "__________" at bounding box center [738, 200] width 208 height 42
click at [837, 311] on button "2 . Fatto" at bounding box center [922, 301] width 330 height 77
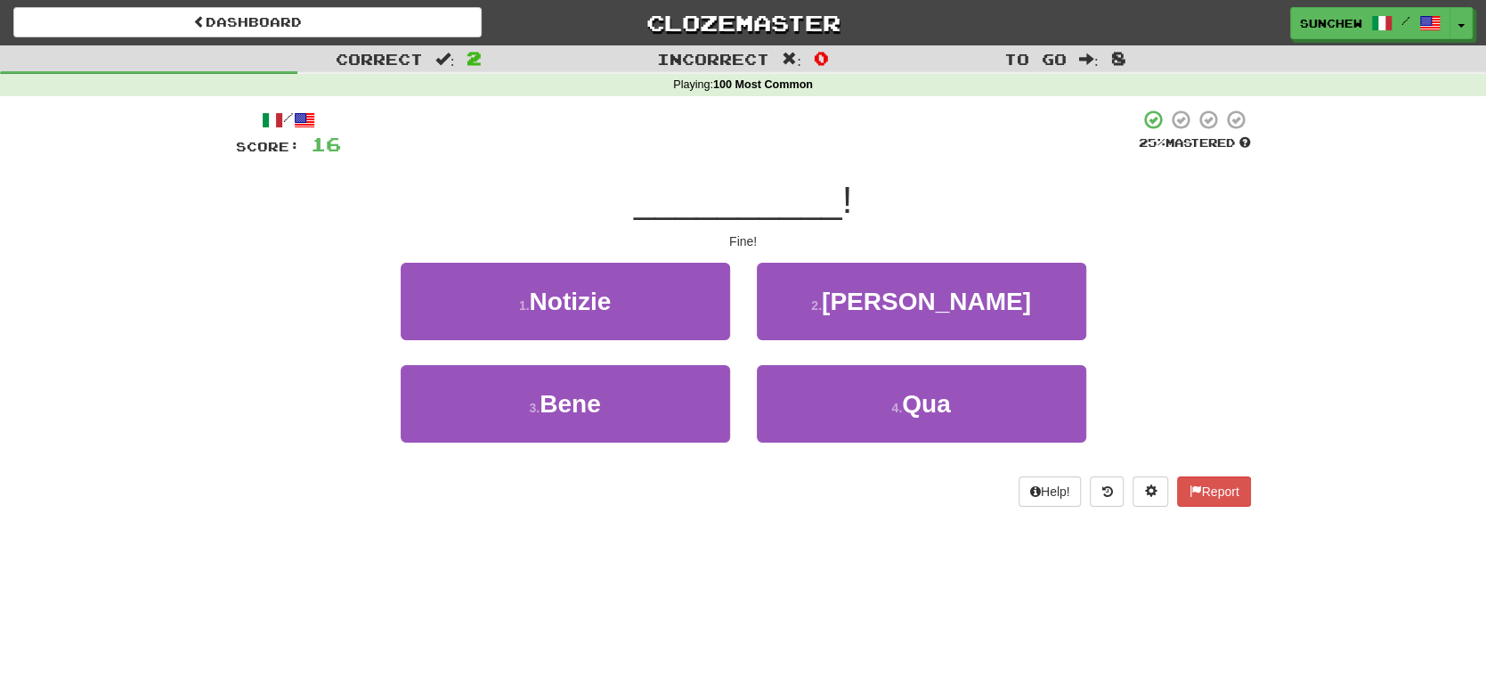
click at [780, 232] on div "Fine!" at bounding box center [743, 241] width 1015 height 18
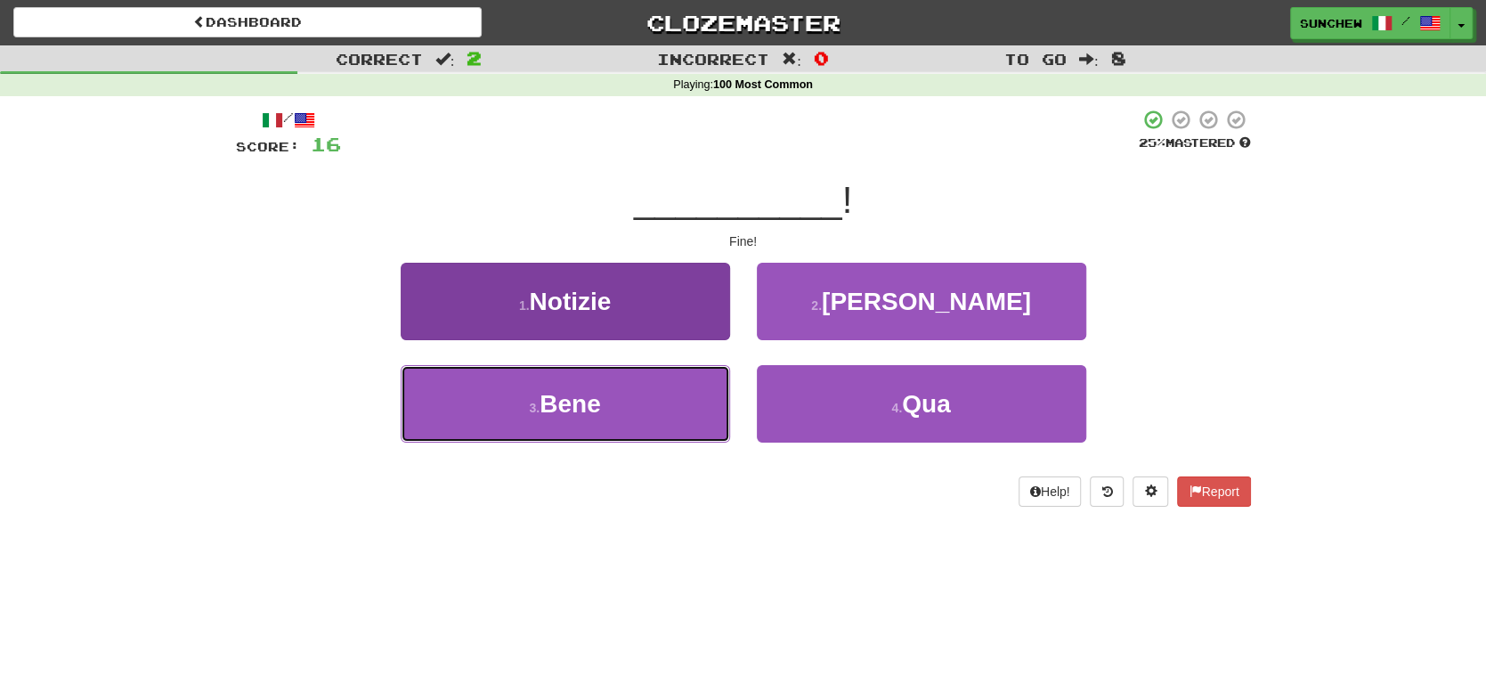
click at [721, 399] on button "3 . Bene" at bounding box center [566, 403] width 330 height 77
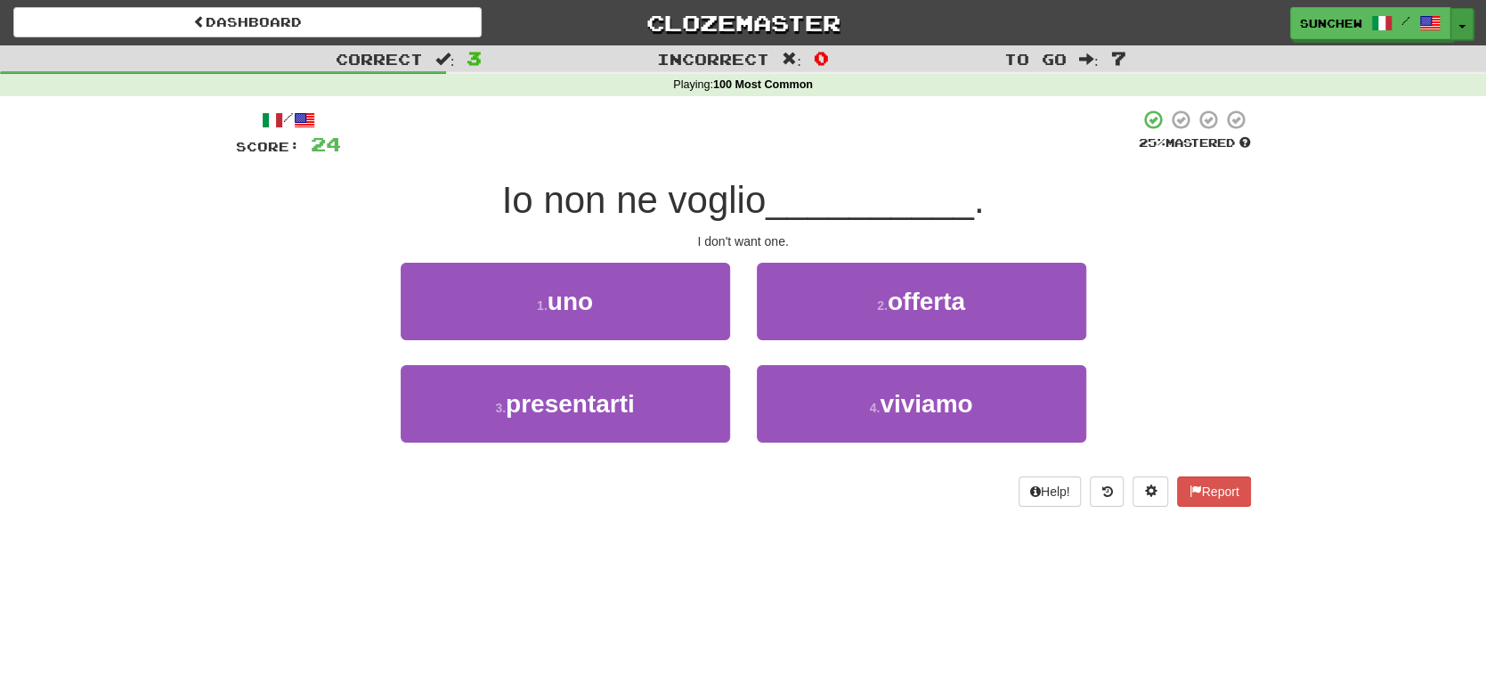
click at [1464, 25] on span "button" at bounding box center [1462, 27] width 7 height 4
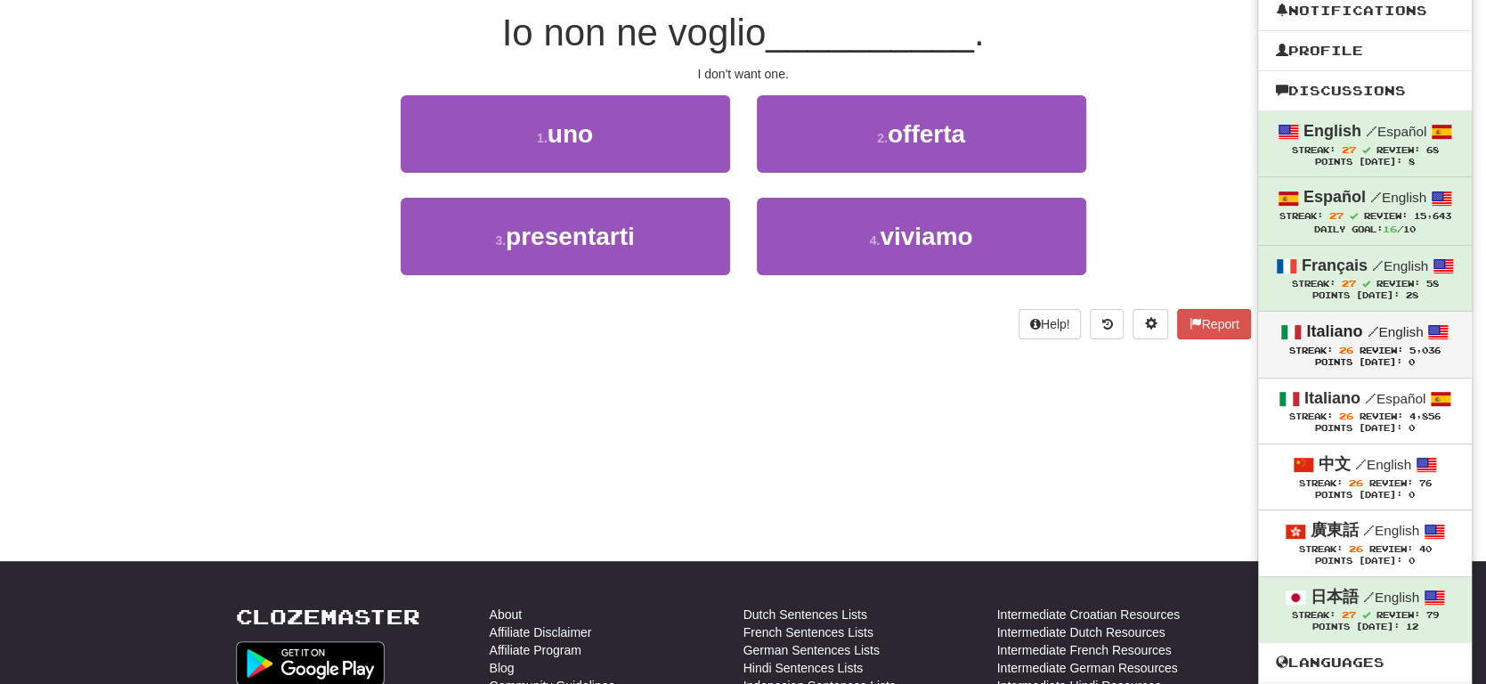
scroll to position [178, 0]
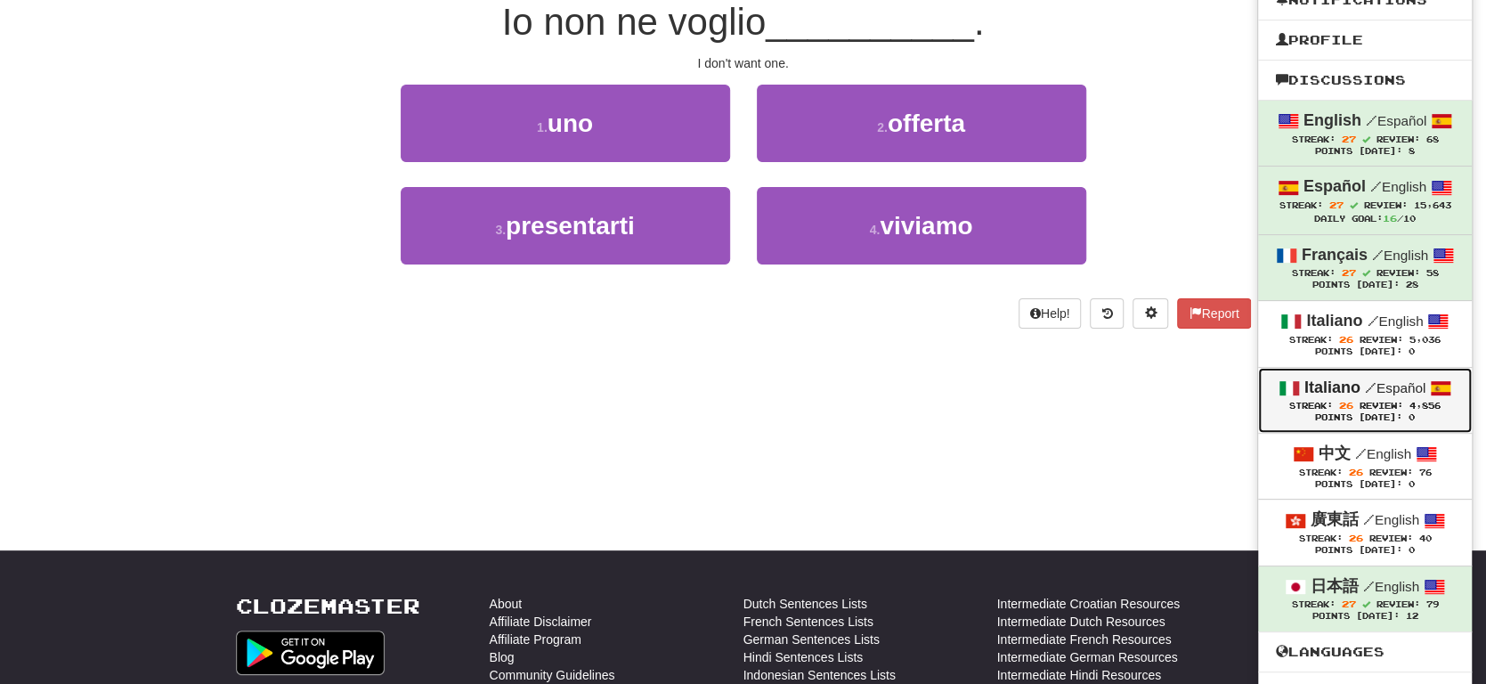
click at [1365, 388] on span "/" at bounding box center [1371, 387] width 12 height 16
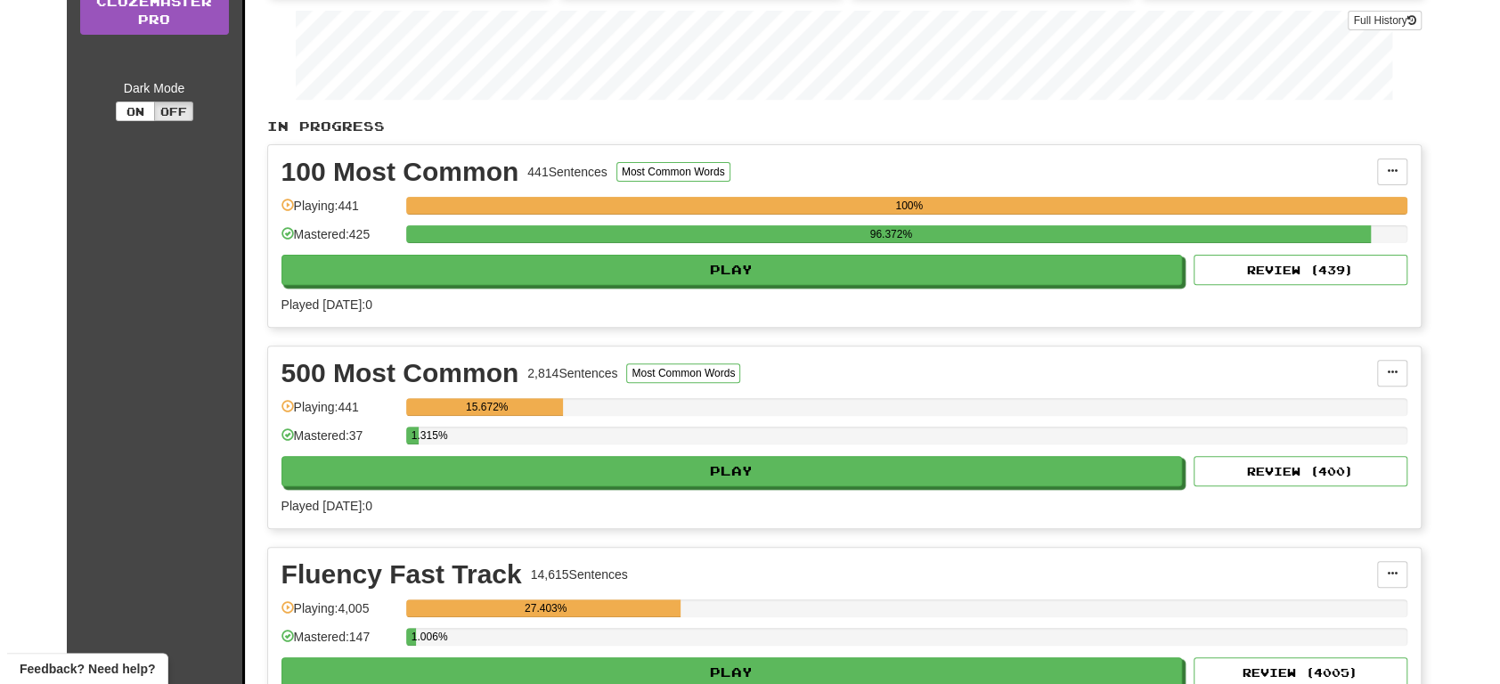
scroll to position [356, 0]
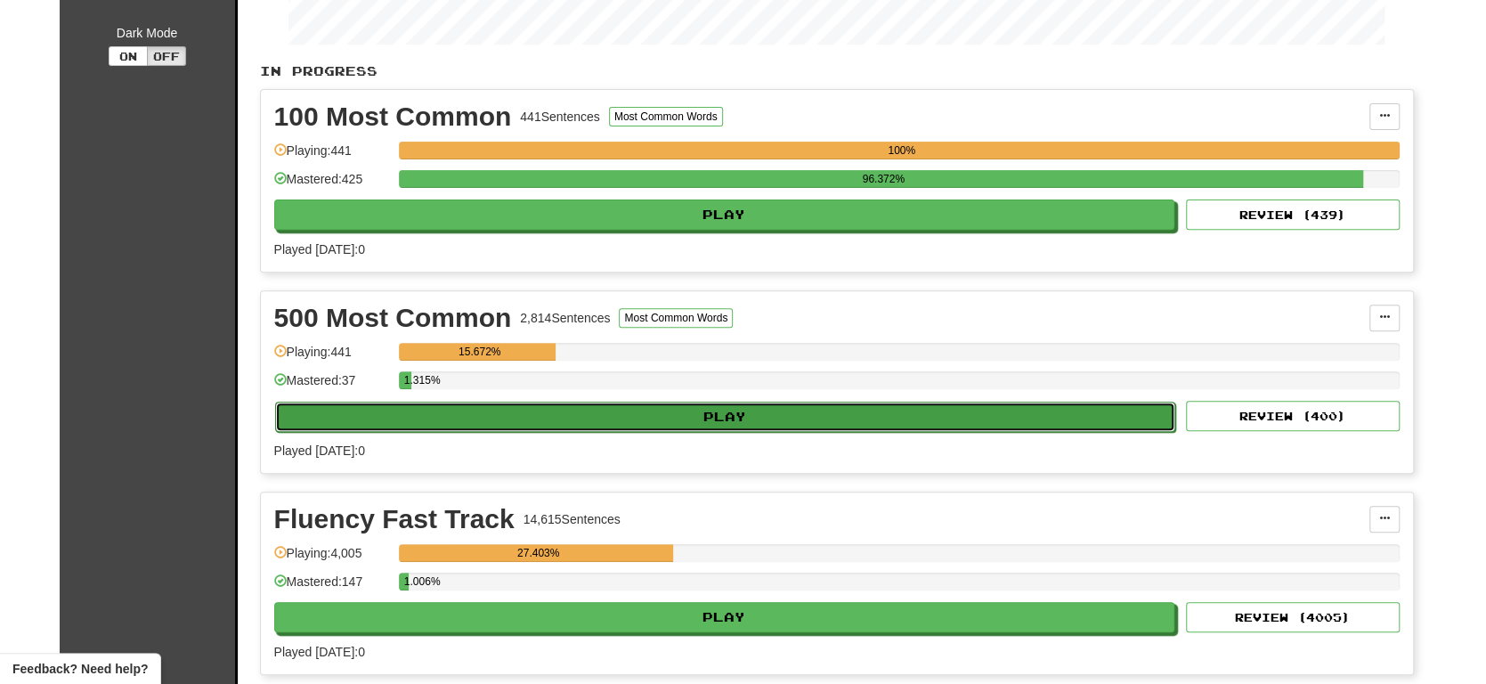
click at [825, 402] on button "Play" at bounding box center [725, 417] width 901 height 30
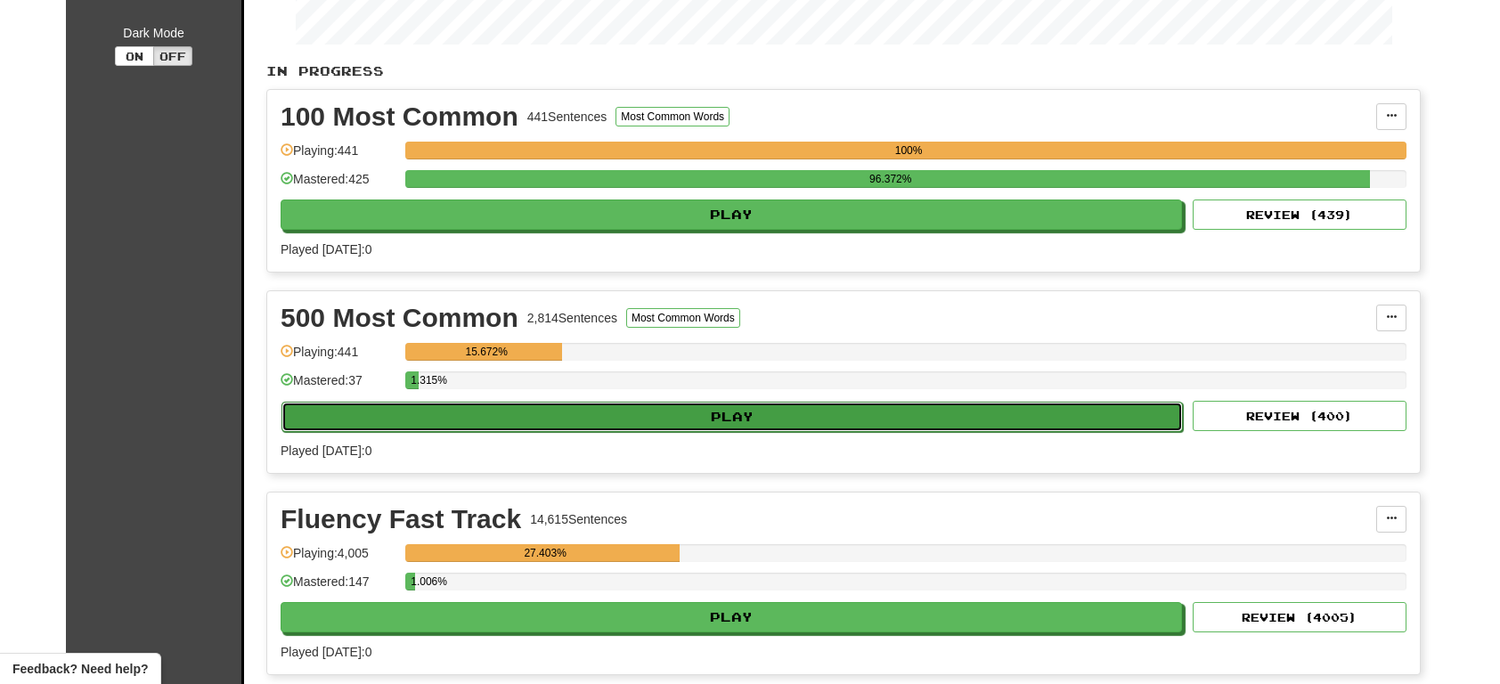
select select "**"
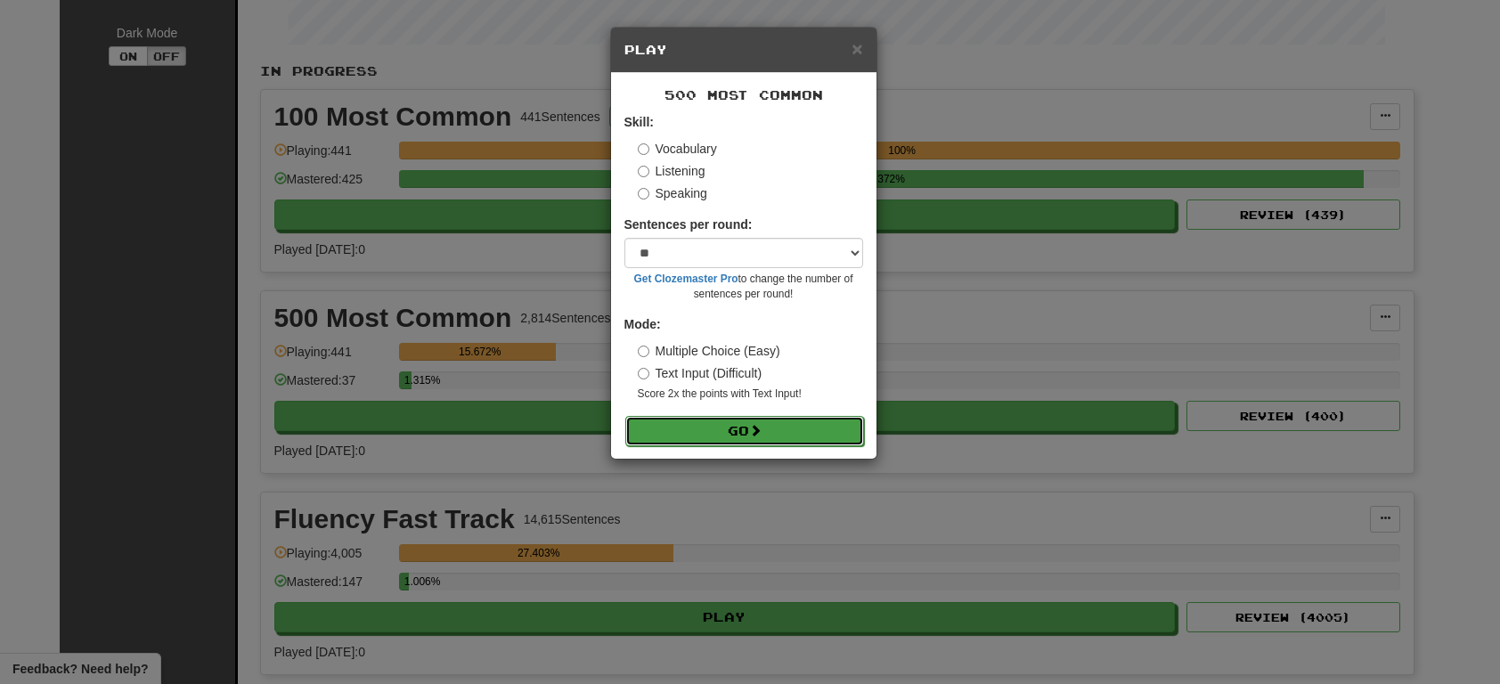
click at [809, 418] on button "Go" at bounding box center [744, 431] width 239 height 30
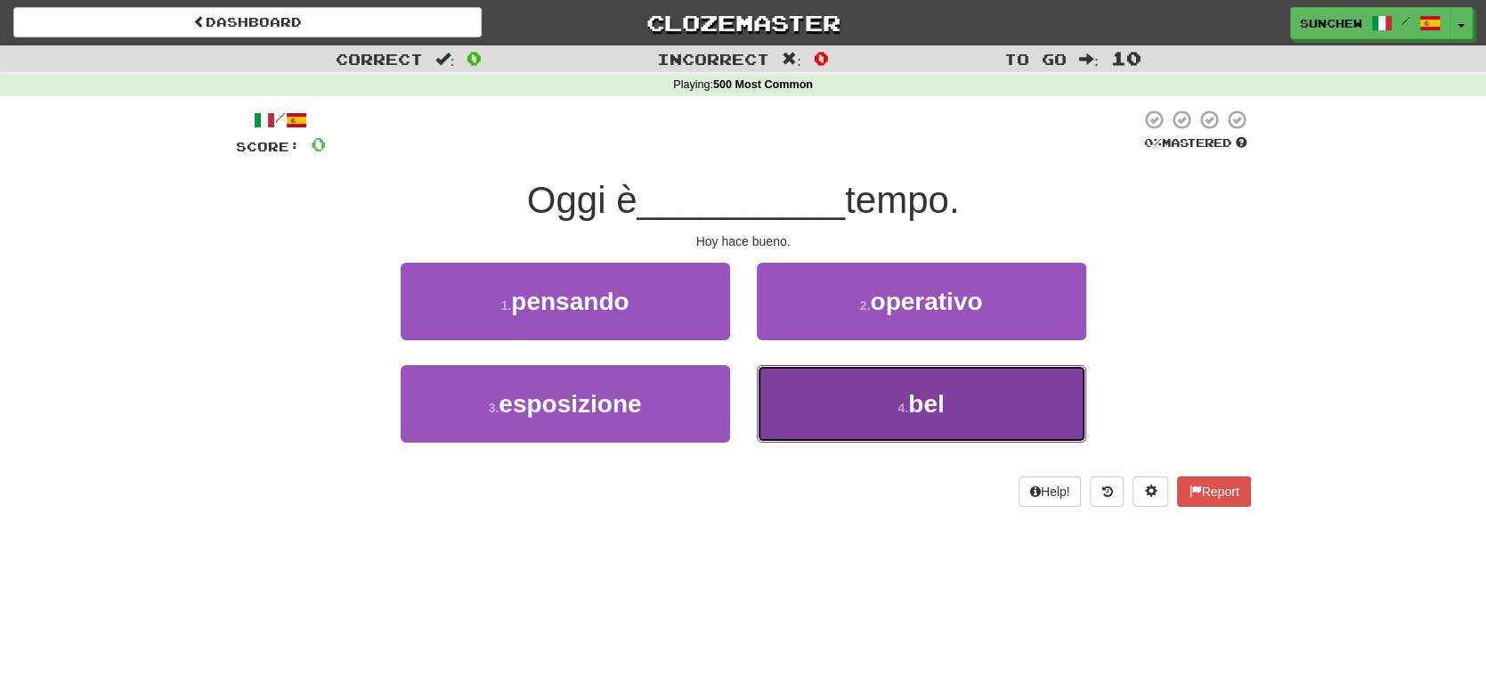
click at [898, 403] on small "4 ." at bounding box center [903, 408] width 11 height 14
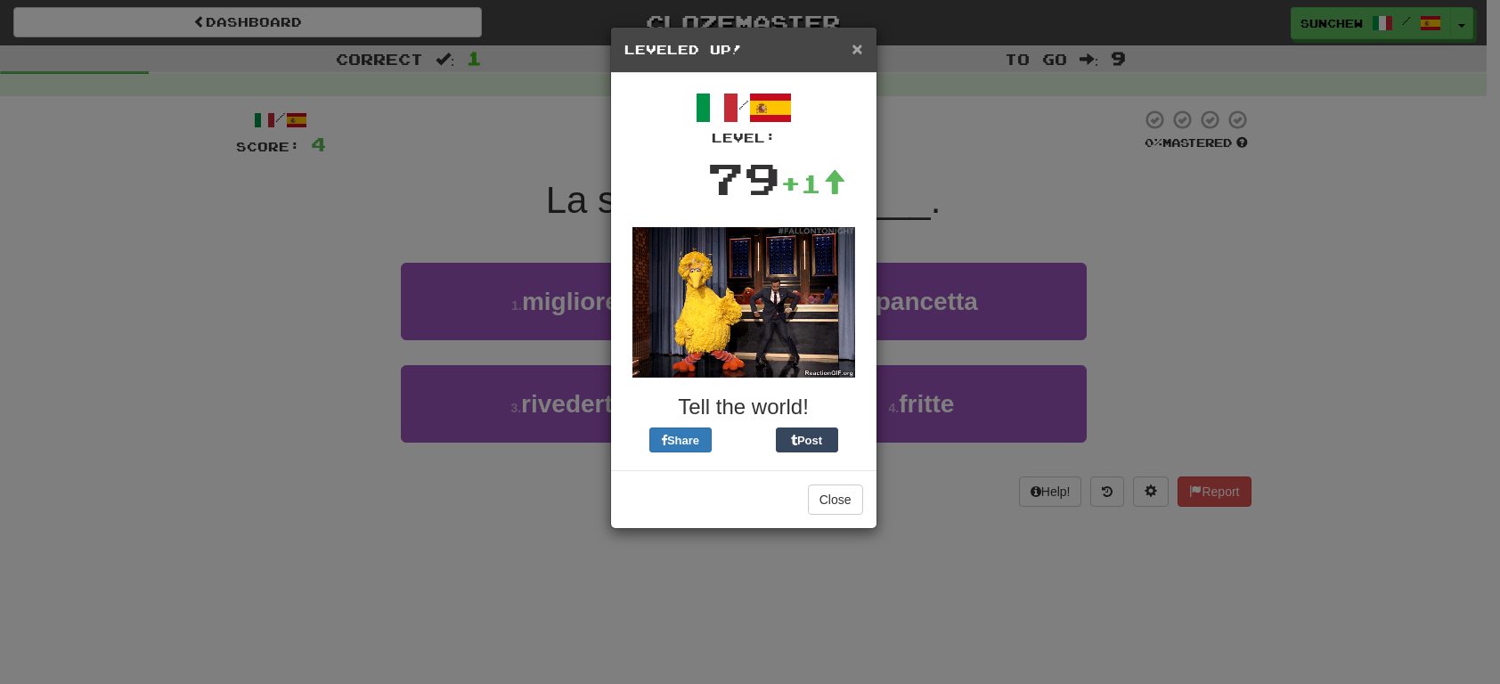
click at [862, 56] on span "×" at bounding box center [856, 48] width 11 height 20
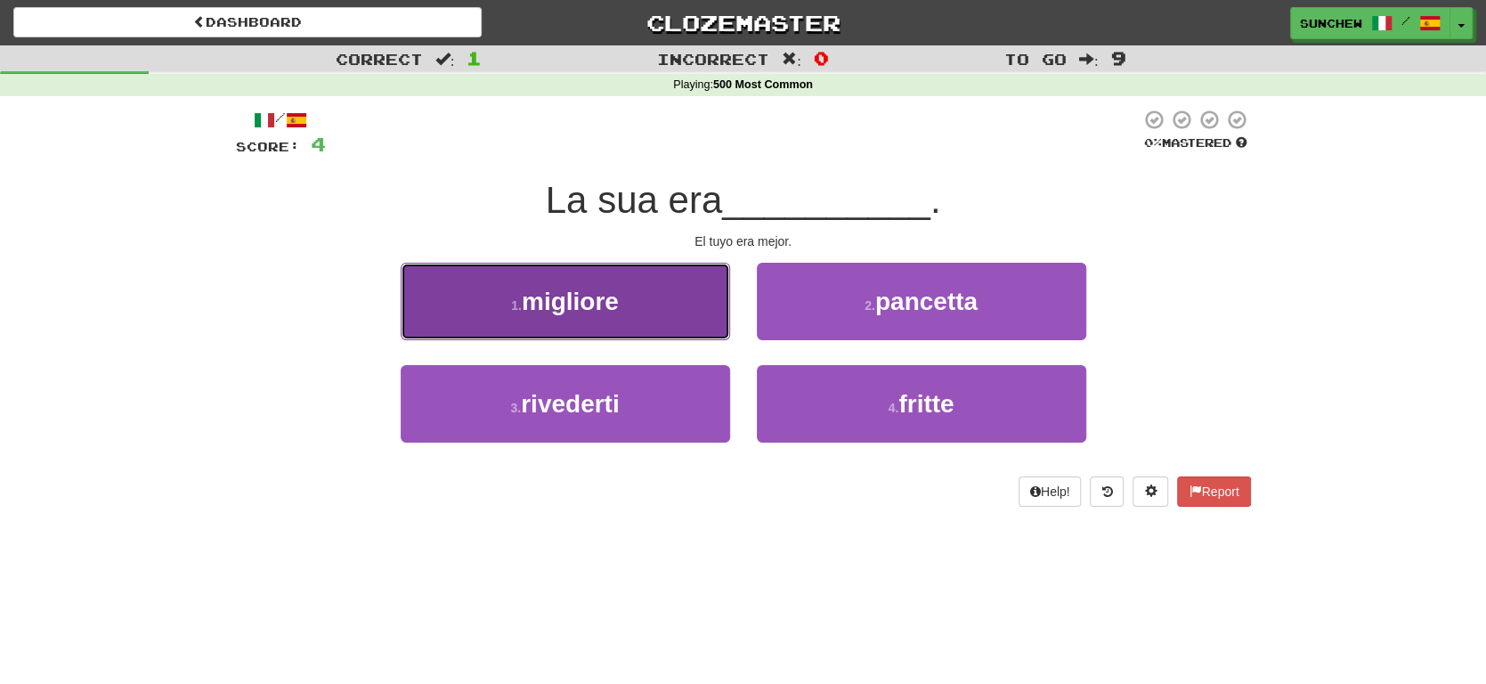
click at [668, 293] on button "1 . [PERSON_NAME]" at bounding box center [566, 301] width 330 height 77
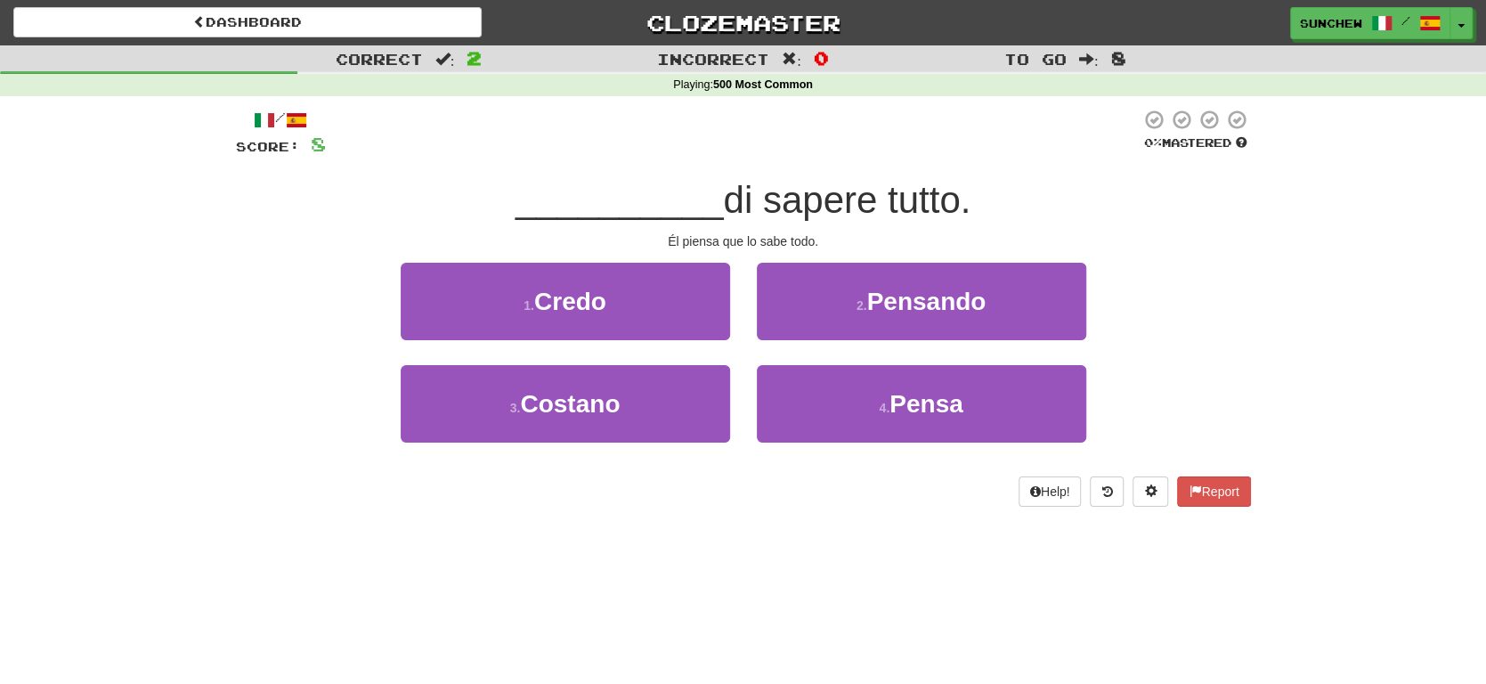
click at [849, 205] on span "di sapere tutto." at bounding box center [847, 200] width 248 height 42
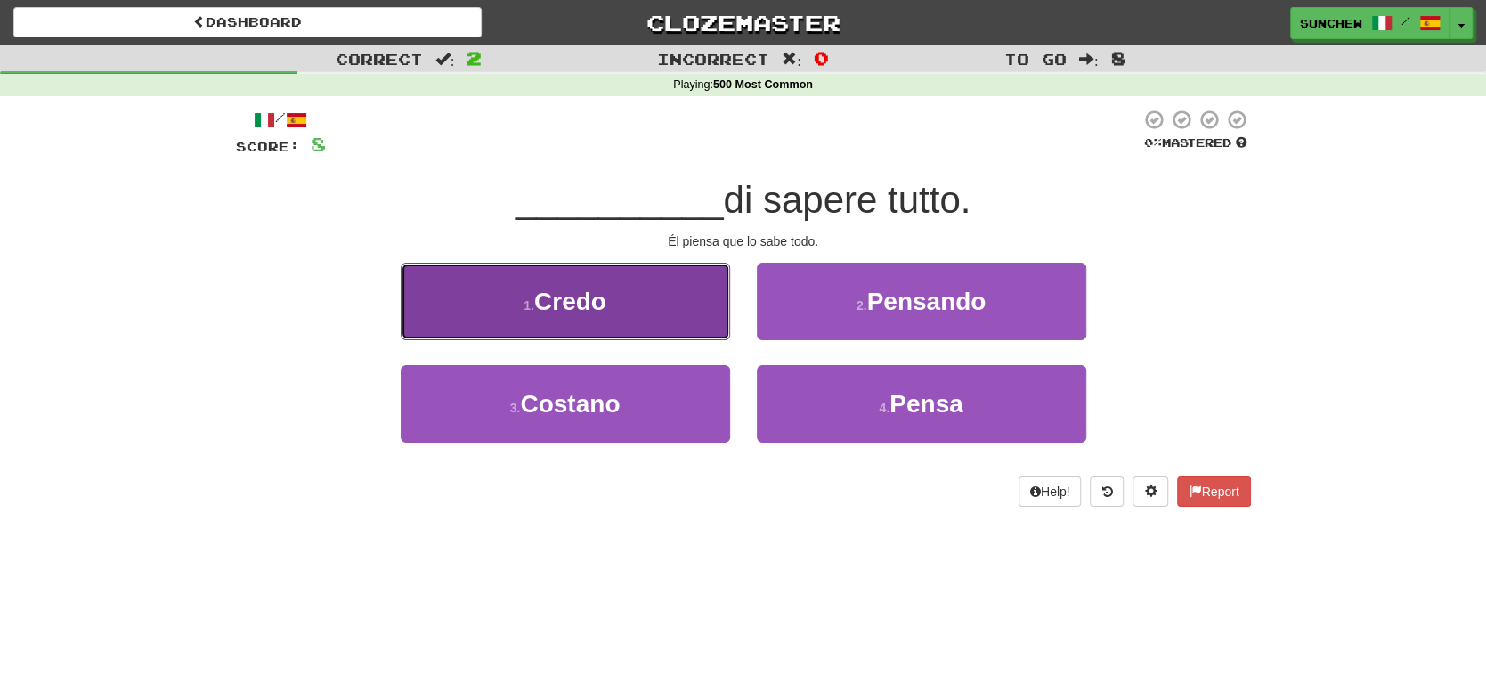
click at [701, 307] on button "1 . Credo" at bounding box center [566, 301] width 330 height 77
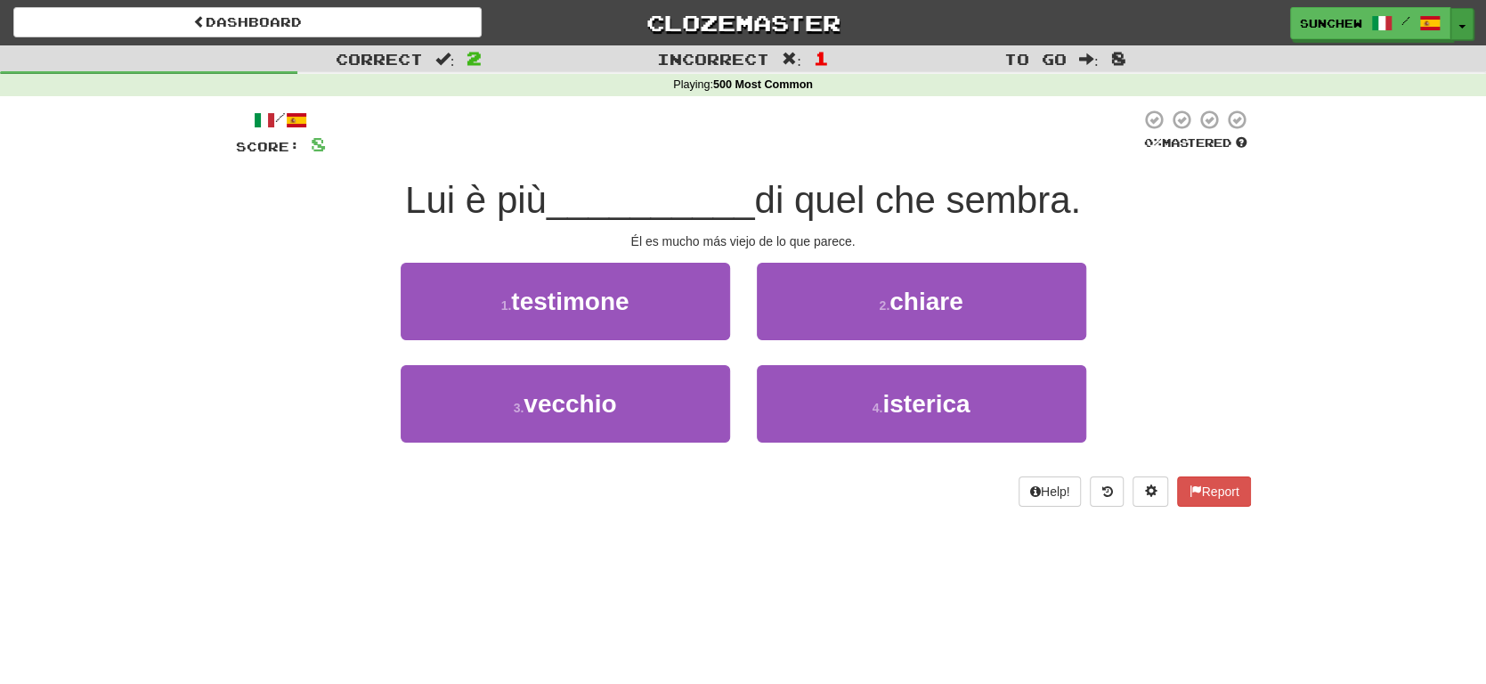
click at [1462, 16] on button "Toggle Dropdown" at bounding box center [1462, 24] width 23 height 32
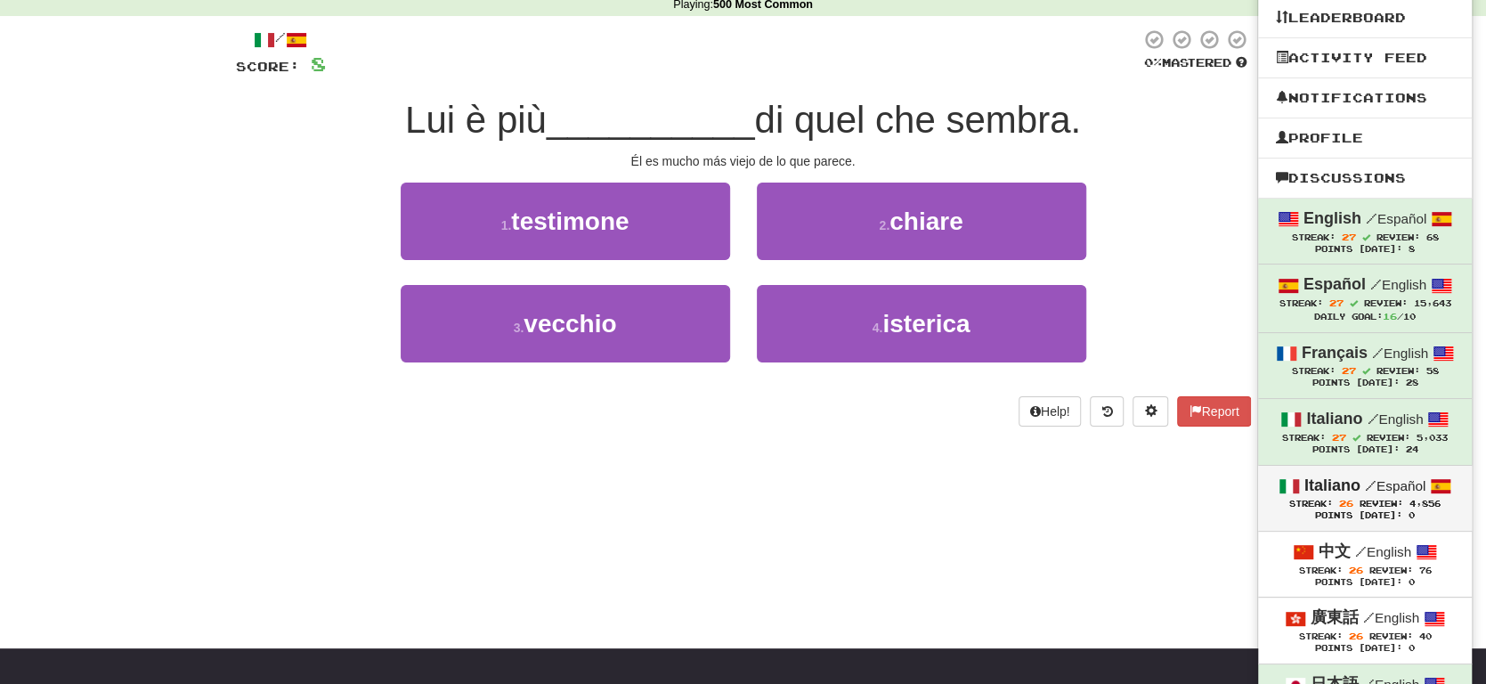
scroll to position [267, 0]
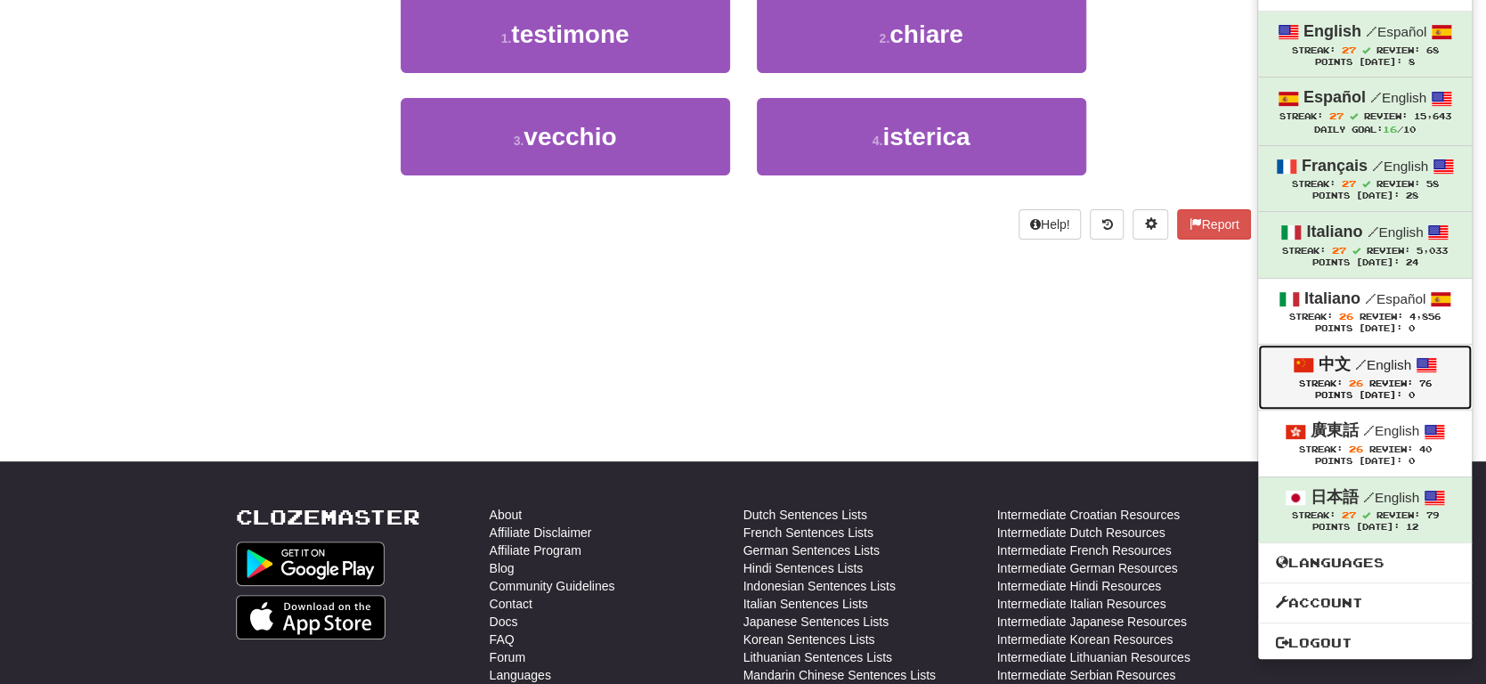
click at [1379, 382] on span "Review:" at bounding box center [1391, 384] width 44 height 10
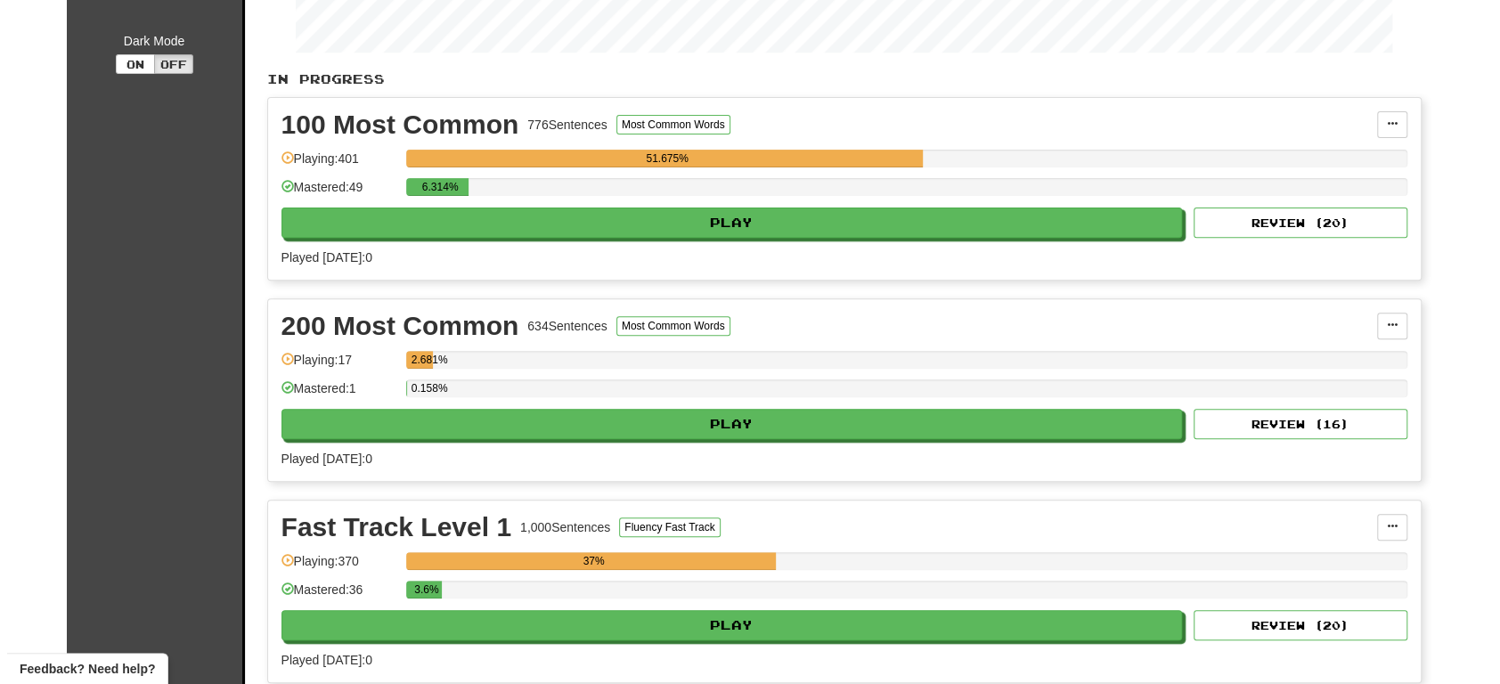
scroll to position [356, 0]
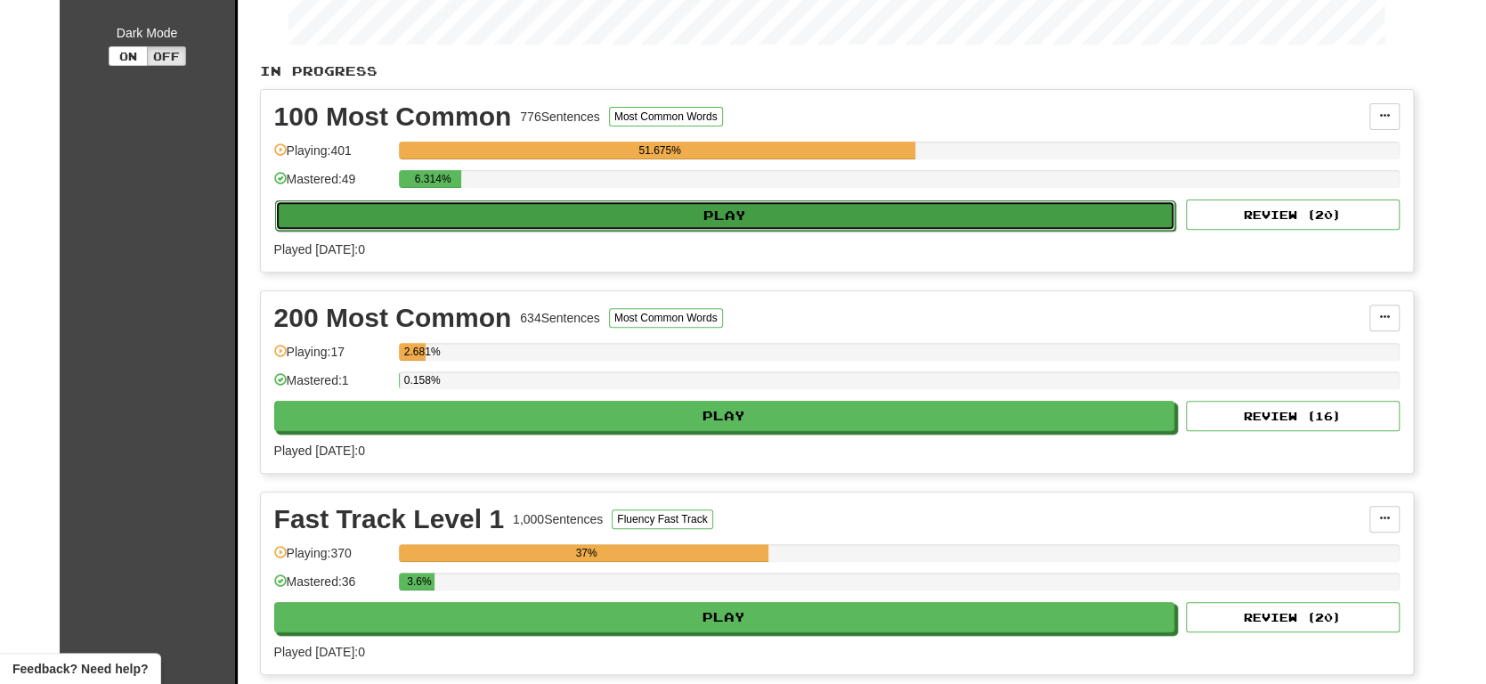
click at [882, 219] on button "Play" at bounding box center [725, 215] width 901 height 30
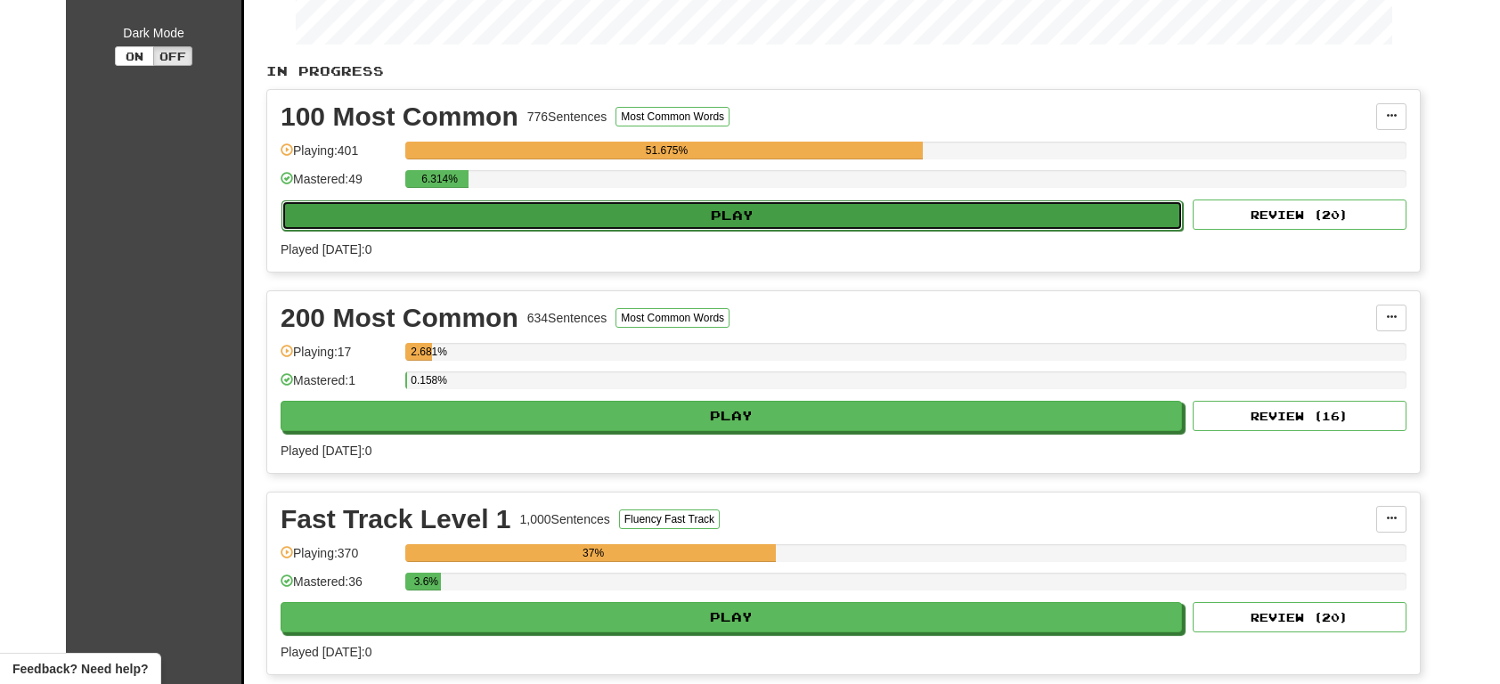
select select "**"
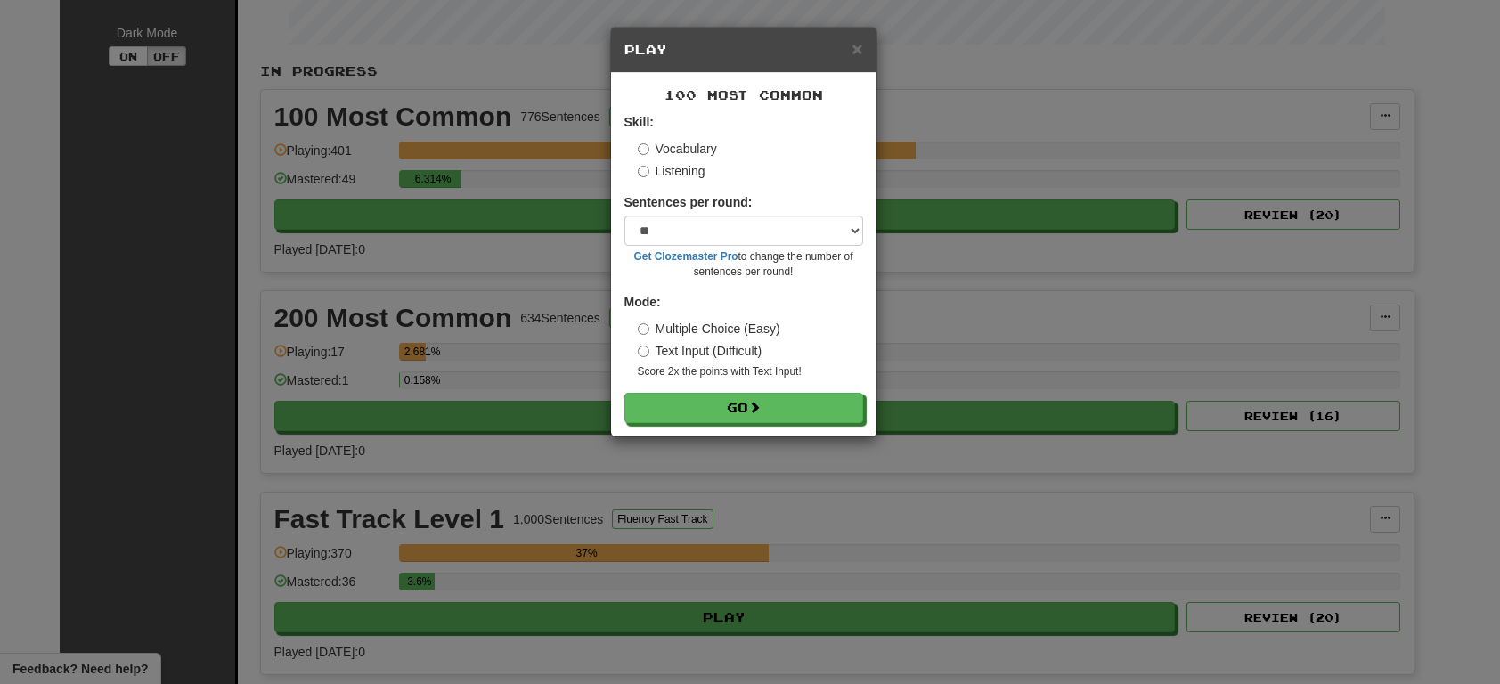
click at [818, 430] on div "100 Most Common Skill: Vocabulary Listening Sentences per round: * ** ** ** ** …" at bounding box center [743, 254] width 265 height 363
click at [826, 407] on button "Go" at bounding box center [744, 409] width 239 height 30
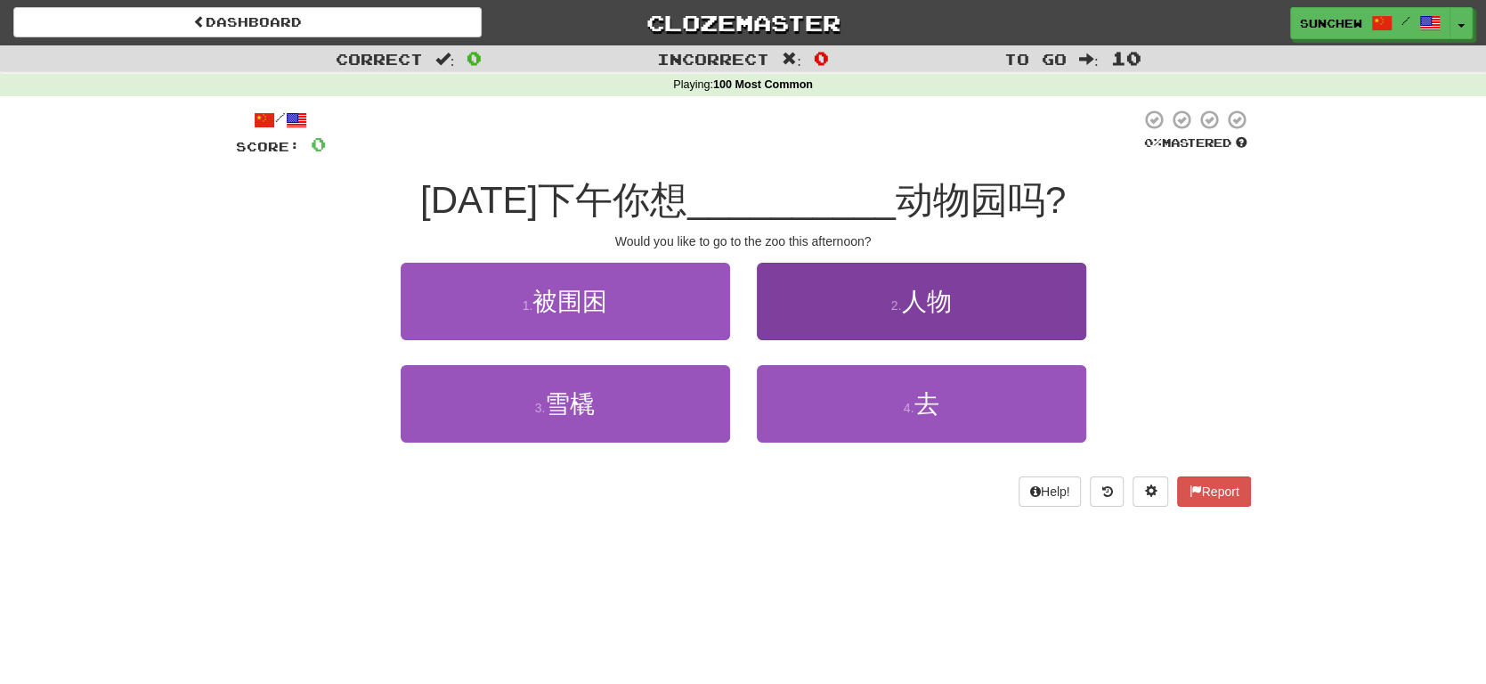
drag, startPoint x: 761, startPoint y: 208, endPoint x: 819, endPoint y: 295, distance: 105.2
click at [761, 208] on span "__________" at bounding box center [792, 200] width 208 height 42
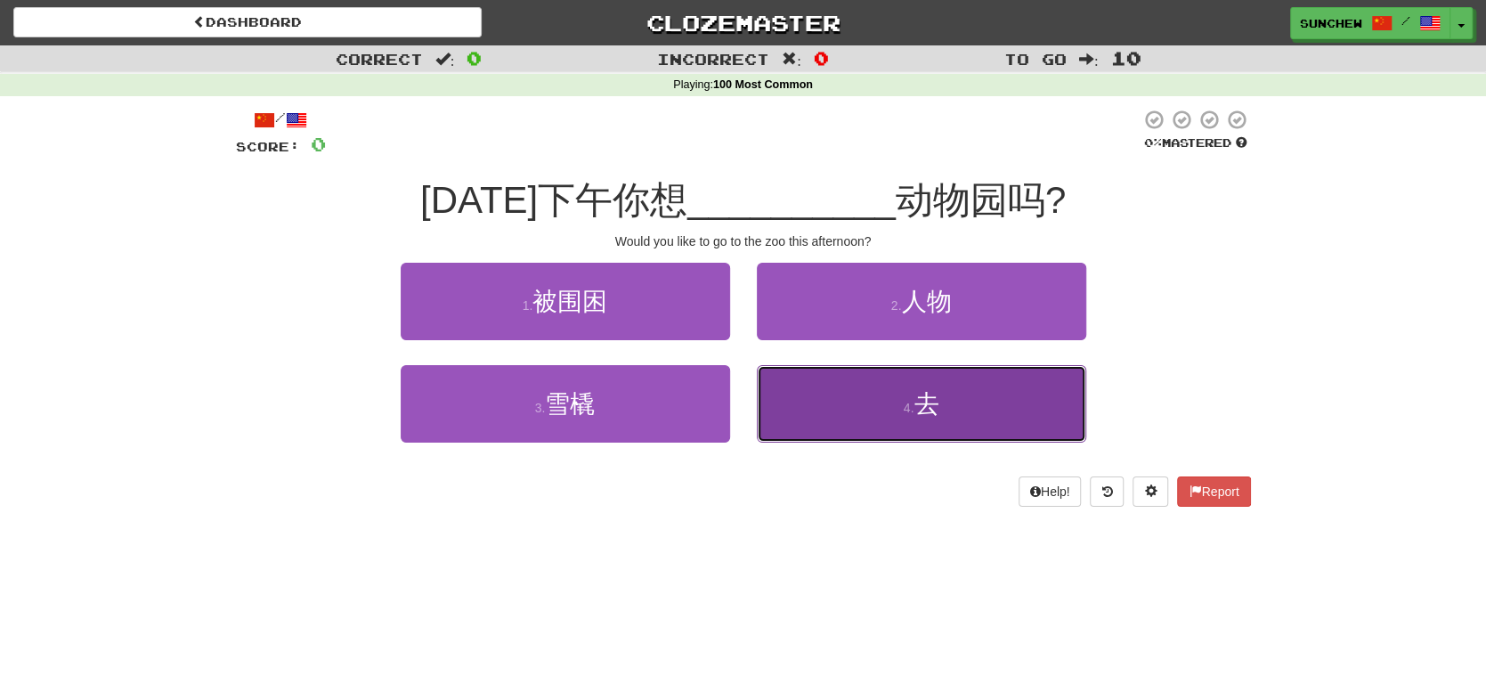
click at [959, 416] on button "4 . 去" at bounding box center [922, 403] width 330 height 77
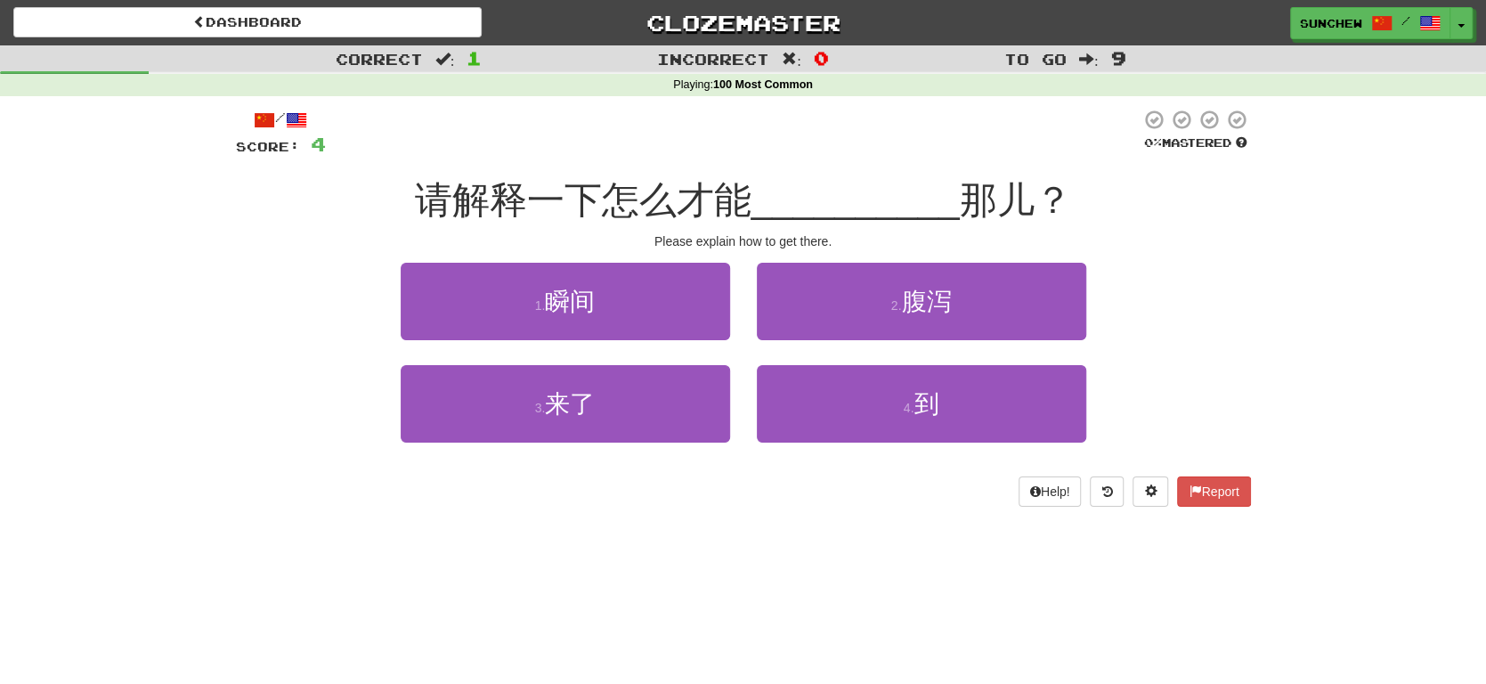
click at [882, 185] on span "__________" at bounding box center [856, 200] width 208 height 42
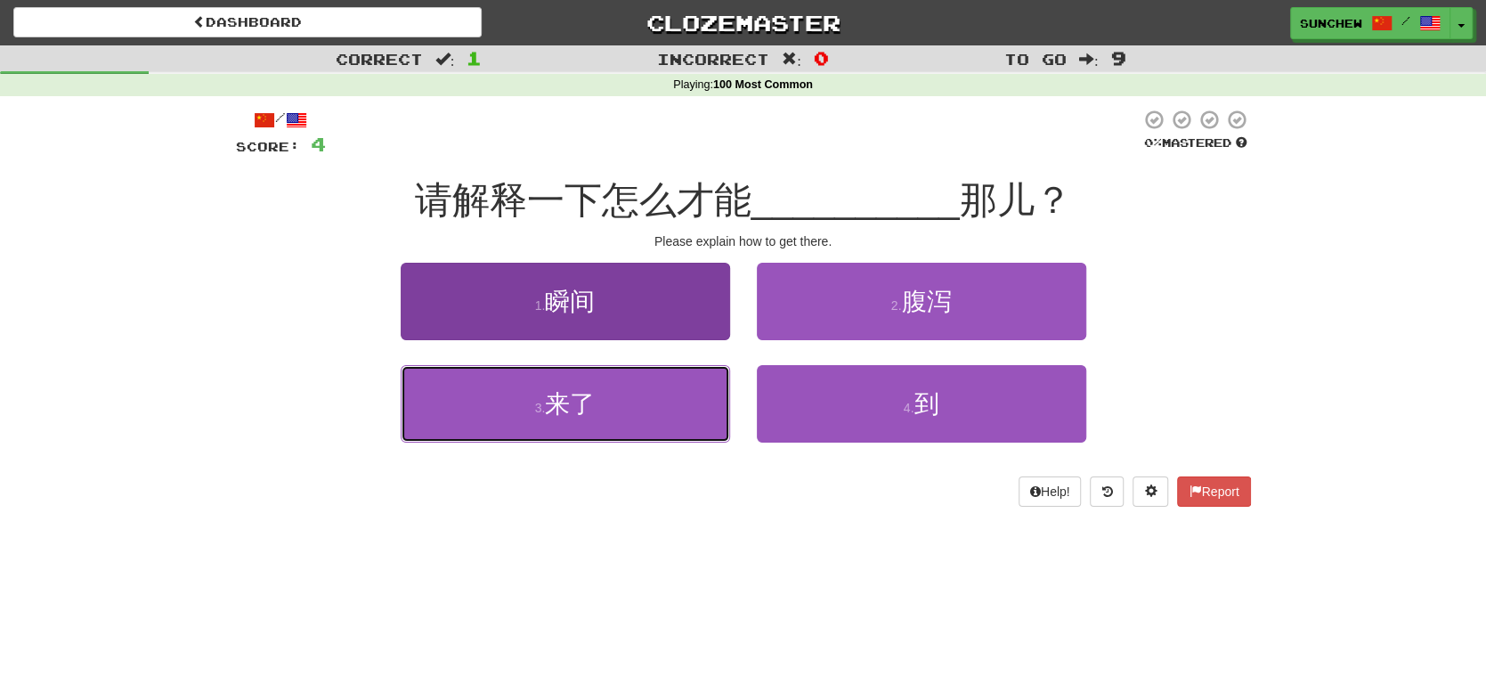
click at [682, 389] on button "3 . 来了" at bounding box center [566, 403] width 330 height 77
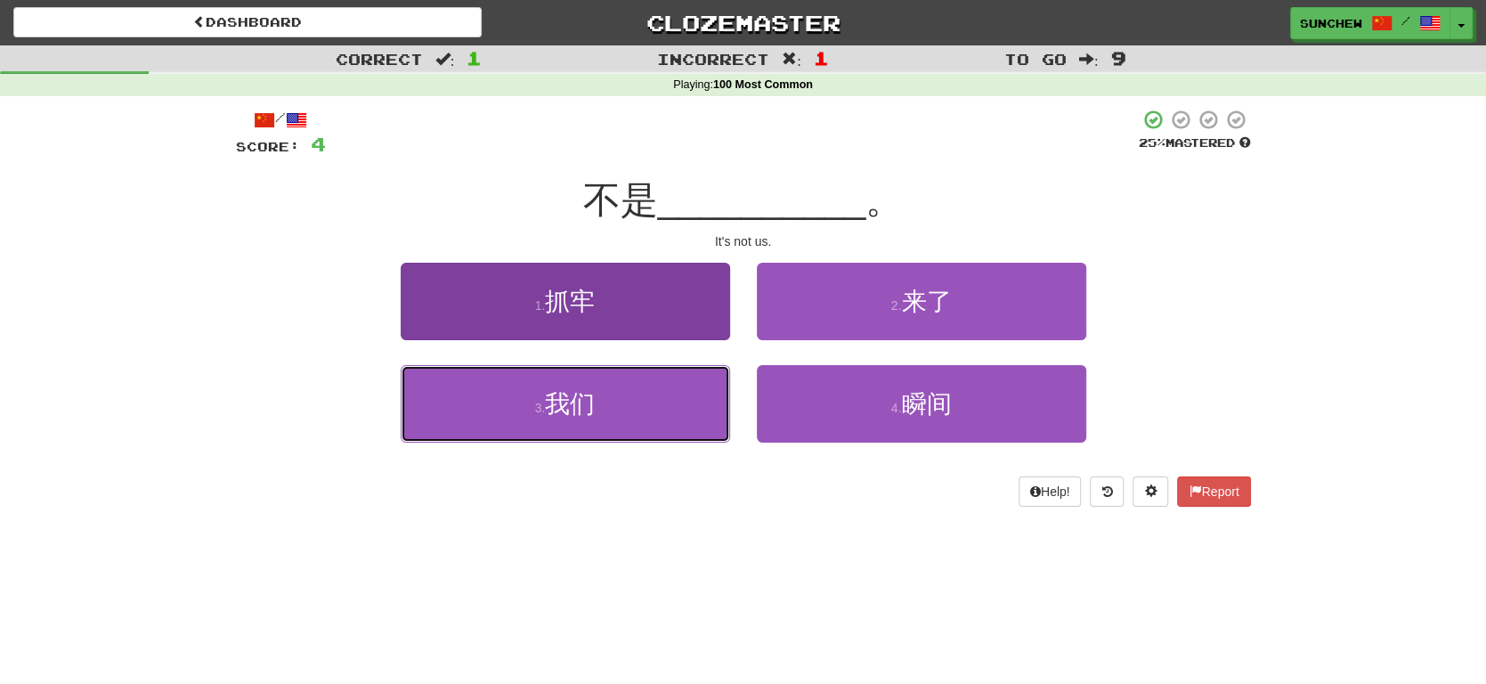
click at [683, 397] on button "3 . 我们" at bounding box center [566, 403] width 330 height 77
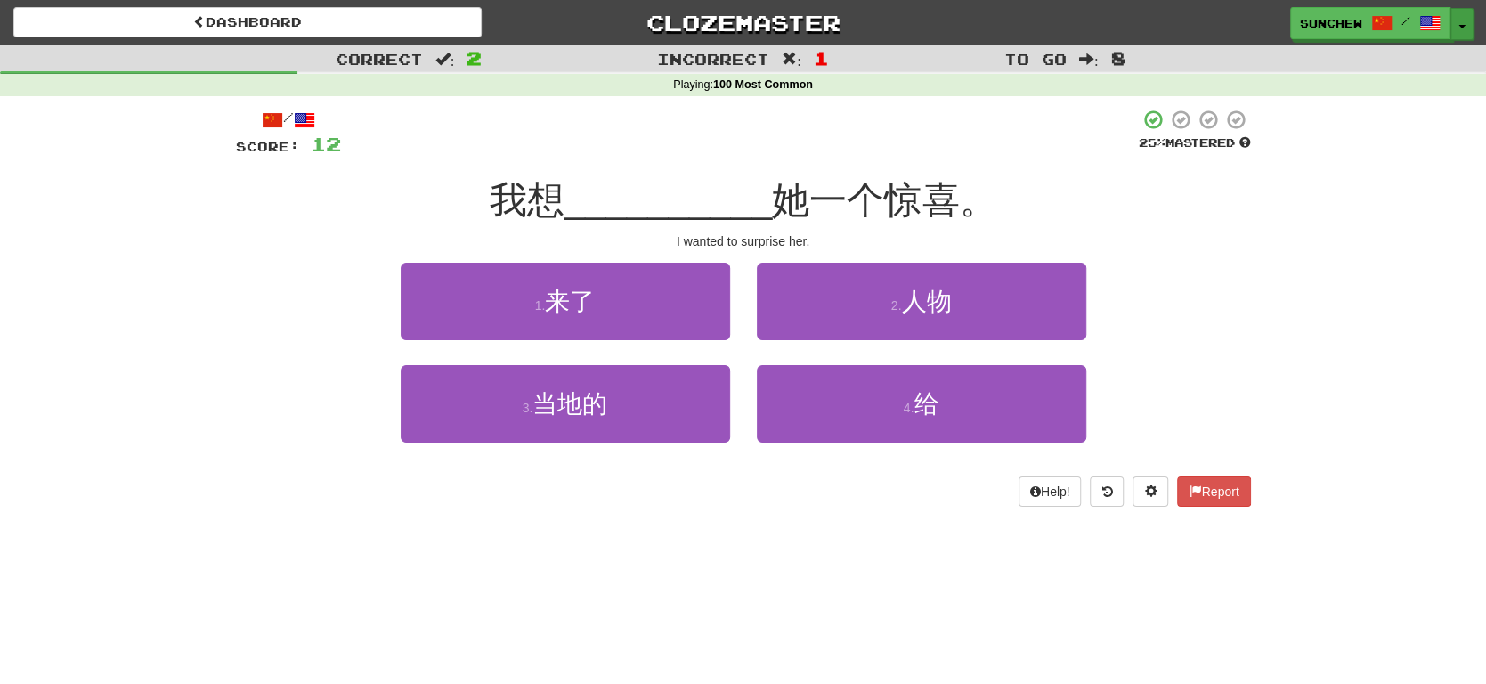
click at [1466, 20] on button "Toggle Dropdown" at bounding box center [1462, 24] width 23 height 32
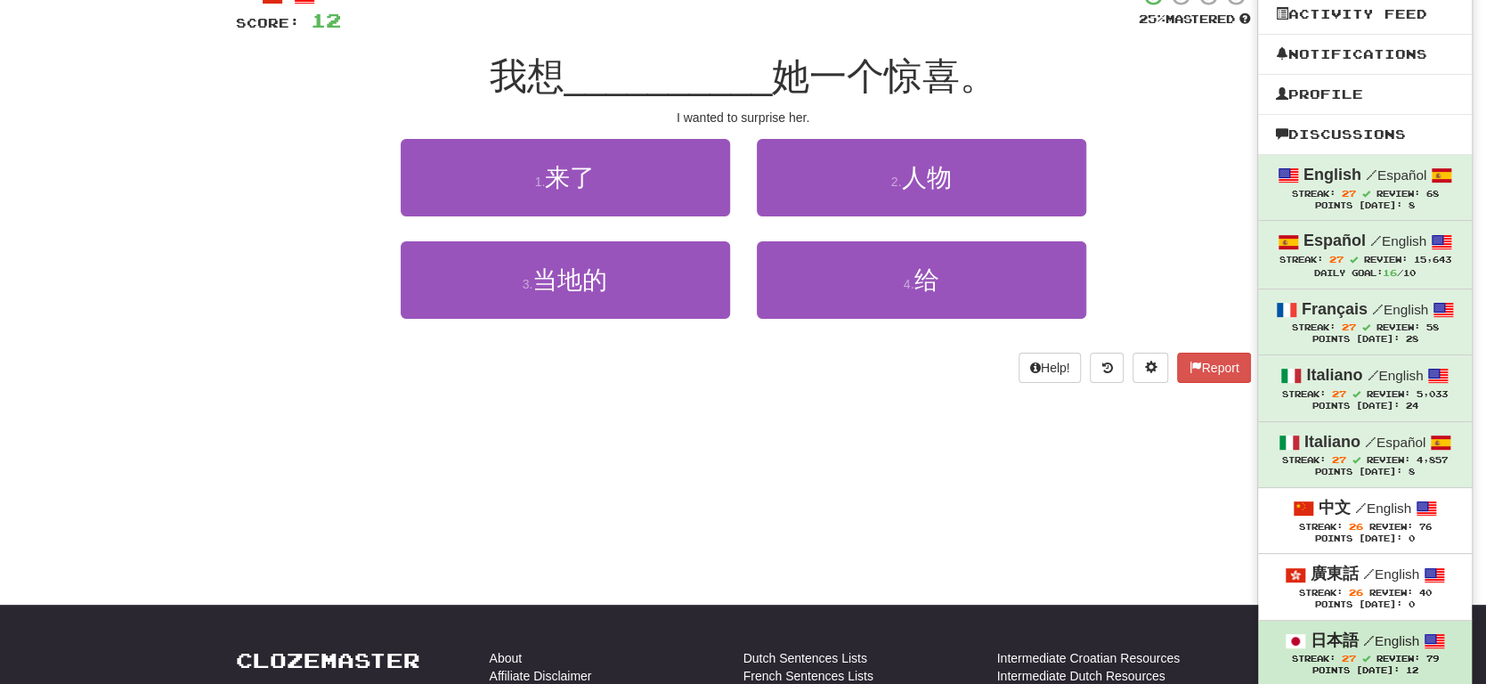
scroll to position [445, 0]
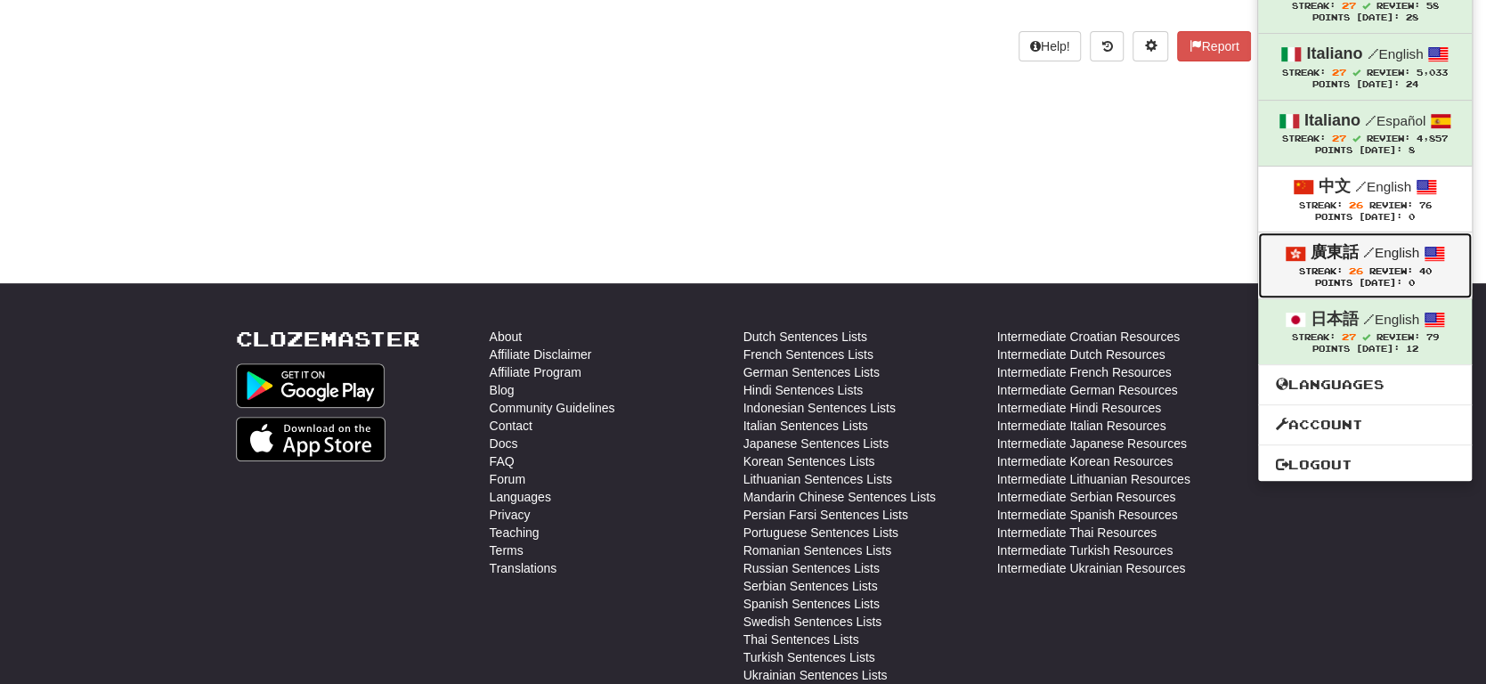
click at [1373, 255] on small "/ English" at bounding box center [1392, 252] width 56 height 15
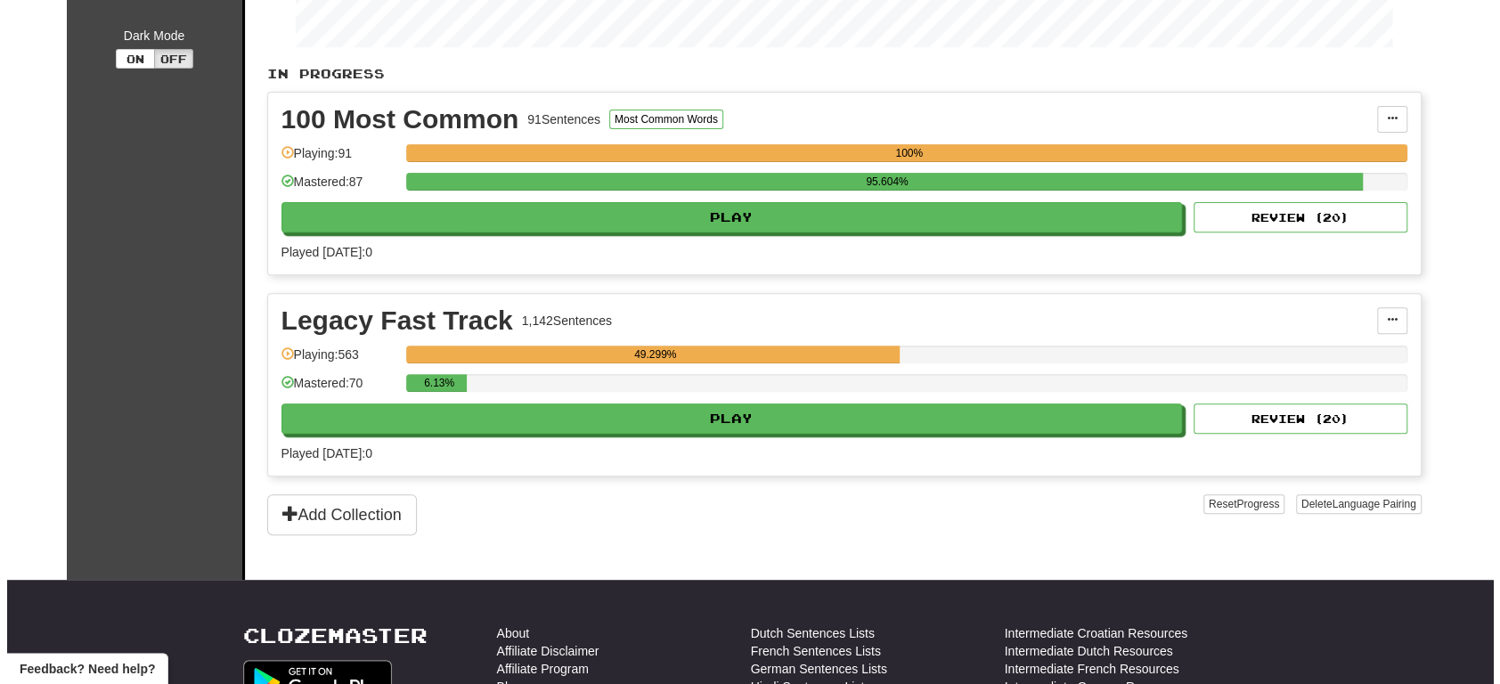
scroll to position [356, 0]
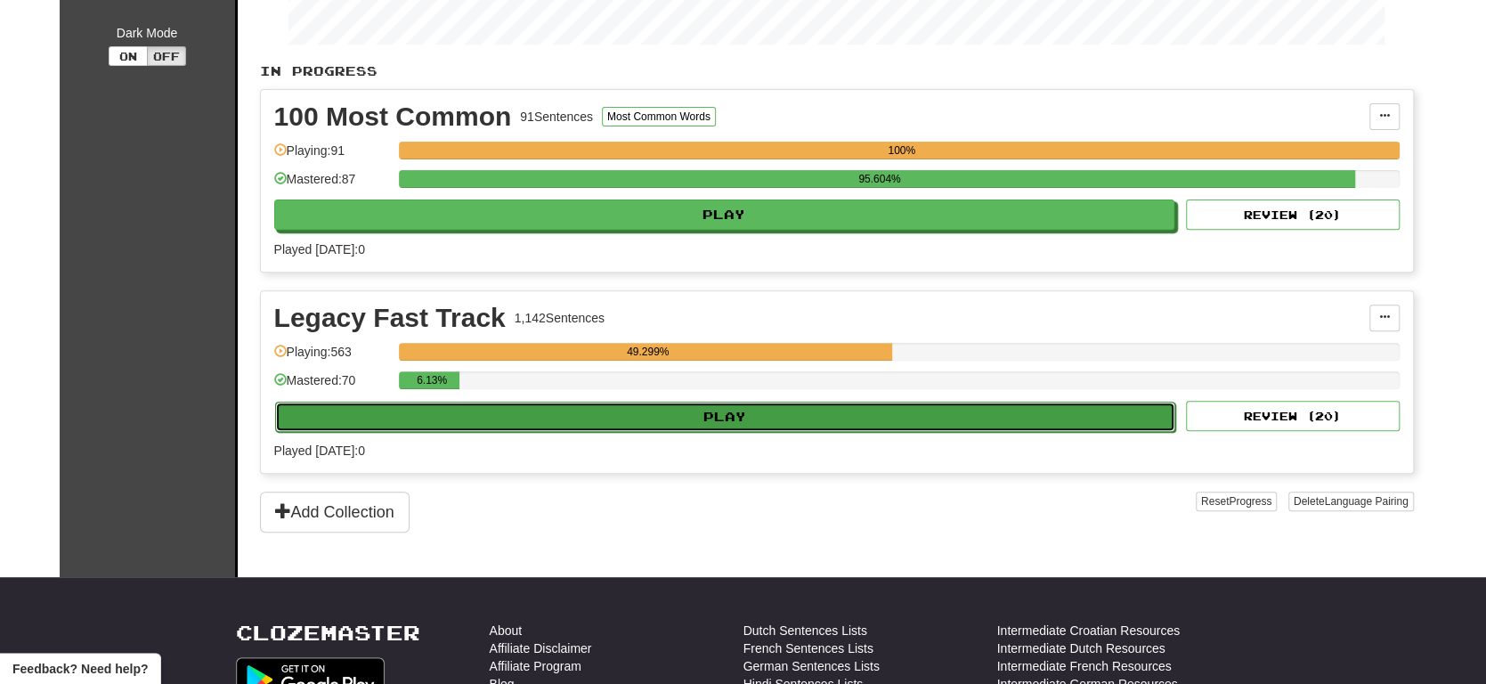
click at [819, 414] on button "Play" at bounding box center [725, 417] width 901 height 30
select select "**"
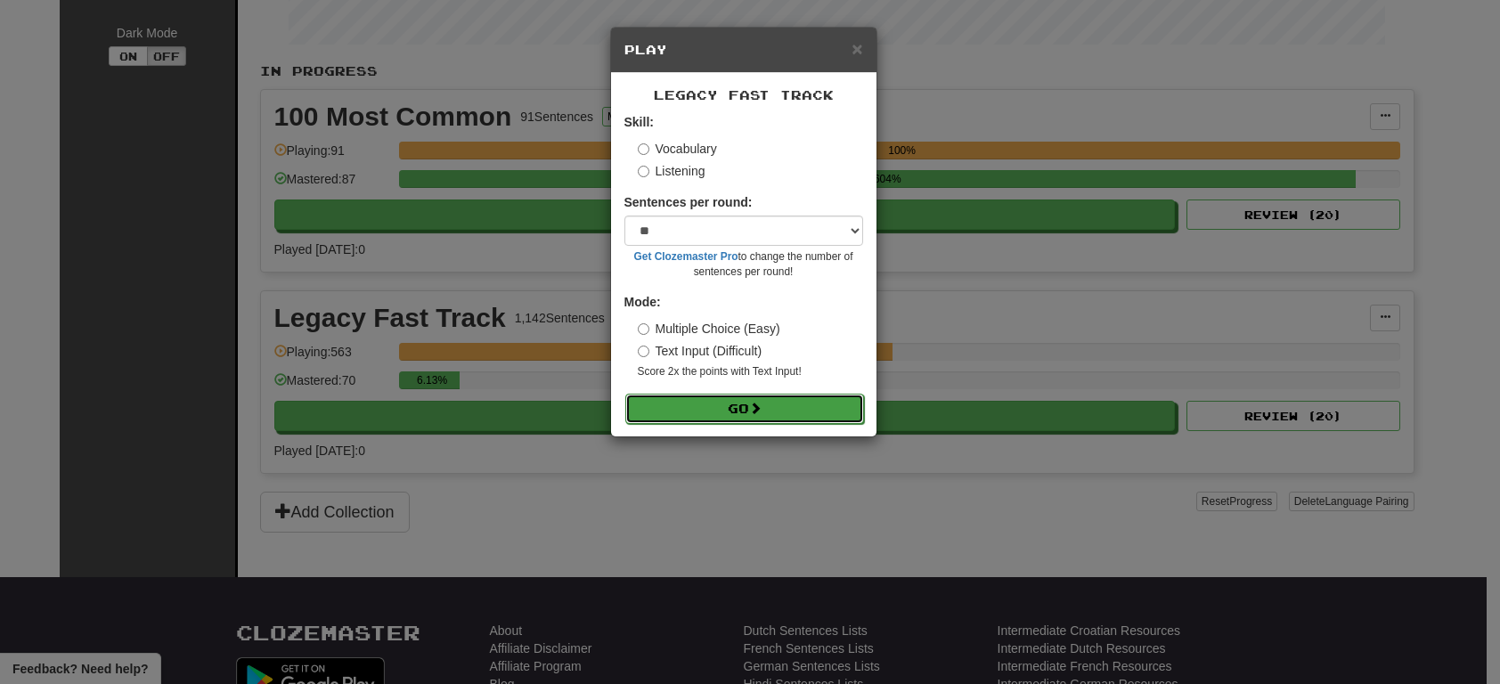
click at [787, 395] on button "Go" at bounding box center [744, 409] width 239 height 30
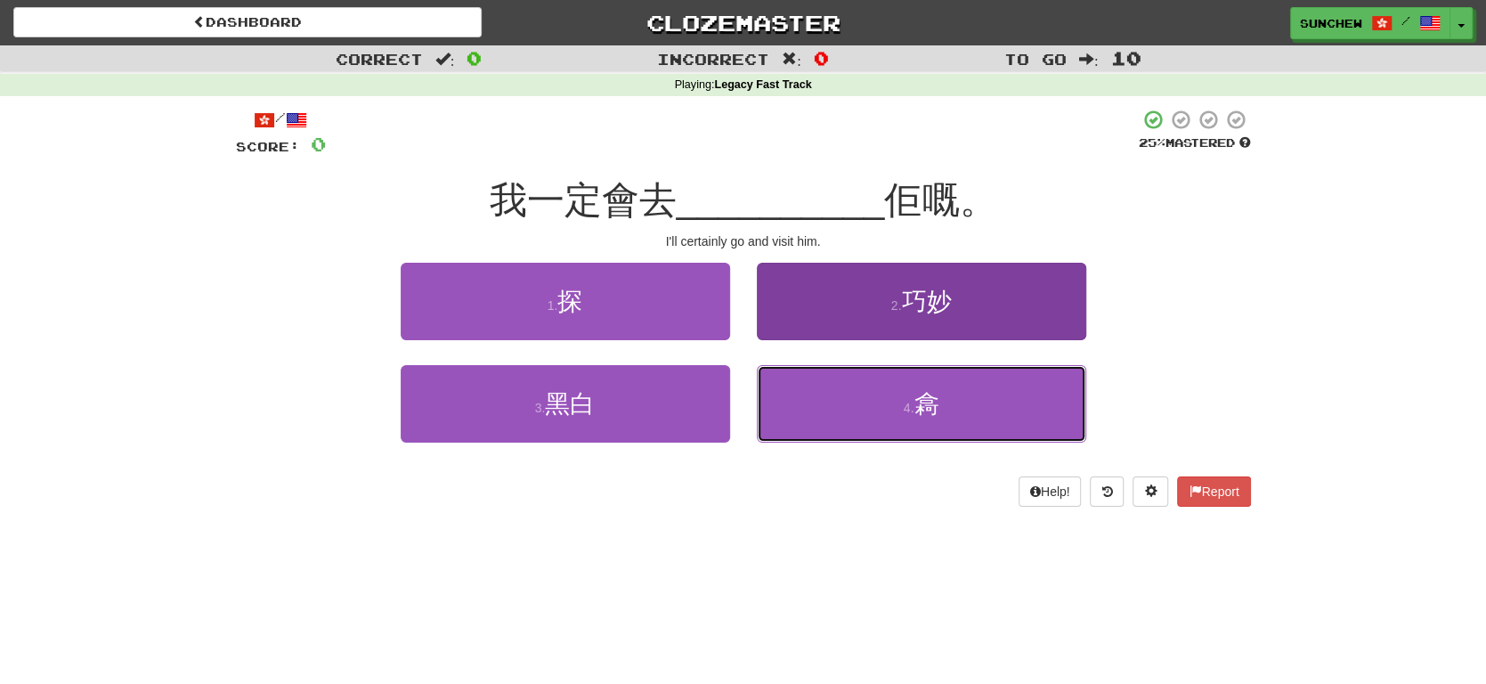
click at [974, 403] on button "4 . 樖" at bounding box center [922, 403] width 330 height 77
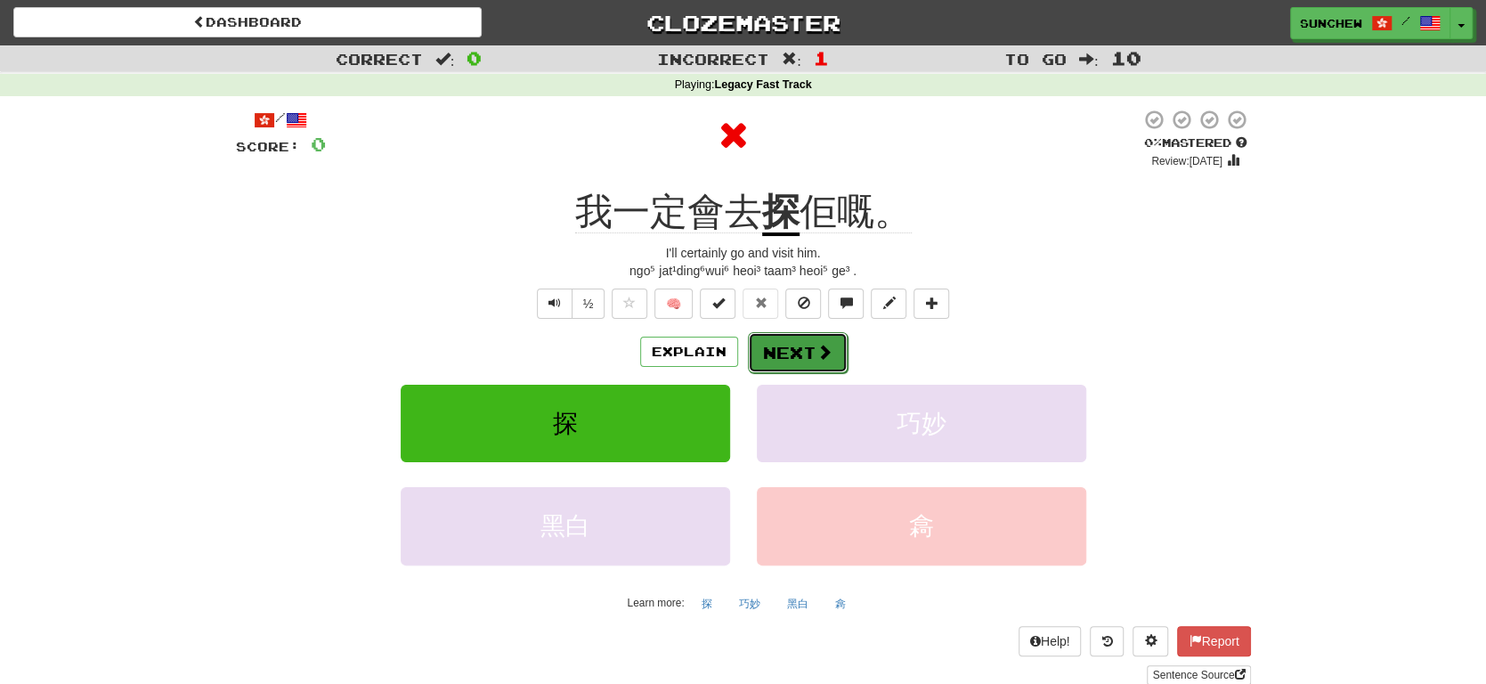
click at [794, 343] on button "Next" at bounding box center [798, 352] width 100 height 41
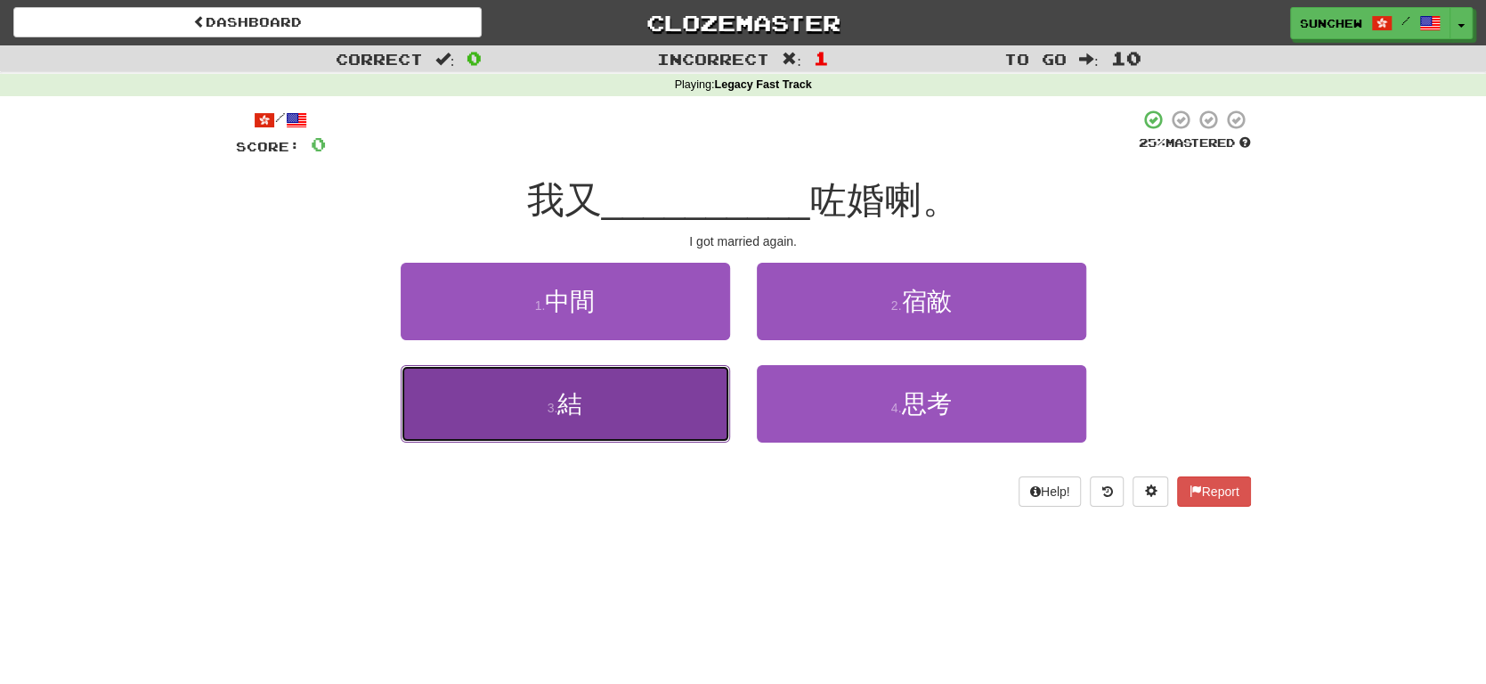
click at [680, 400] on button "3 . 結" at bounding box center [566, 403] width 330 height 77
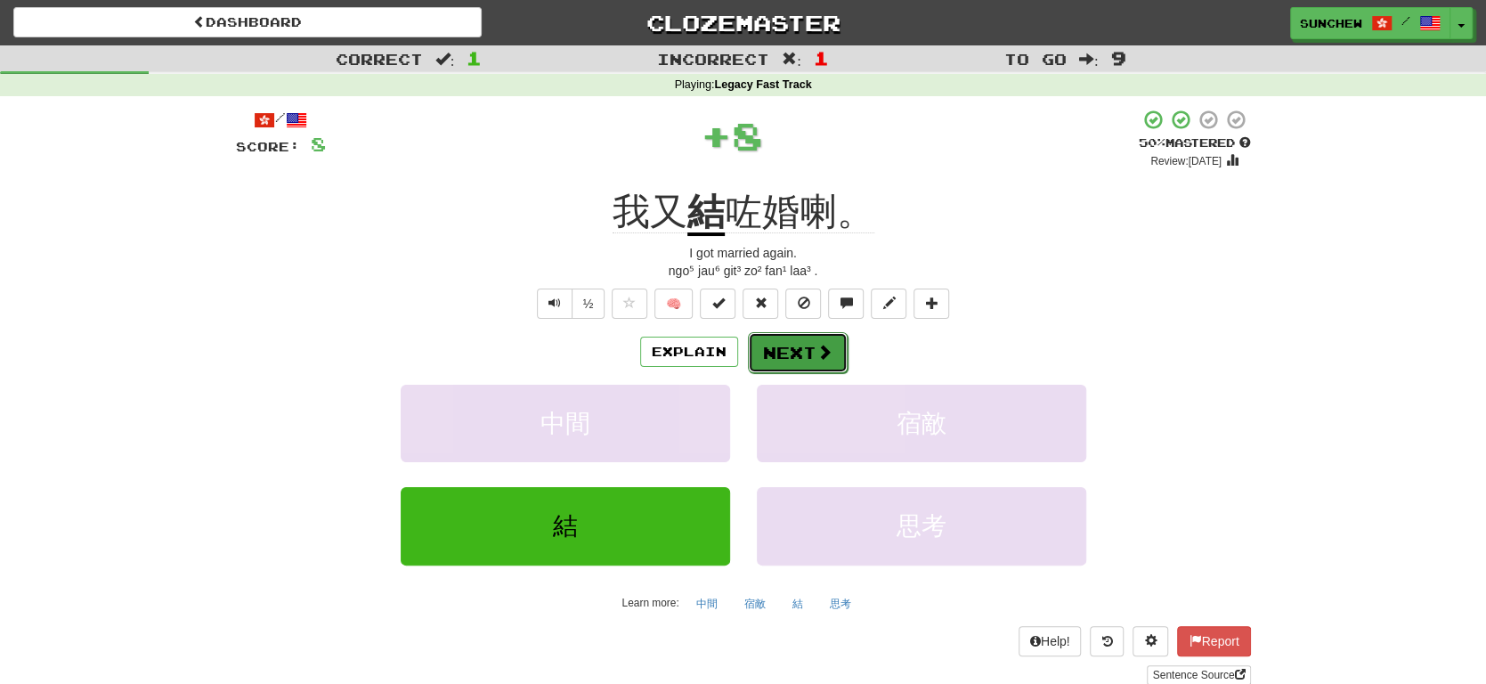
click at [817, 360] on span at bounding box center [825, 352] width 16 height 16
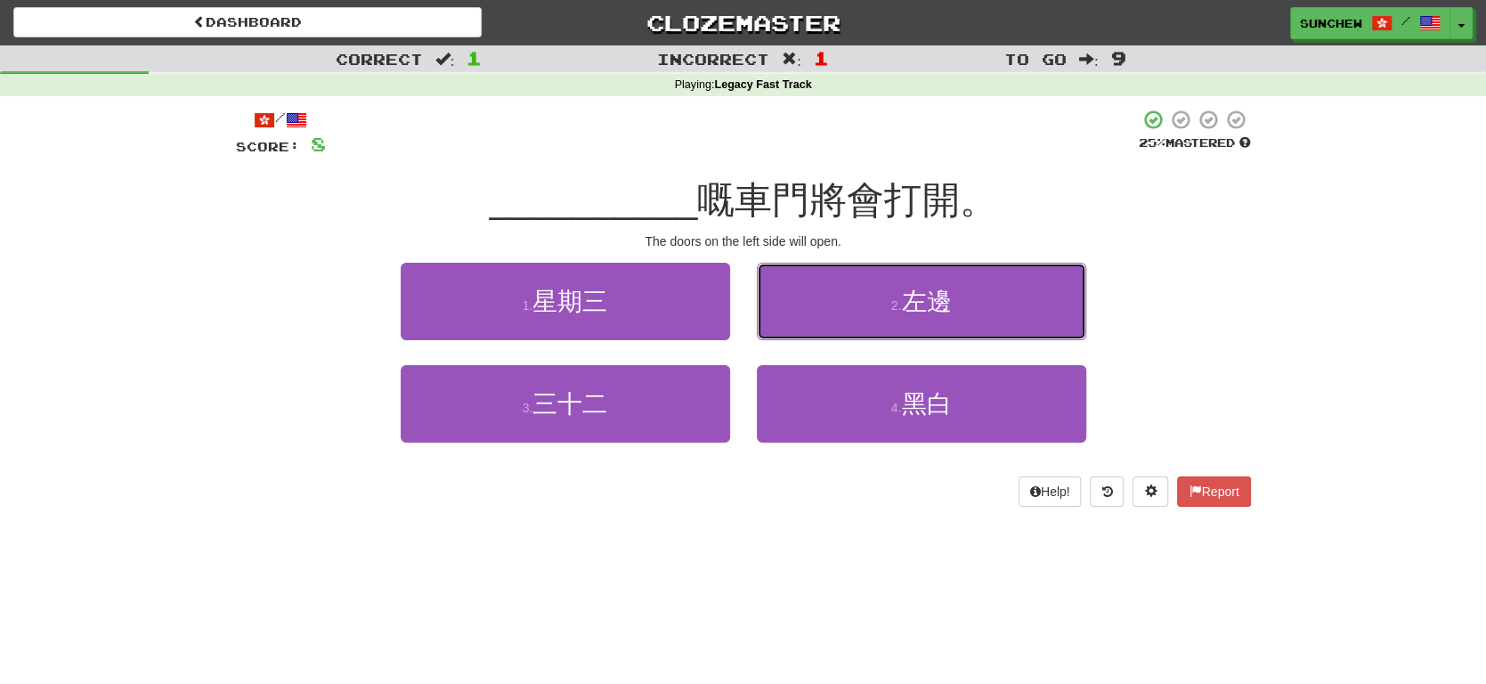
click at [911, 322] on button "2 . 左邊" at bounding box center [922, 301] width 330 height 77
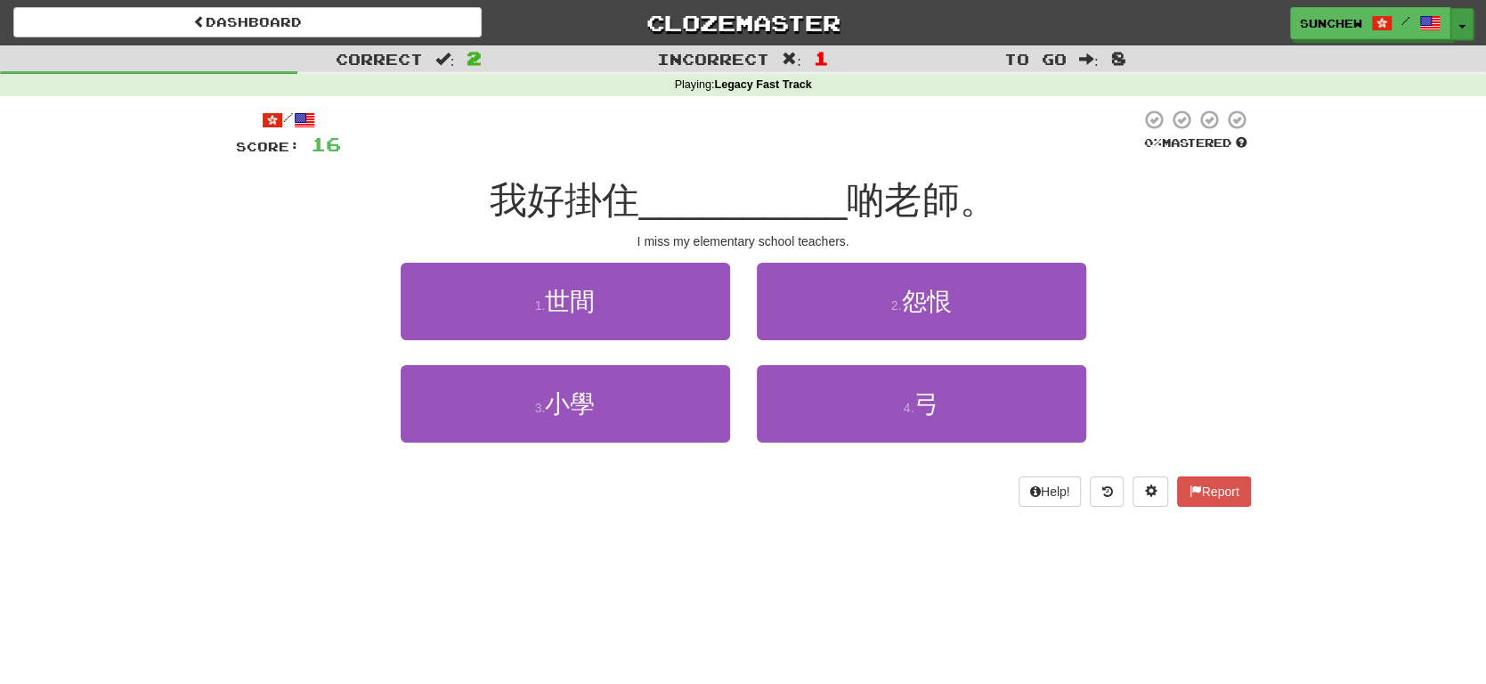
click at [1466, 31] on button "Toggle Dropdown" at bounding box center [1462, 24] width 23 height 32
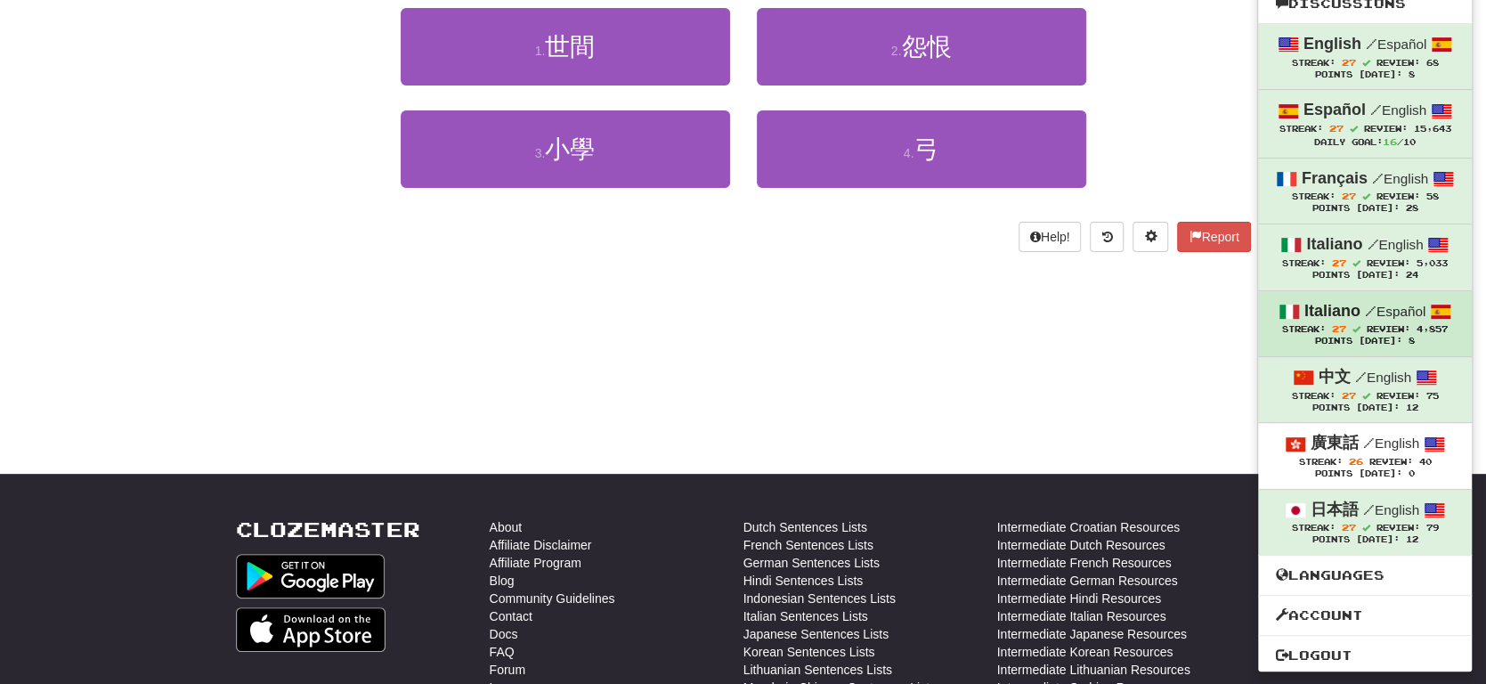
scroll to position [267, 0]
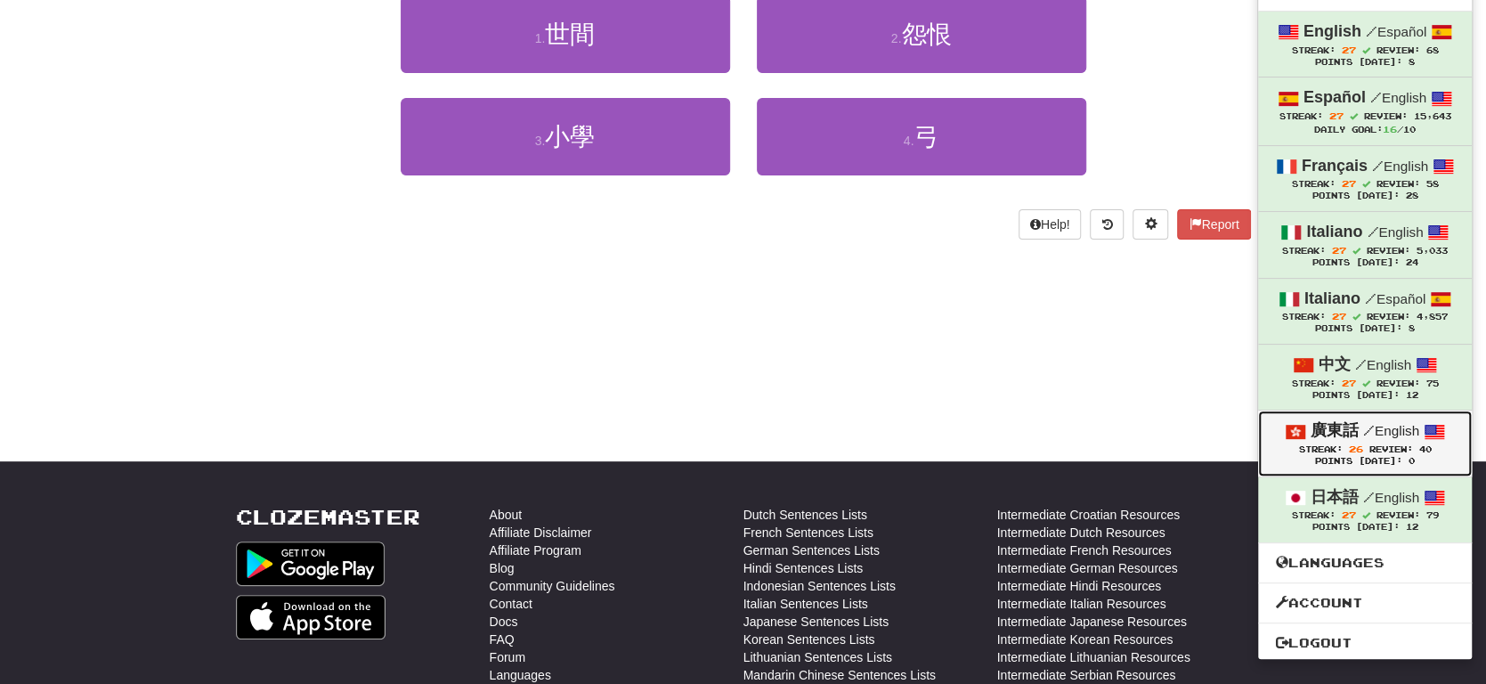
click at [1386, 433] on small "/ English" at bounding box center [1392, 430] width 56 height 15
